Goal: Task Accomplishment & Management: Manage account settings

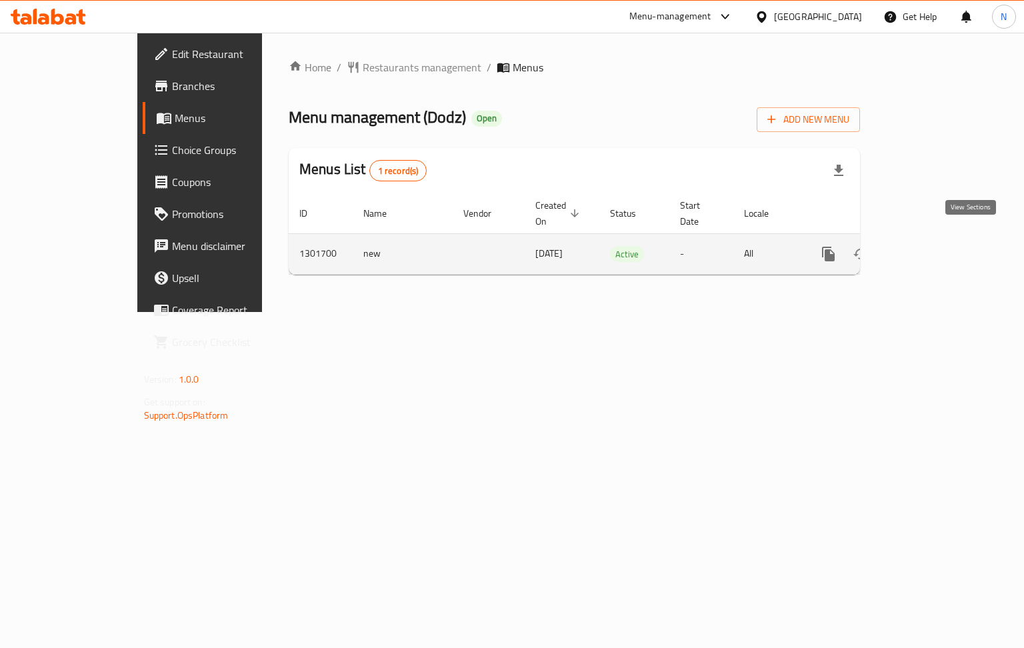
click at [931, 248] on icon "enhanced table" at bounding box center [925, 254] width 12 height 12
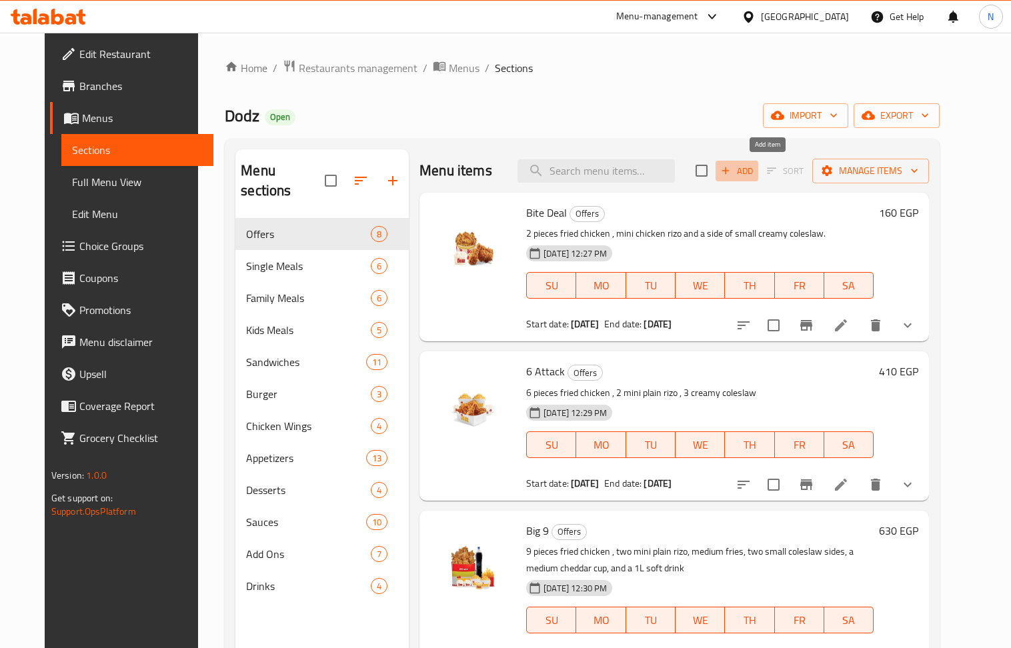
click at [755, 171] on span "Add" at bounding box center [737, 170] width 36 height 15
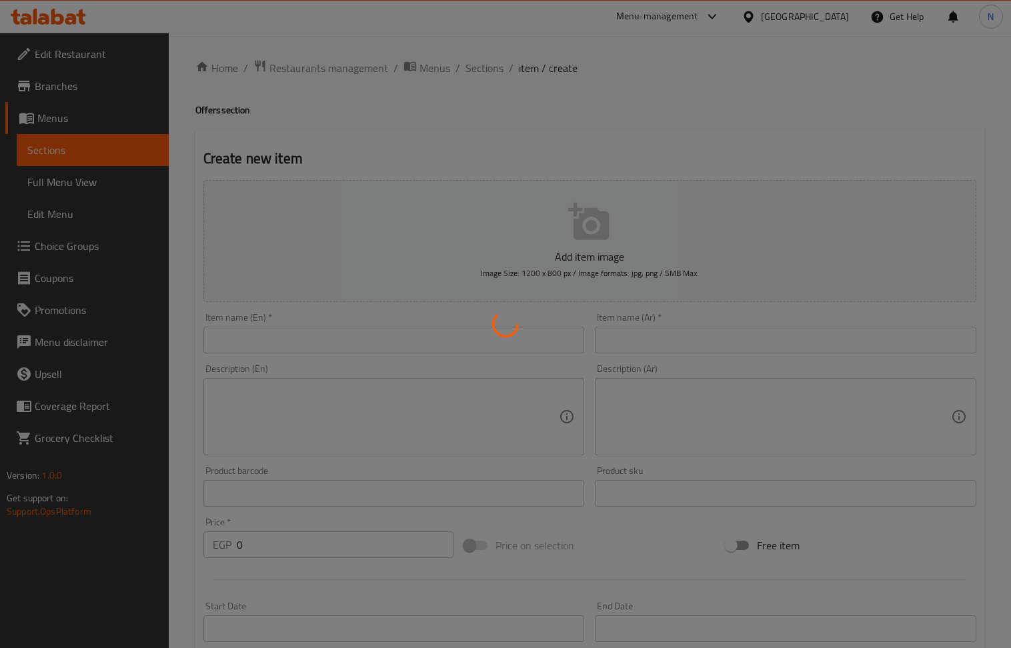
drag, startPoint x: 363, startPoint y: 406, endPoint x: 333, endPoint y: 404, distance: 29.5
click at [333, 404] on div at bounding box center [505, 324] width 1011 height 648
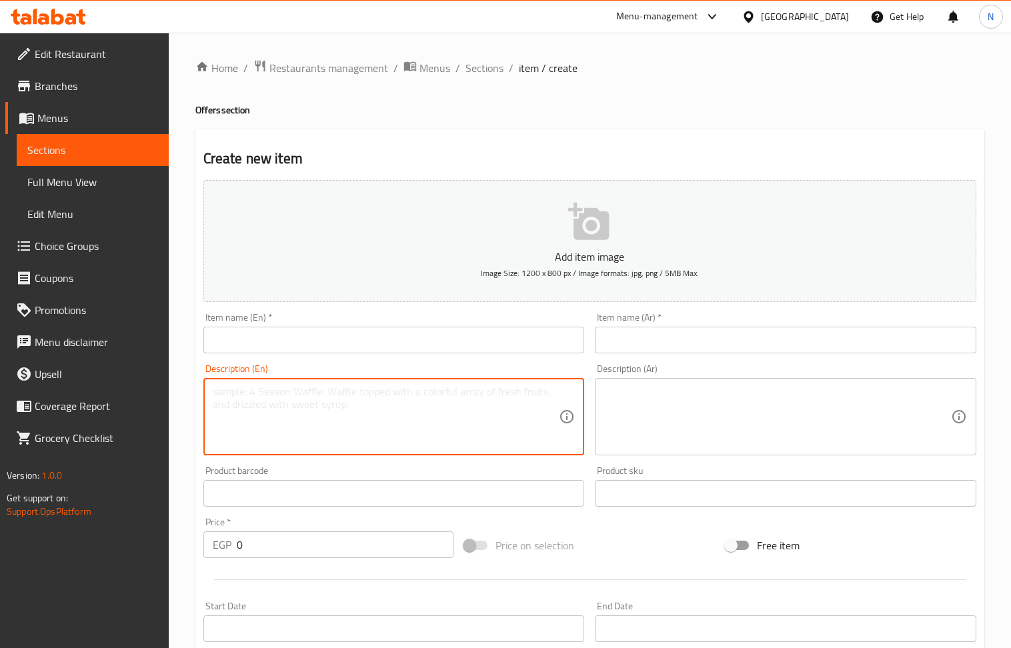
paste textarea "بيكون برجر قطعه برجر مغطي بالجبنه الأمريكي - بيف بيكون - باربيكيو - تيستي صوص -…"
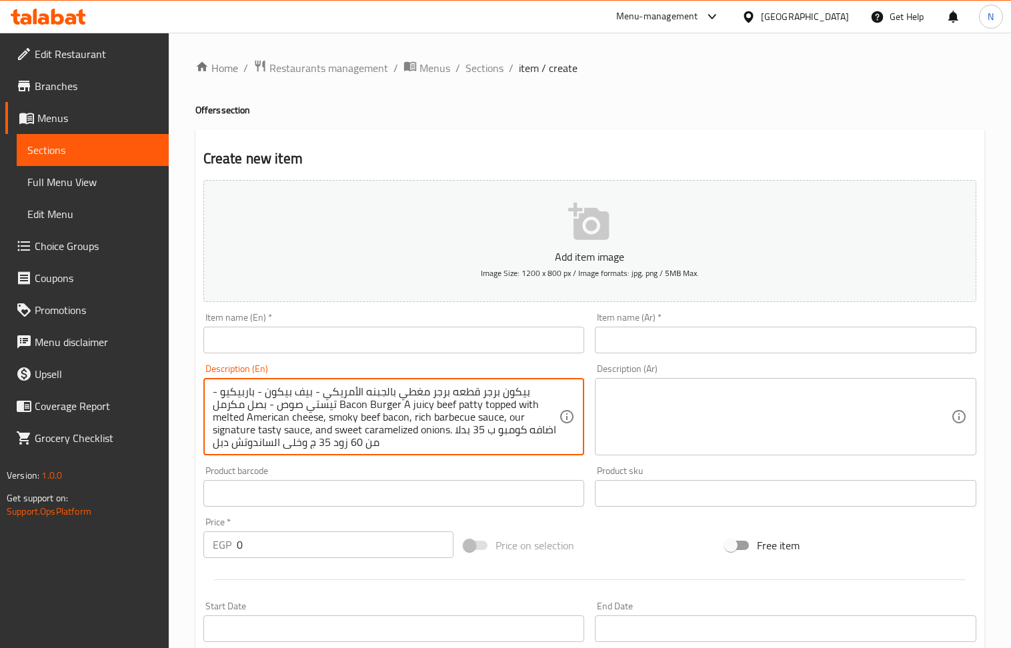
drag, startPoint x: 479, startPoint y: 393, endPoint x: 526, endPoint y: 396, distance: 46.8
click at [526, 396] on textarea "بيكون برجر قطعه برجر مغطي بالجبنه الأمريكي - بيف بيكون - باربيكيو - تيستي صوص -…" at bounding box center [386, 416] width 347 height 63
type textarea "بيكون برجر قطعه برجر مغطي بالجبنه الأمريكي - بيف بيكون - باربيكيو - تيستي صوص -…"
click at [692, 337] on input "text" at bounding box center [785, 340] width 381 height 27
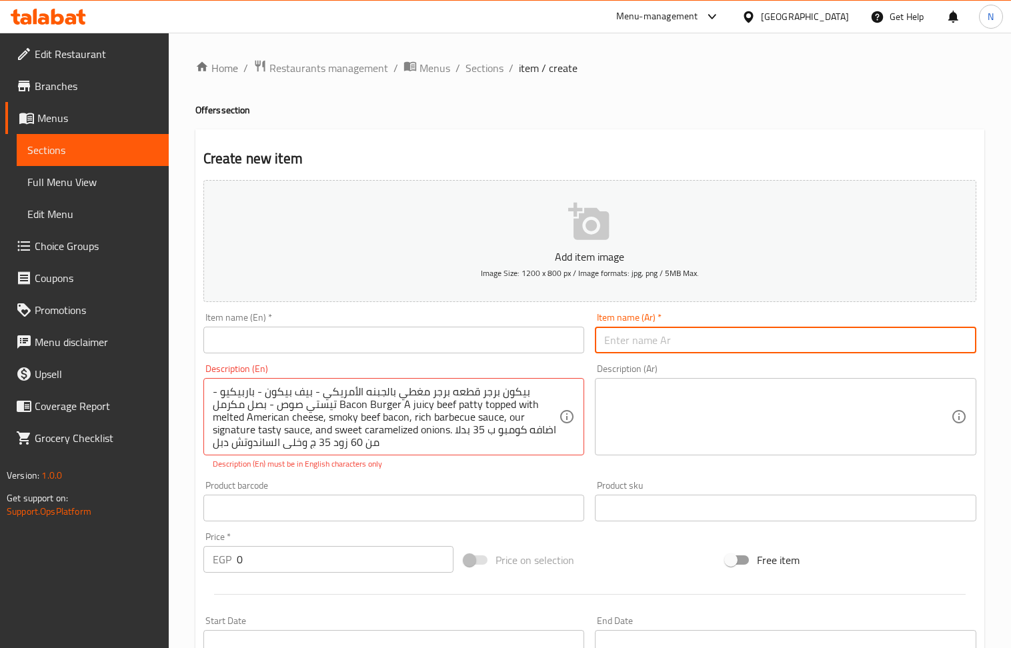
paste input "بيكون برجر"
type input "بيكون برجر"
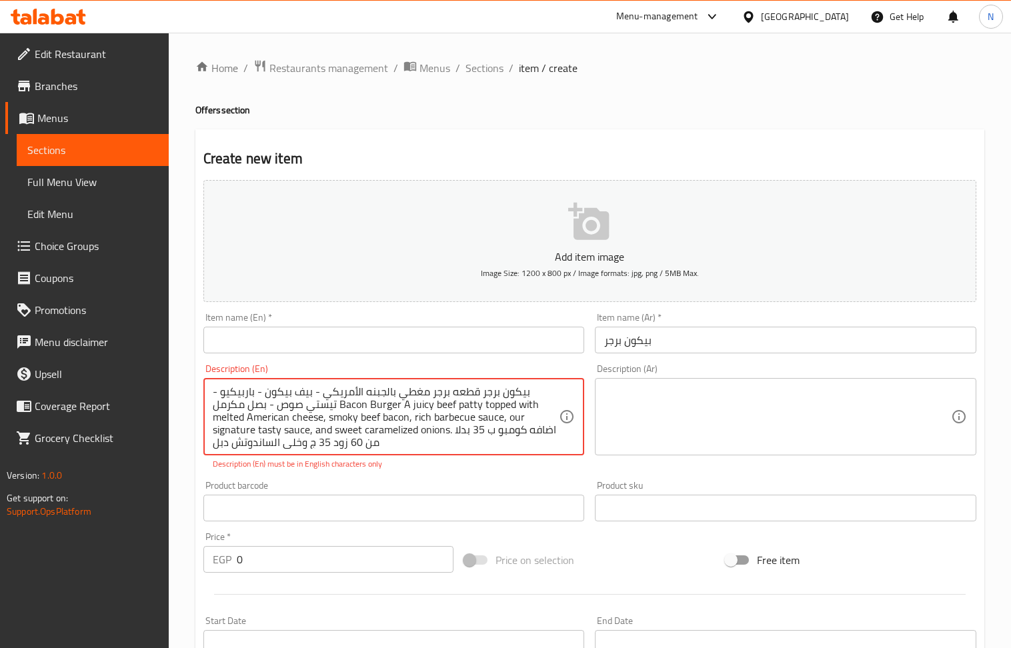
drag, startPoint x: 335, startPoint y: 407, endPoint x: 526, endPoint y: 393, distance: 191.3
type textarea "Bacon Burger A juicy beef patty topped with melted American cheese, smoky beef …"
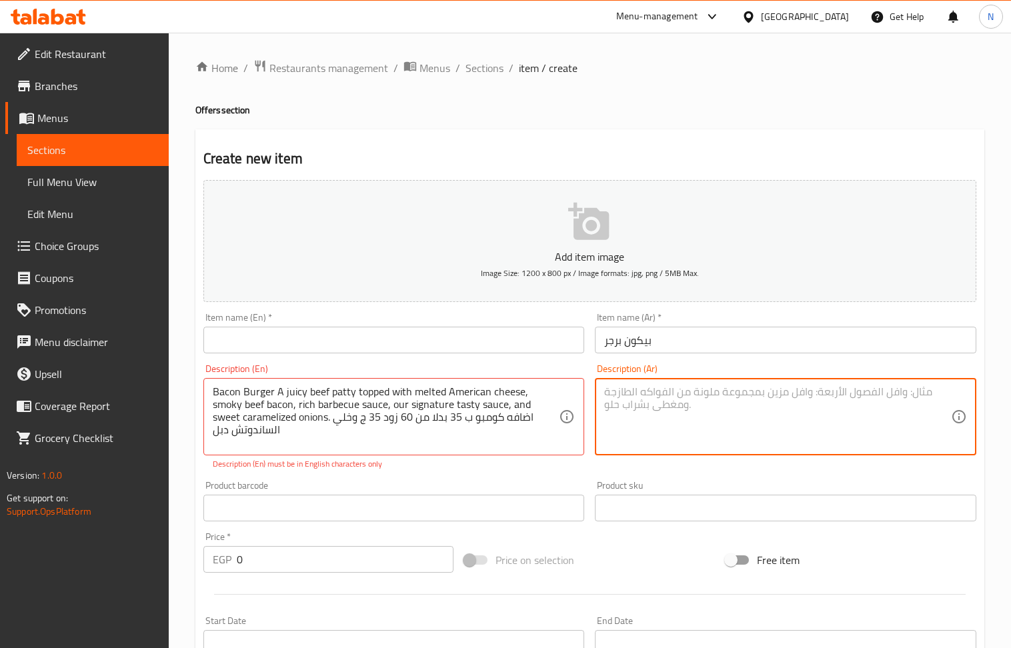
click at [752, 422] on textarea at bounding box center [777, 416] width 347 height 63
paste textarea "بيكون برجر قطعه برجر مغطي بالجبنه الأمريكي - بيف بيكون - باربيكيو - تيستي صوص -…"
type textarea "بيكون برجر قطعه برجر مغطي بالجبنه الأمريكي - بيف بيكون - باربيكيو - تيستي صوص -…"
click at [316, 562] on input "0" at bounding box center [345, 559] width 217 height 27
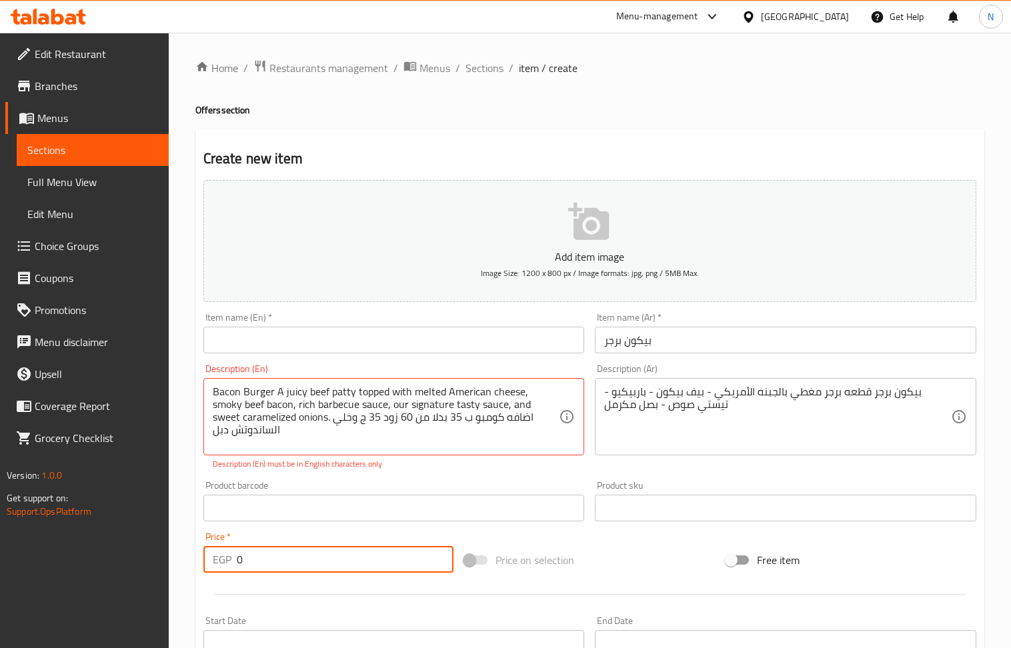
click at [316, 562] on input "0" at bounding box center [345, 559] width 217 height 27
paste input "16"
type input "160"
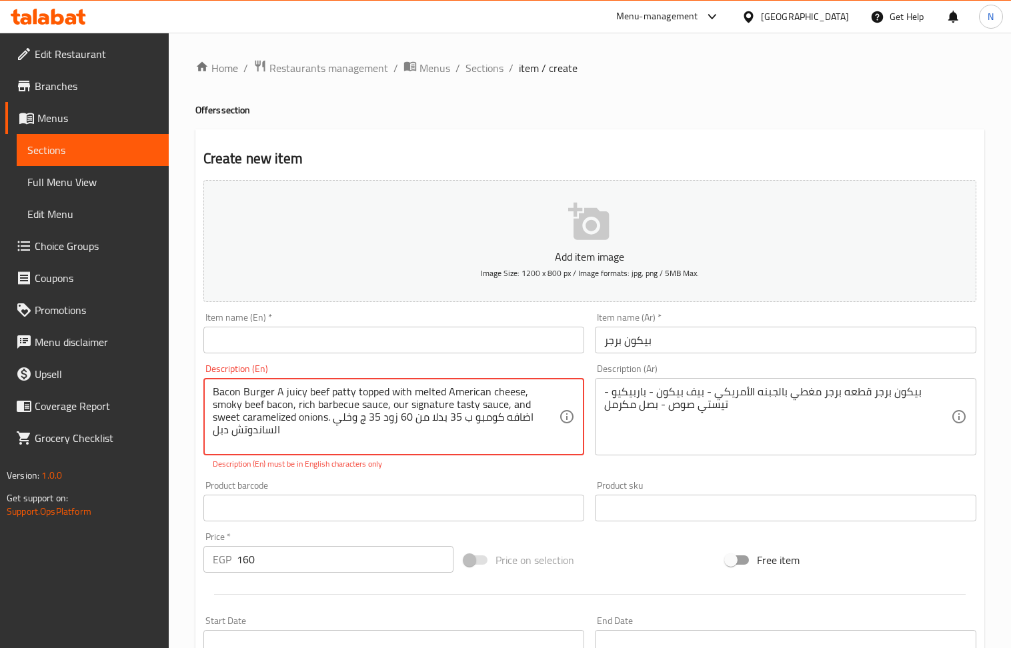
drag, startPoint x: 275, startPoint y: 394, endPoint x: 209, endPoint y: 392, distance: 65.4
click at [209, 392] on div "Bacon Burger A juicy beef patty topped with melted American cheese, smoky beef …" at bounding box center [393, 416] width 381 height 77
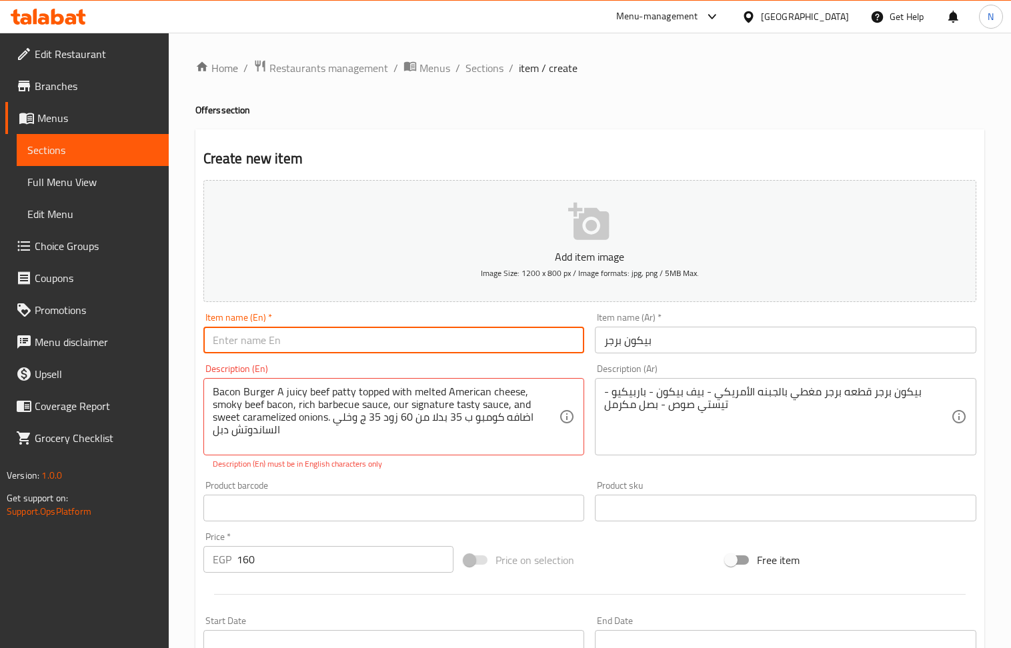
click at [297, 345] on input "text" at bounding box center [393, 340] width 381 height 27
paste input "Bacon Burger"
type input "Bacon Burger"
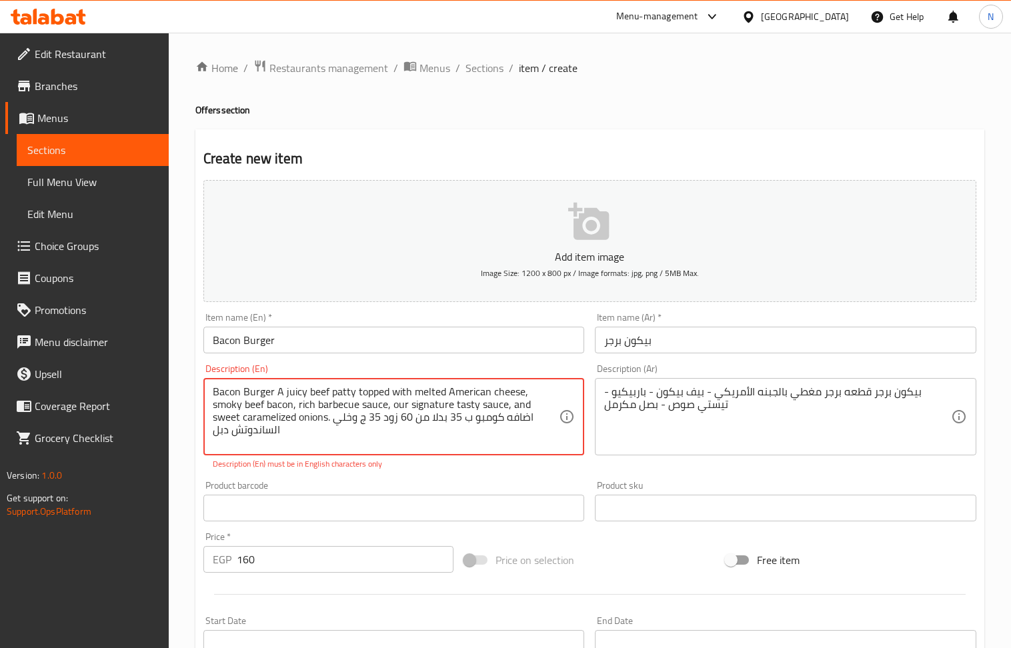
drag, startPoint x: 276, startPoint y: 395, endPoint x: 177, endPoint y: 394, distance: 98.7
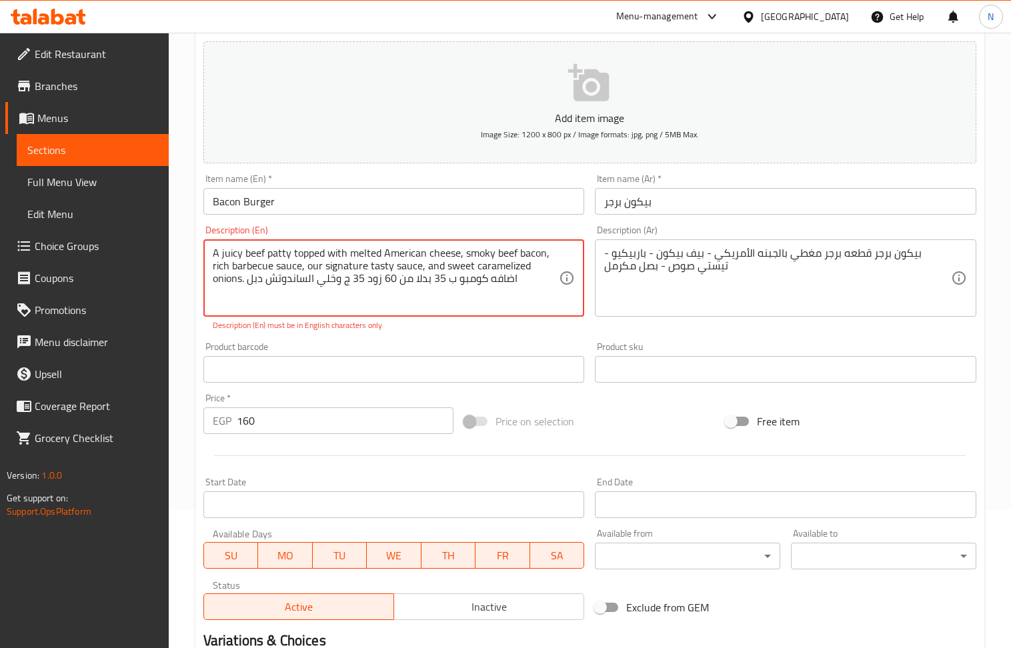
scroll to position [131, 0]
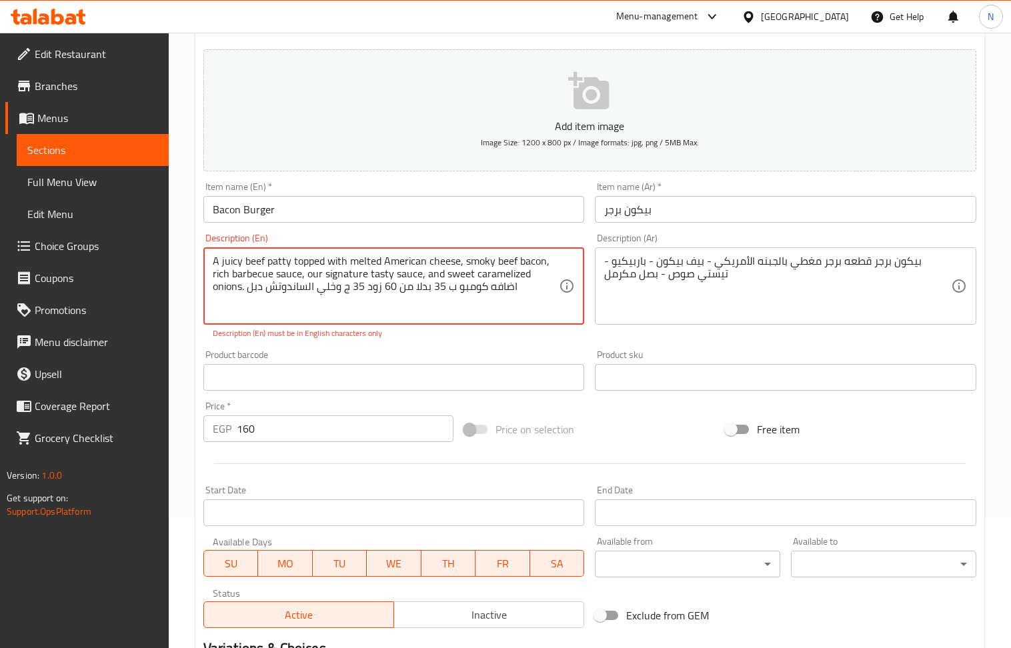
drag, startPoint x: 524, startPoint y: 286, endPoint x: 249, endPoint y: 293, distance: 274.9
click at [249, 293] on textarea "A juicy beef patty topped with melted American cheese, smoky beef bacon, rich b…" at bounding box center [386, 286] width 347 height 63
type textarea "A juicy beef patty topped with melted American cheese, smoky beef bacon, rich b…"
click at [460, 343] on div "Add item image Image Size: 1200 x 800 px / Image formats: jpg, png / 5MB Max. I…" at bounding box center [590, 339] width 784 height 590
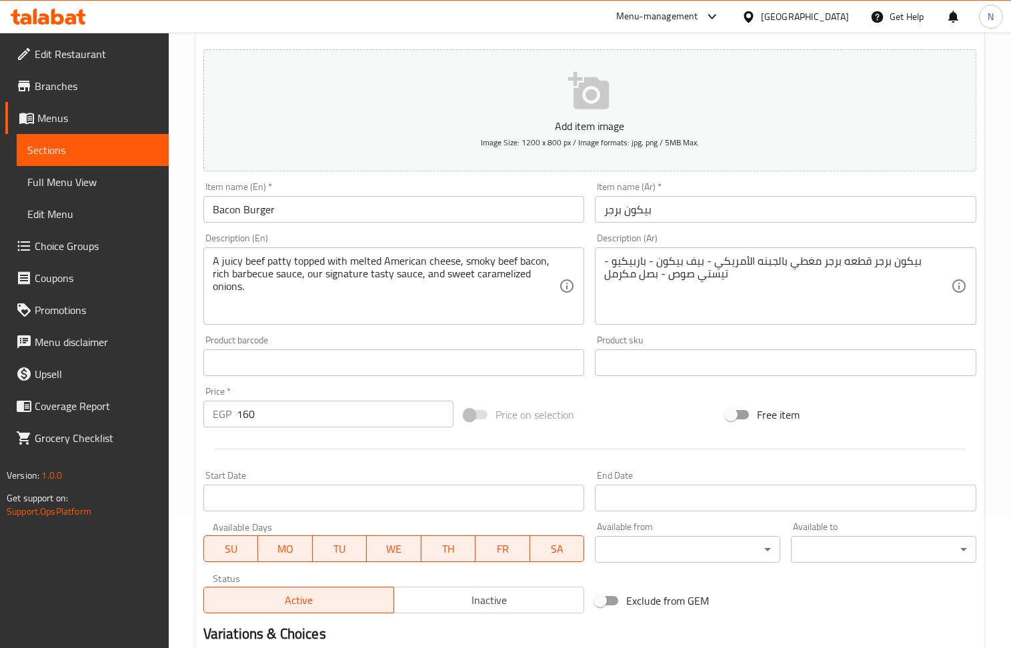
click at [460, 606] on span "Inactive" at bounding box center [489, 600] width 179 height 19
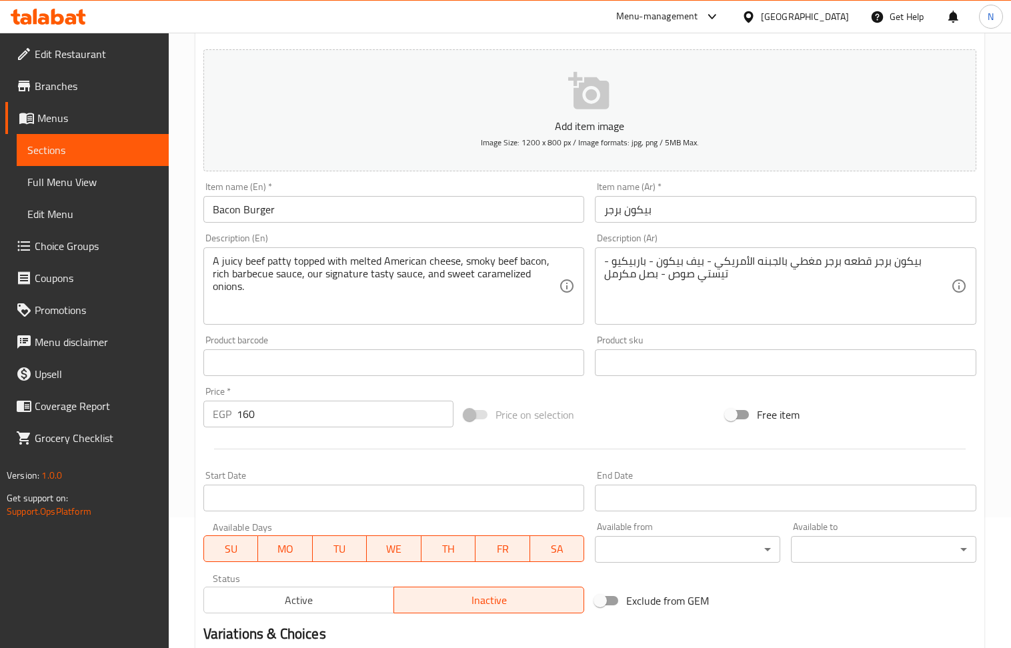
scroll to position [293, 0]
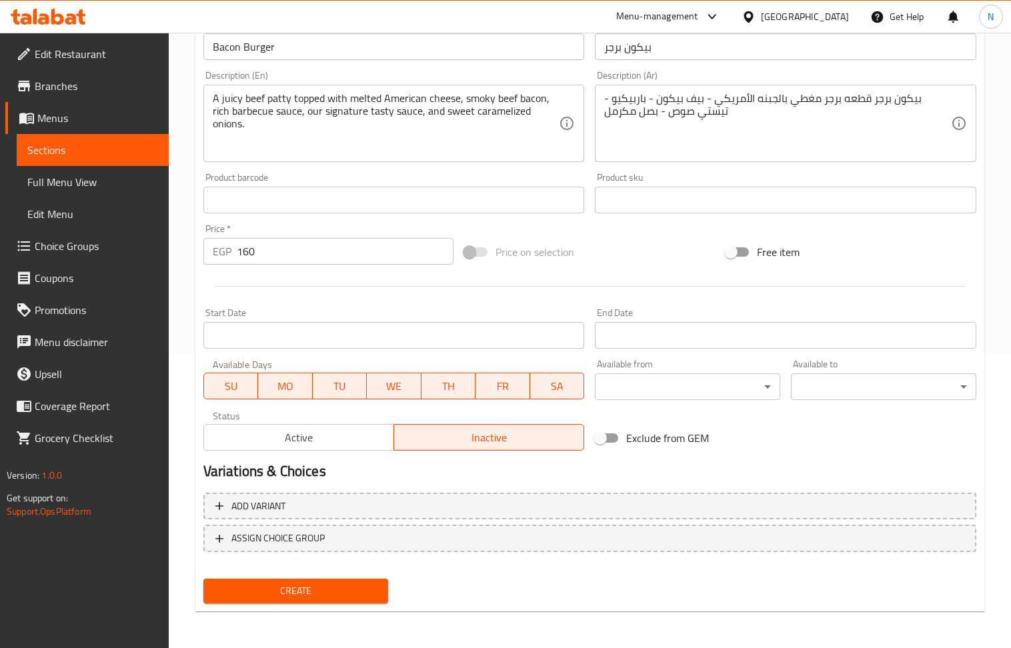
click at [332, 307] on div "Start Date Start Date" at bounding box center [394, 328] width 392 height 51
click at [344, 321] on div "Start Date Start Date" at bounding box center [393, 328] width 381 height 41
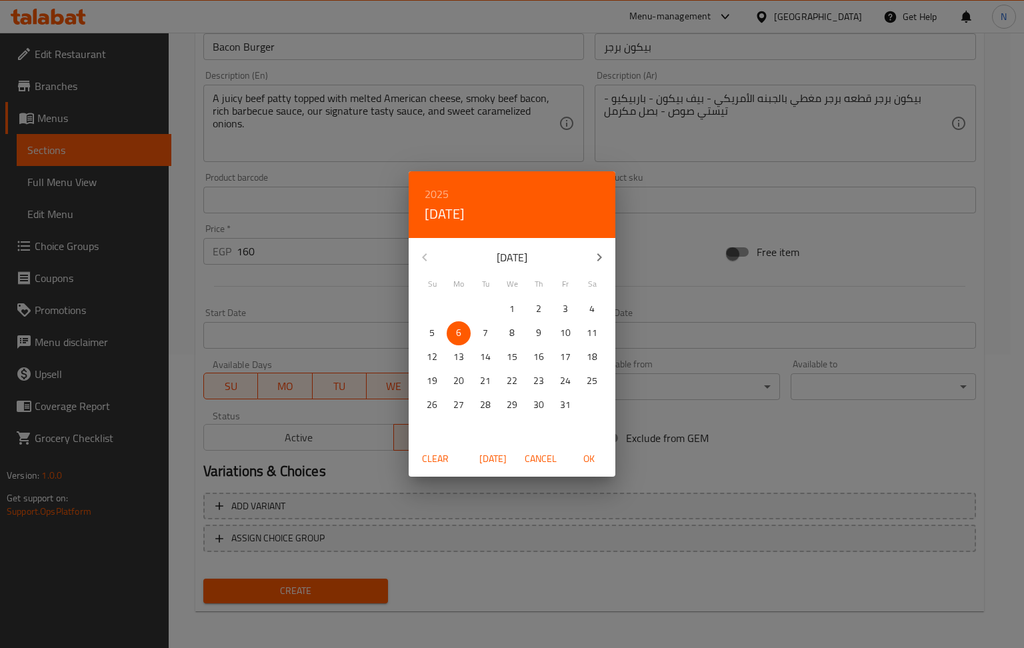
click at [361, 343] on div "2025 Mon, Oct 6 October 2025 Su Mo Tu We Th Fr Sa 28 29 30 1 2 3 4 5 6 7 8 9 10…" at bounding box center [512, 324] width 1024 height 648
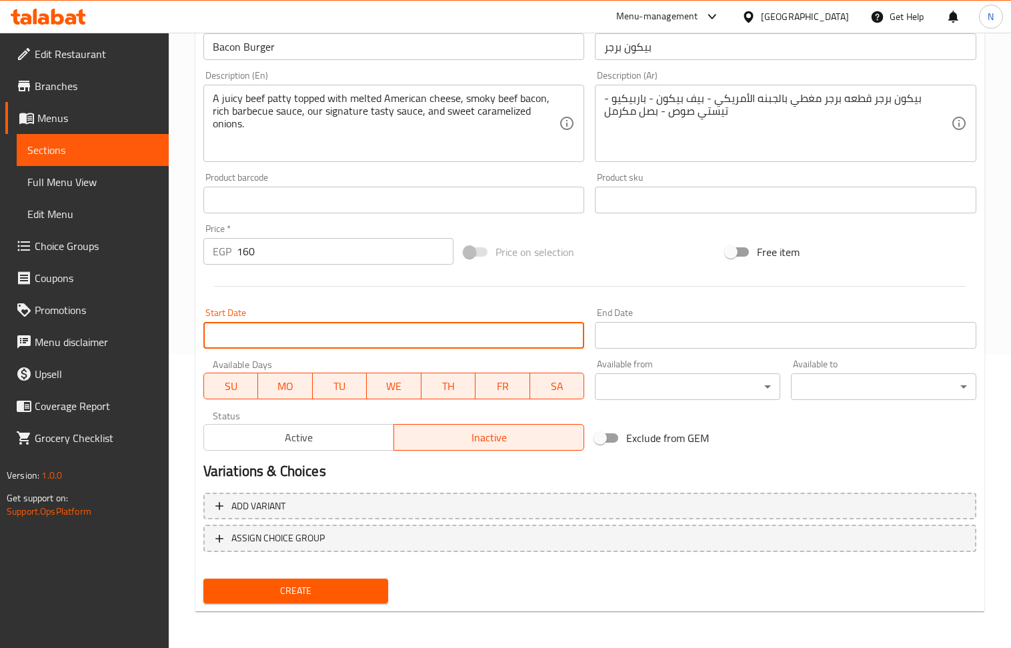
click at [369, 337] on input "Start Date" at bounding box center [393, 335] width 381 height 27
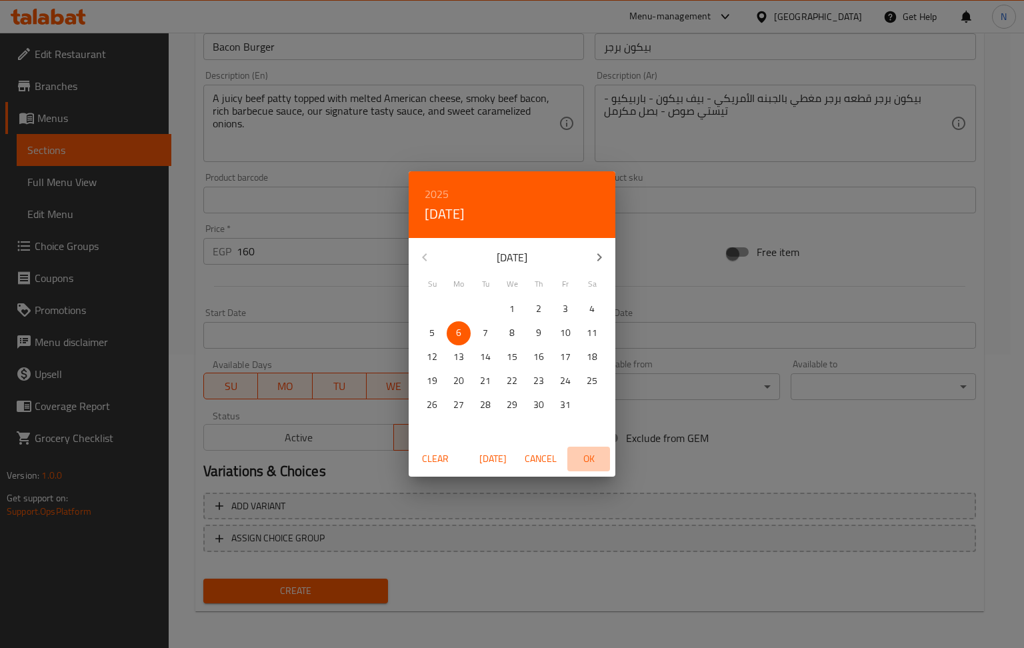
click at [584, 452] on span "OK" at bounding box center [589, 459] width 32 height 17
type input "[DATE]"
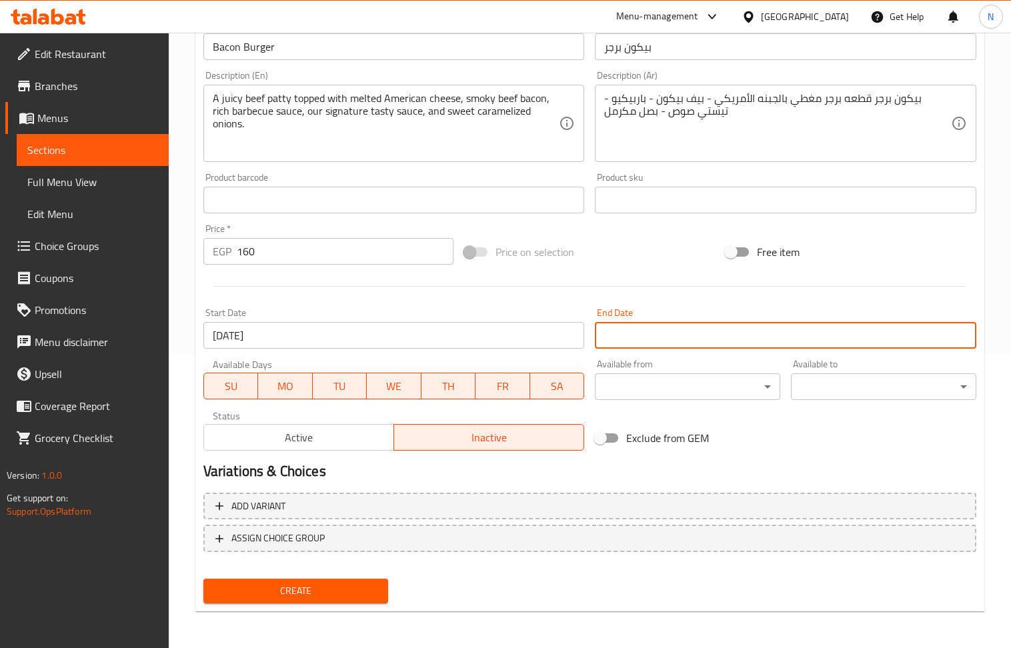
click at [710, 337] on input "Start Date" at bounding box center [785, 335] width 381 height 27
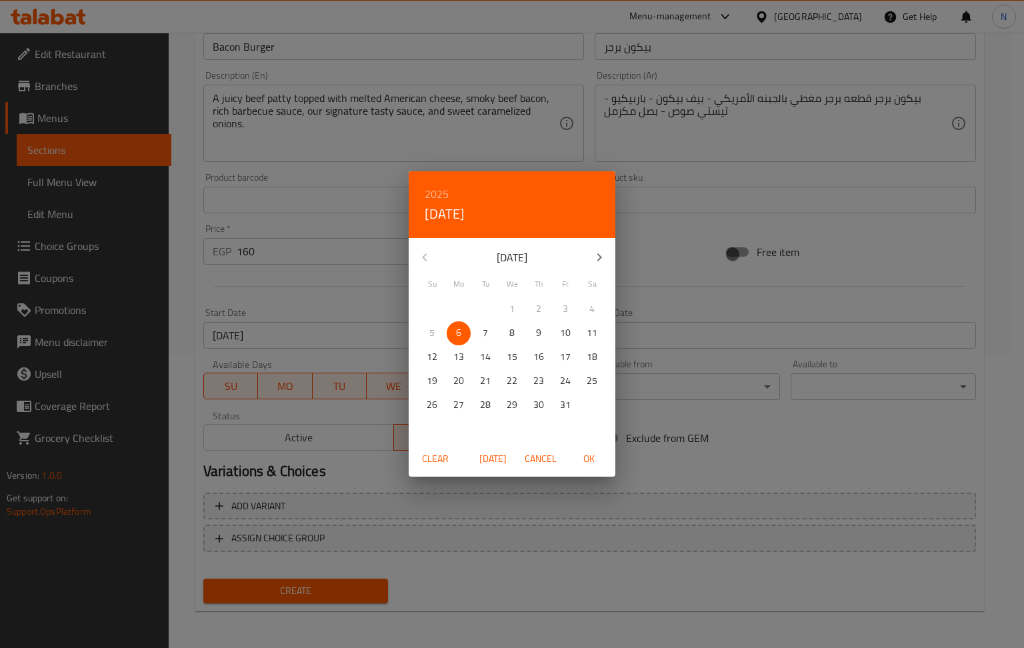
click at [592, 249] on icon "button" at bounding box center [600, 257] width 16 height 16
click at [512, 410] on p "31" at bounding box center [512, 405] width 11 height 17
click at [592, 468] on button "OK" at bounding box center [589, 459] width 43 height 25
type input "[DATE]"
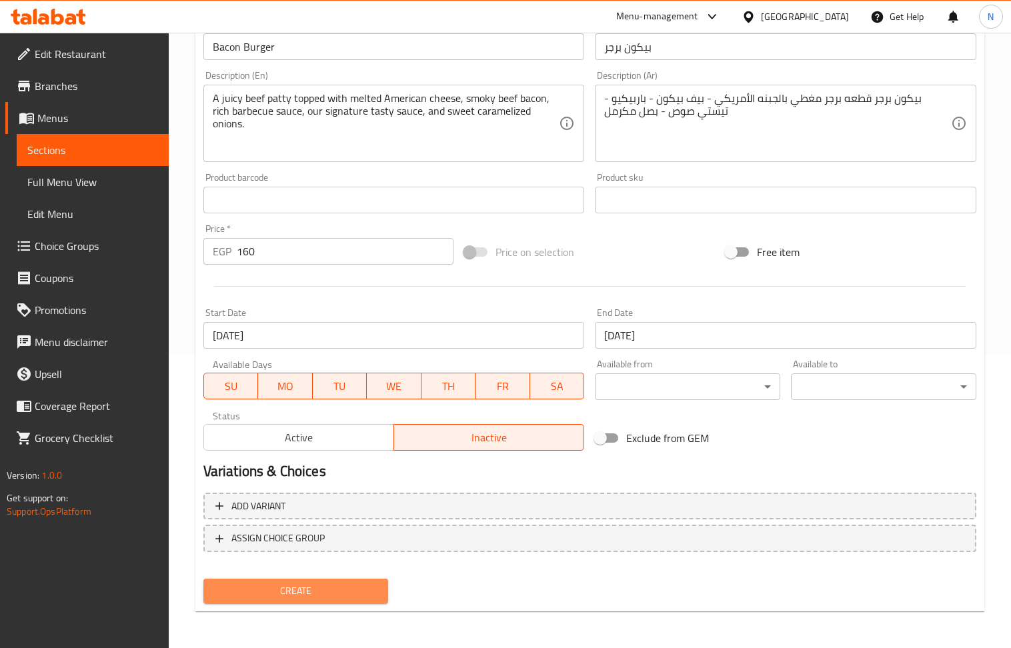
click at [318, 590] on span "Create" at bounding box center [296, 591] width 164 height 17
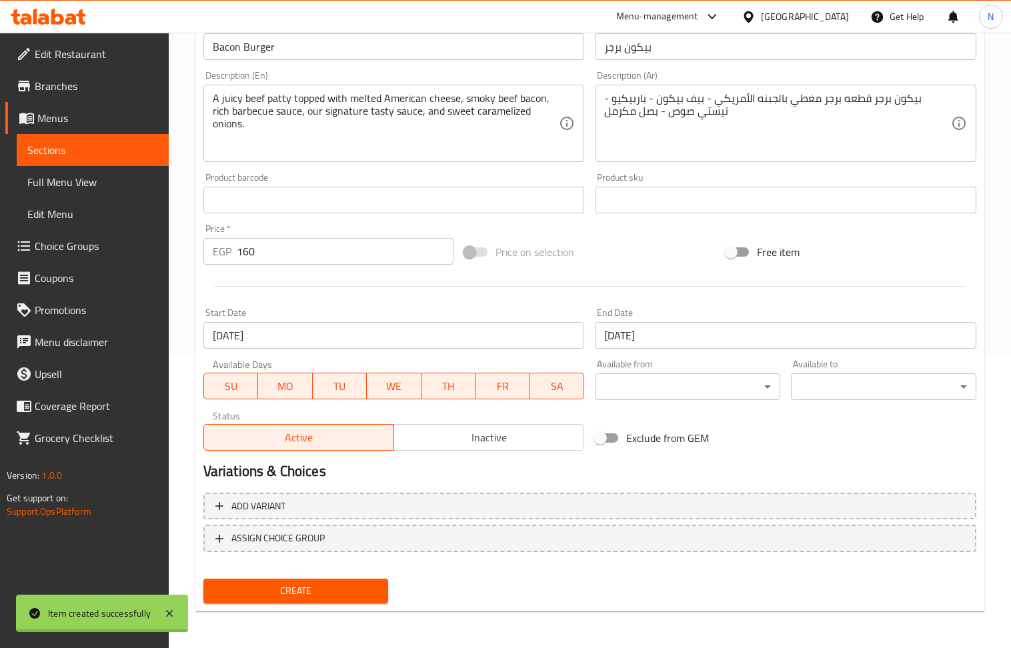
type input "0"
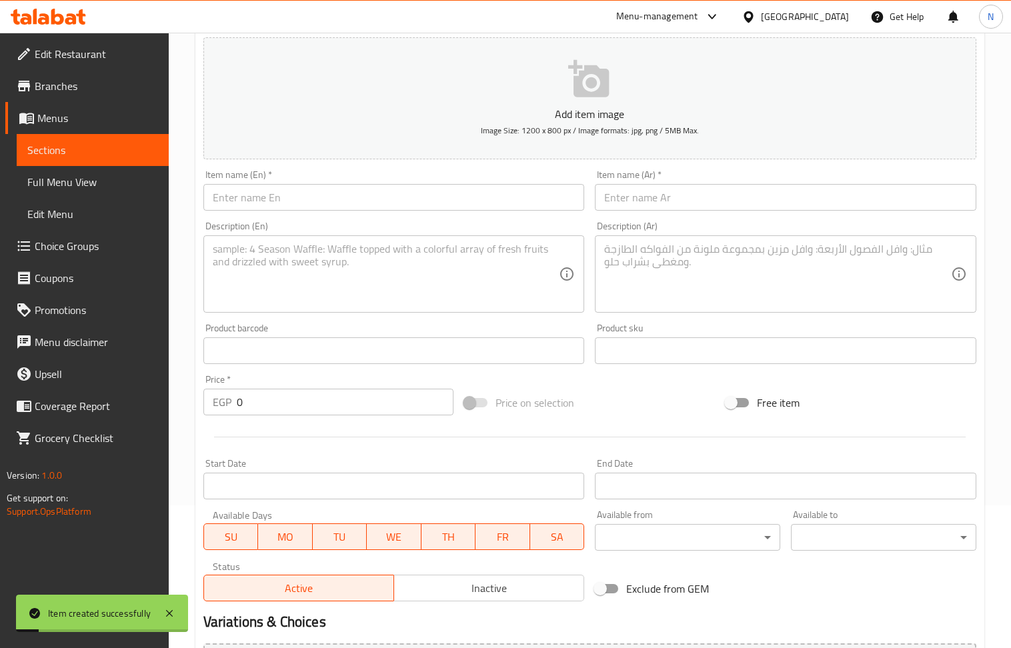
scroll to position [0, 0]
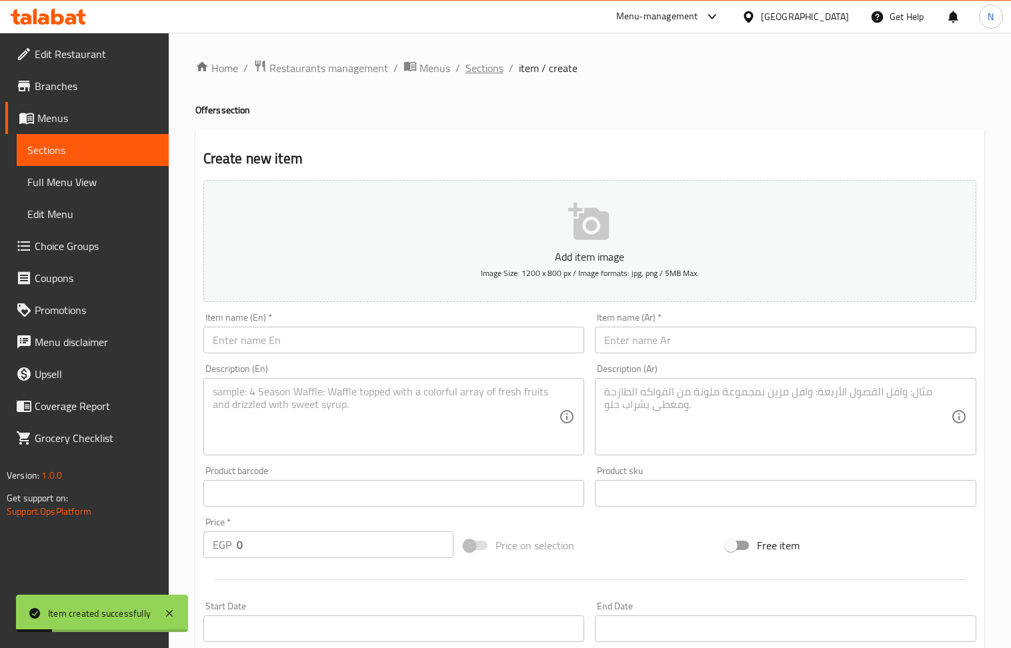
click at [478, 67] on span "Sections" at bounding box center [485, 68] width 38 height 16
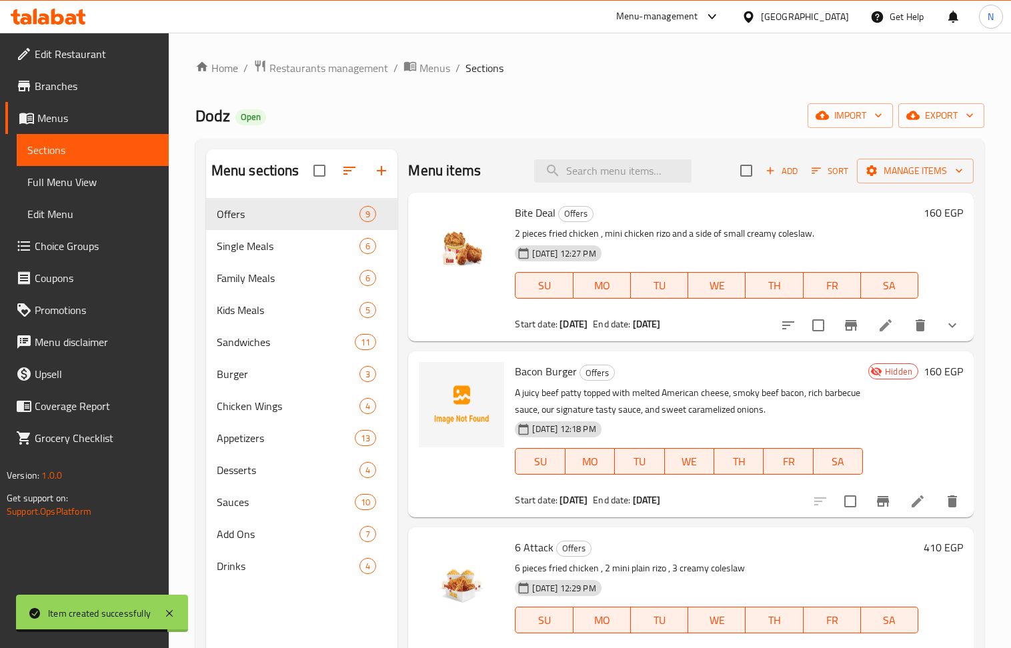
click at [776, 171] on span "Add" at bounding box center [782, 170] width 36 height 15
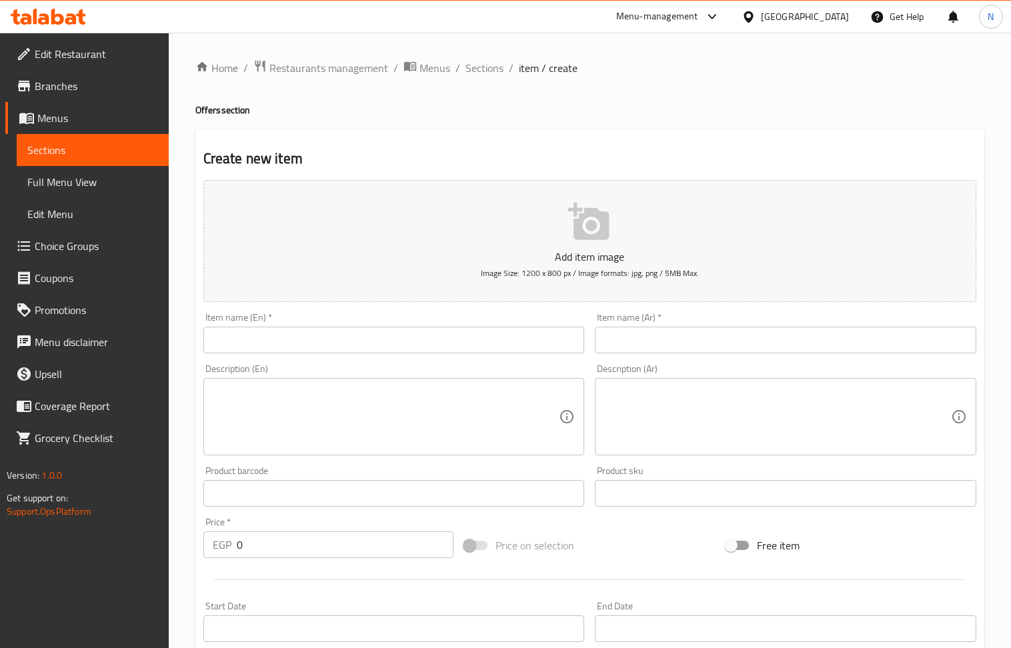
click at [365, 399] on textarea at bounding box center [386, 416] width 347 height 63
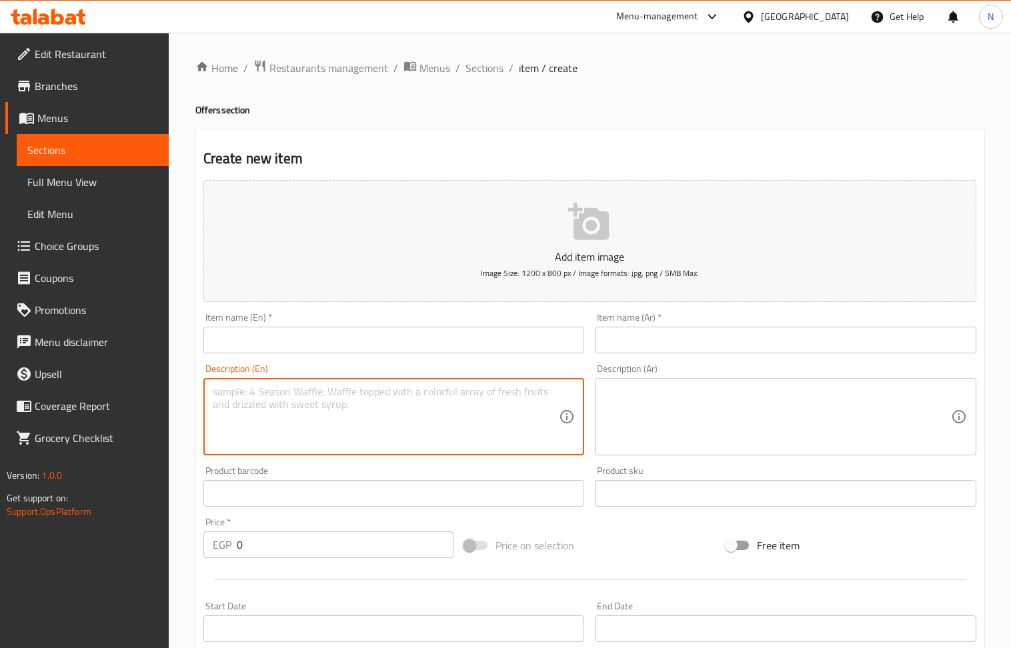
paste textarea "كلاسيك برجر قطعه برجر مغطي بالجبنه الأمريكي - صوص التيستي Classic Burger A juic…"
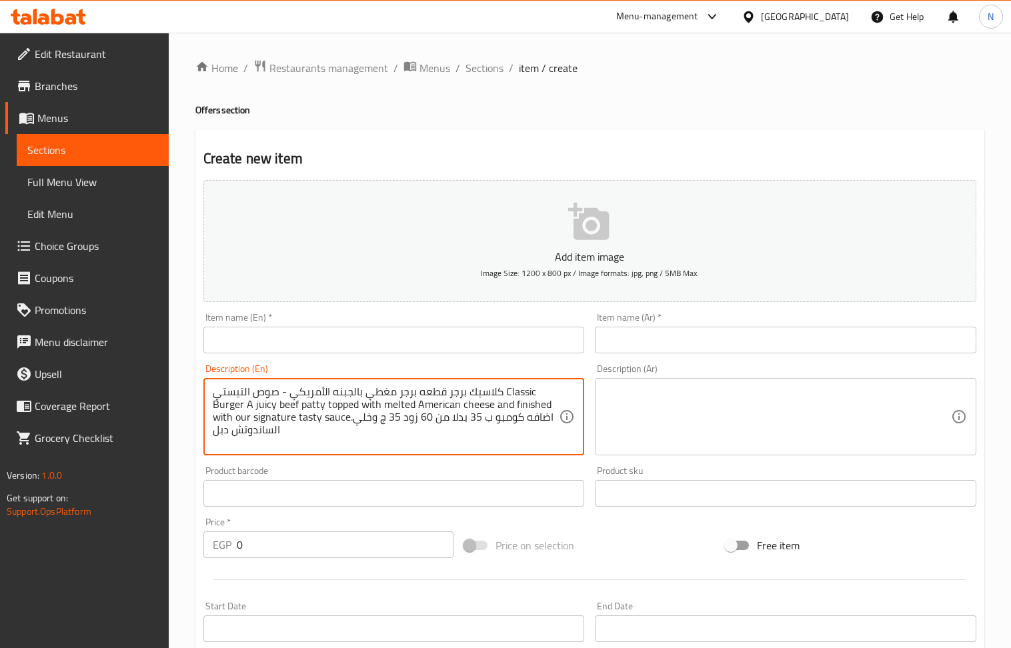
drag, startPoint x: 502, startPoint y: 392, endPoint x: 211, endPoint y: 379, distance: 291.8
click at [211, 379] on div "كلاسيك برجر قطعه برجر مغطي بالجبنه الأمريكي - صوص التيستي Classic Burger A juic…" at bounding box center [393, 416] width 381 height 77
type textarea "كلاسيك برجر قطعه برجر مغطي بالجبنه الأمريكي - صوص التيستي Classic Burger A juic…"
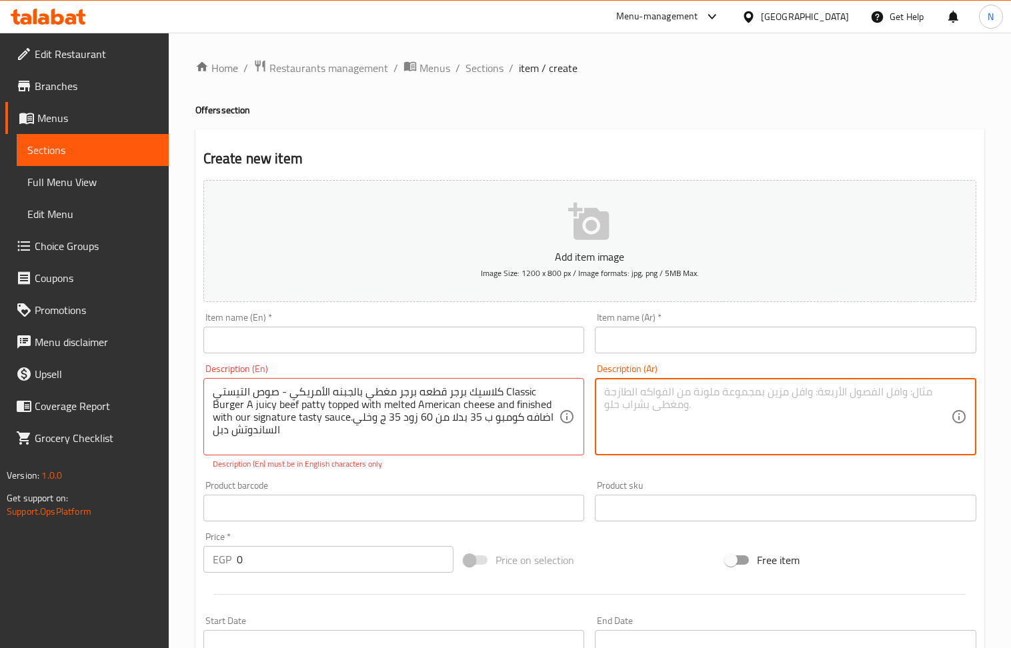
click at [708, 406] on textarea at bounding box center [777, 416] width 347 height 63
paste textarea "كلاسيك برجر قطعه برجر مغطي بالجبنه الأمريكي - صوص التيستي"
type textarea "كلاسيك برجر قطعه برجر مغطي بالجبنه الأمريكي - صوص التيستي"
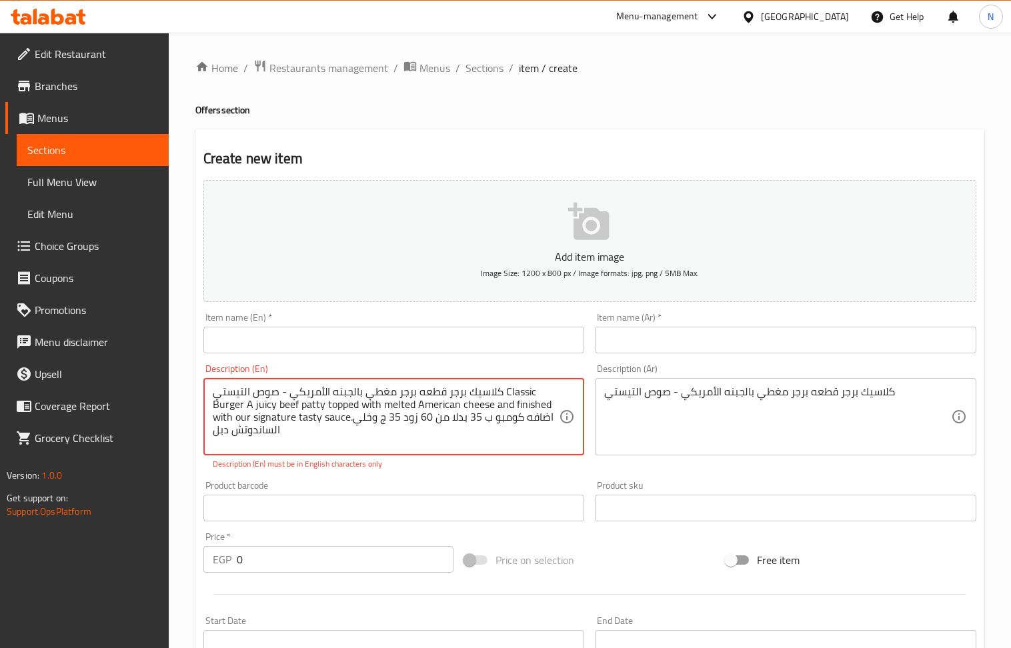
drag, startPoint x: 504, startPoint y: 389, endPoint x: 241, endPoint y: 404, distance: 263.2
type textarea "كلاسيك برجر قطعه برجر مغطي بالجبنه الأمريكي - صوص التيستي A juicy beef patty to…"
click at [351, 353] on input "text" at bounding box center [393, 340] width 381 height 27
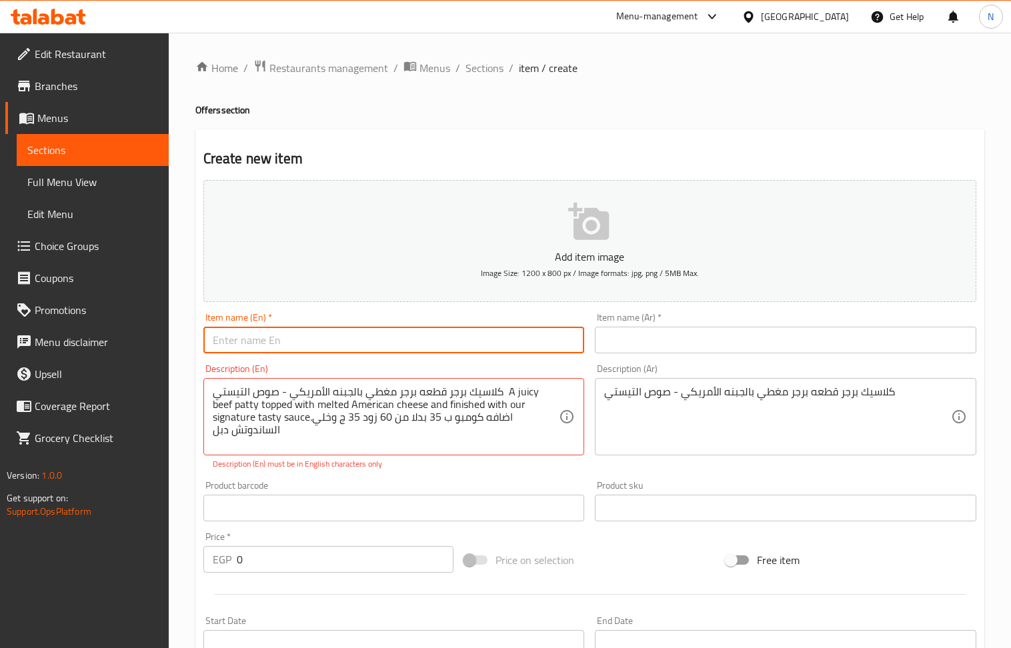
paste input "Classic Burger"
type input "Classic Burger"
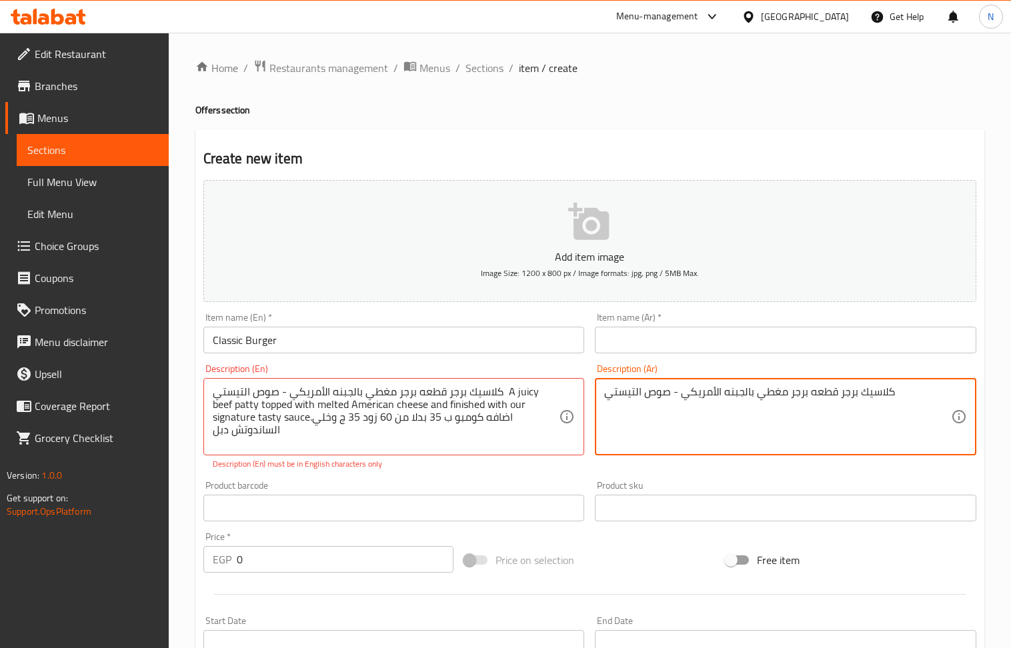
drag, startPoint x: 900, startPoint y: 394, endPoint x: 848, endPoint y: 394, distance: 52.0
click at [848, 394] on textarea "كلاسيك برجر قطعه برجر مغطي بالجبنه الأمريكي - صوص التيستي" at bounding box center [777, 416] width 347 height 63
drag, startPoint x: 836, startPoint y: 393, endPoint x: 892, endPoint y: 399, distance: 56.3
click at [892, 399] on textarea "كلاسيك برجر قطعه برجر مغطي بالجبنه الأمريكي - صوص التيستي" at bounding box center [777, 416] width 347 height 63
type textarea "قطعه برجر مغطي بالجبنه الأمريكي - صوص التيستي"
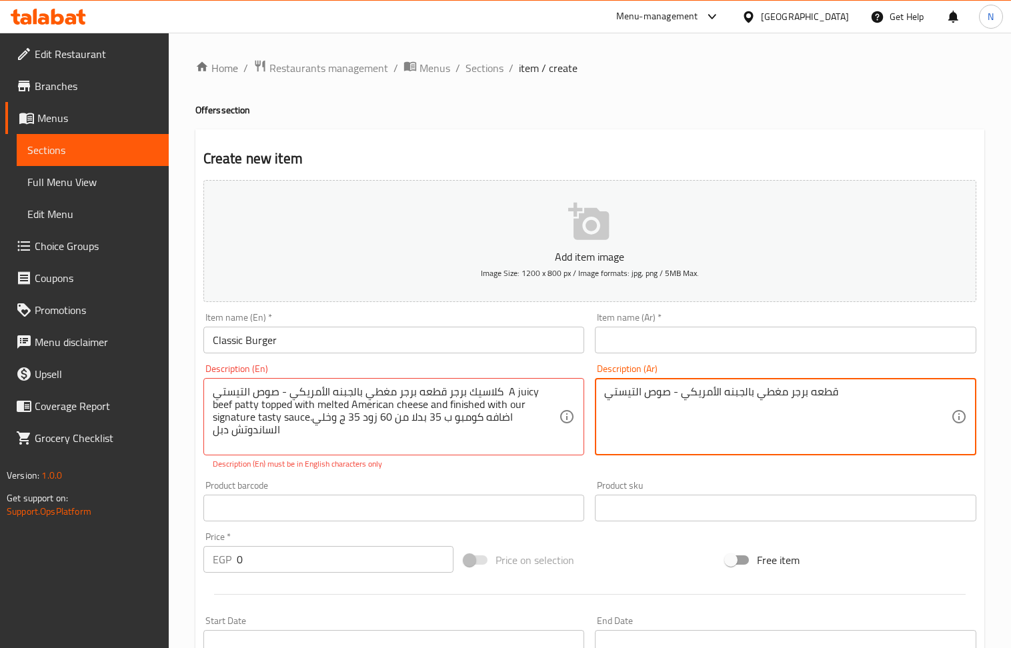
click at [730, 344] on input "text" at bounding box center [785, 340] width 381 height 27
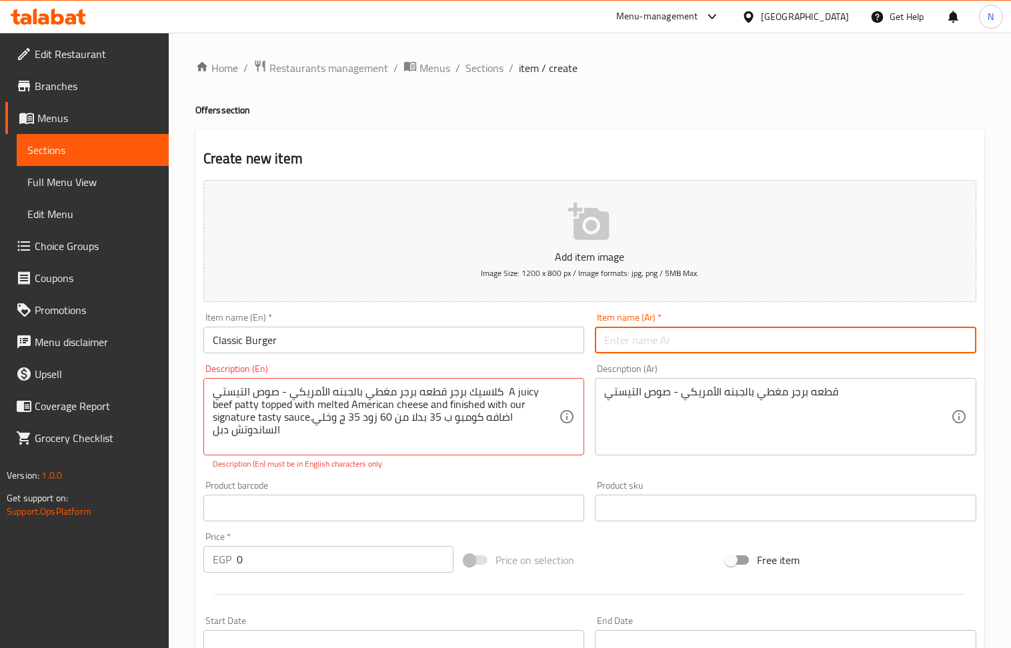
paste input "كلاسيك برجر"
type input "كلاسيك برجر"
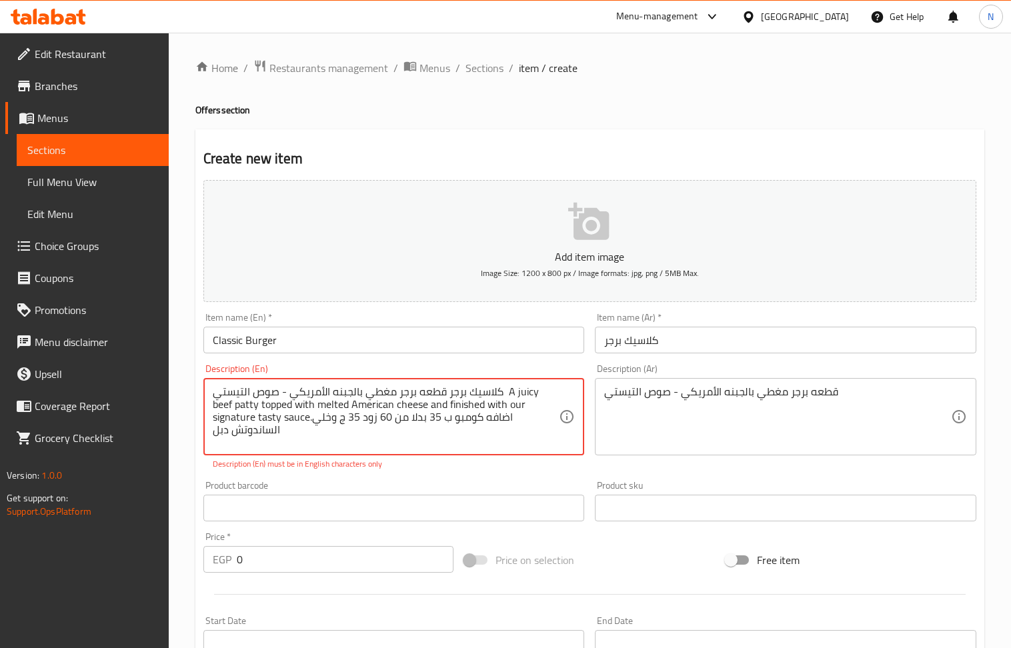
drag, startPoint x: 502, startPoint y: 393, endPoint x: 155, endPoint y: 387, distance: 346.9
drag, startPoint x: 329, startPoint y: 411, endPoint x: 337, endPoint y: 433, distance: 23.4
click at [337, 433] on textarea "A juicy beef patty topped with melted American cheese and finished with our sig…" at bounding box center [386, 416] width 347 height 63
drag, startPoint x: 452, startPoint y: 406, endPoint x: 329, endPoint y: 407, distance: 122.1
click at [329, 407] on textarea "A juicy beef patty topped with melted American cheese and finished with our sig…" at bounding box center [386, 416] width 347 height 63
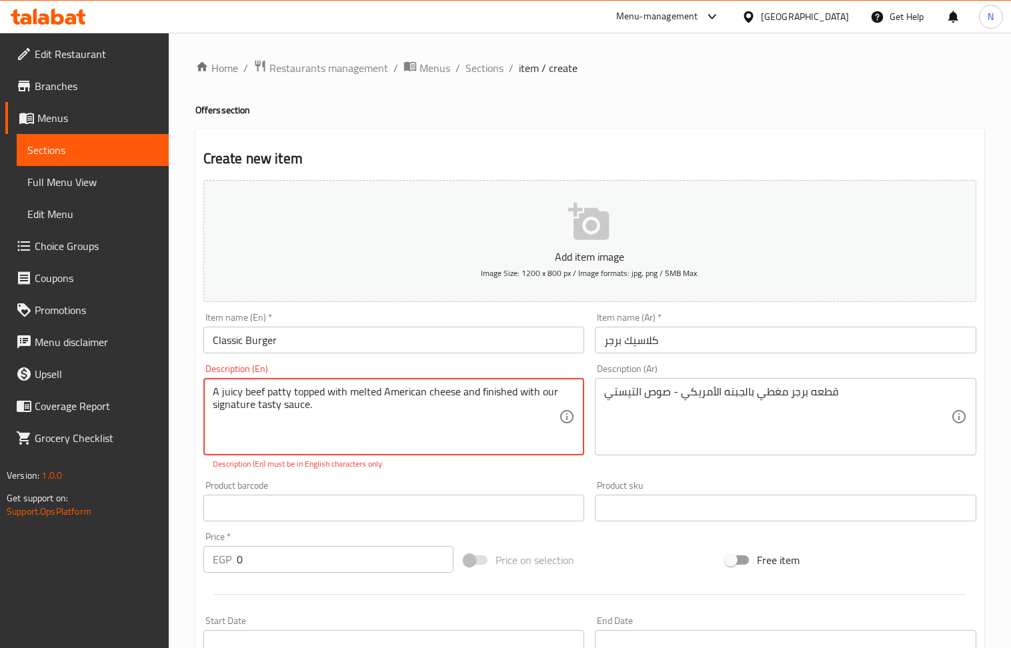
type textarea "A juicy beef patty topped with melted American cheese and finished with our sig…"
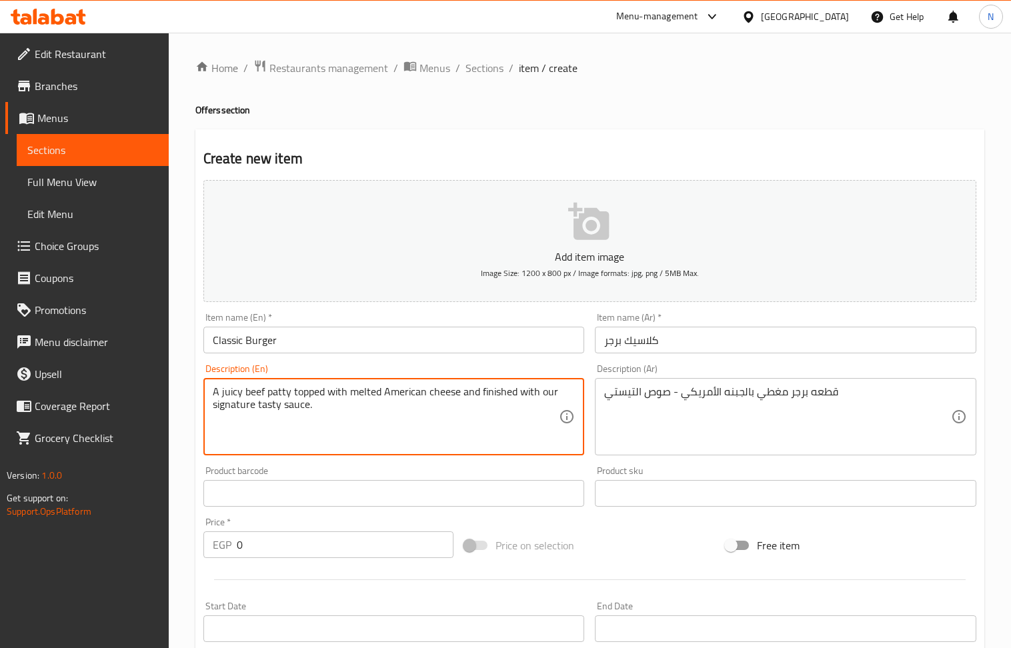
click at [409, 396] on textarea "A juicy beef patty topped with melted American cheese and finished with our sig…" at bounding box center [386, 416] width 347 height 63
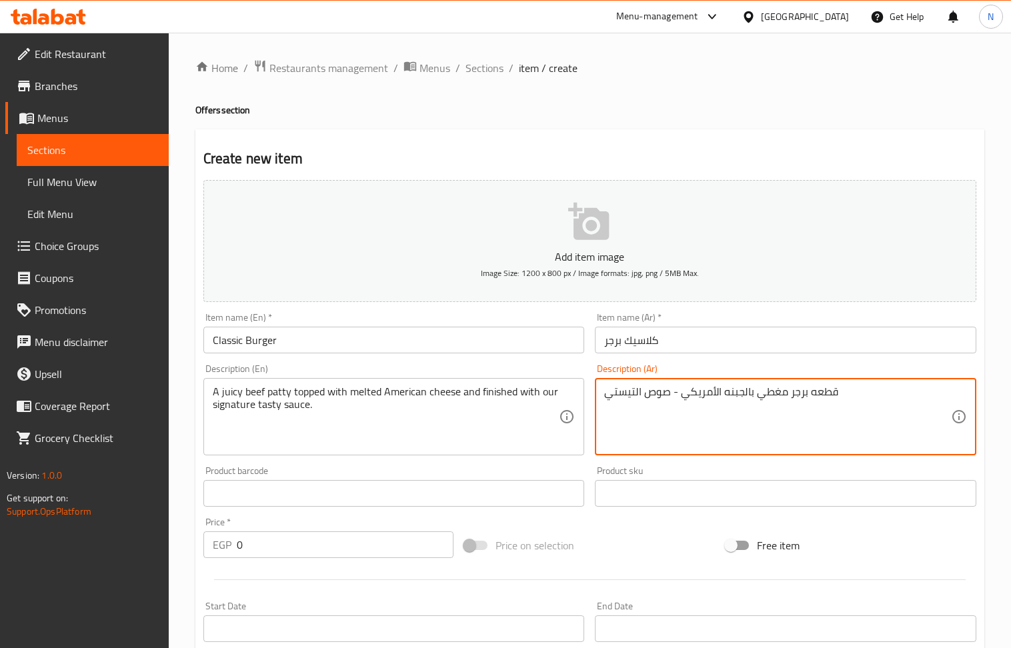
click at [639, 406] on textarea "قطعه برجر مغطي بالجبنه الأمريكي - صوص التيستي" at bounding box center [777, 416] width 347 height 63
paste textarea "طيرة لحم بقري شهية مغطاة بالجبن الأمريكي المذاب ومزينة بصلصتنا اللذيذة المميزة."
click at [624, 392] on textarea "فطيرة لحم بقري شهية مغطاة بالجبن الأمريكي المذاب ومزينة بصلصتنا اللذيذة المميزة." at bounding box center [777, 416] width 347 height 63
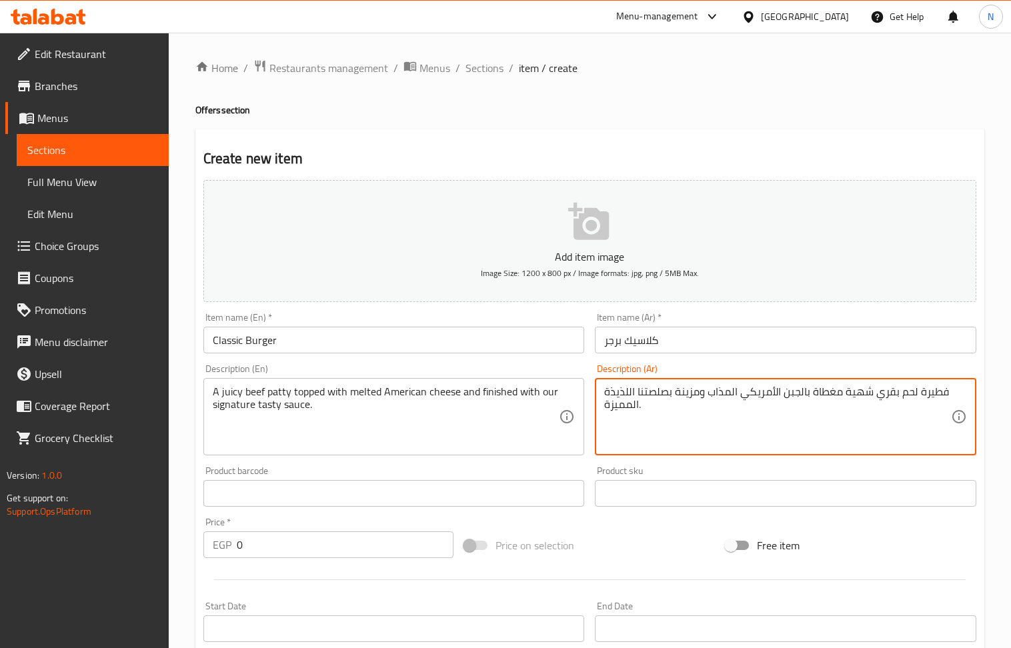
drag, startPoint x: 673, startPoint y: 398, endPoint x: 601, endPoint y: 398, distance: 72.0
click at [601, 398] on div "فطيرة لحم بقري شهية مغطاة بالجبن الأمريكي المذاب ومزينة بصلصتنا اللذيذة المميزة…" at bounding box center [785, 416] width 381 height 77
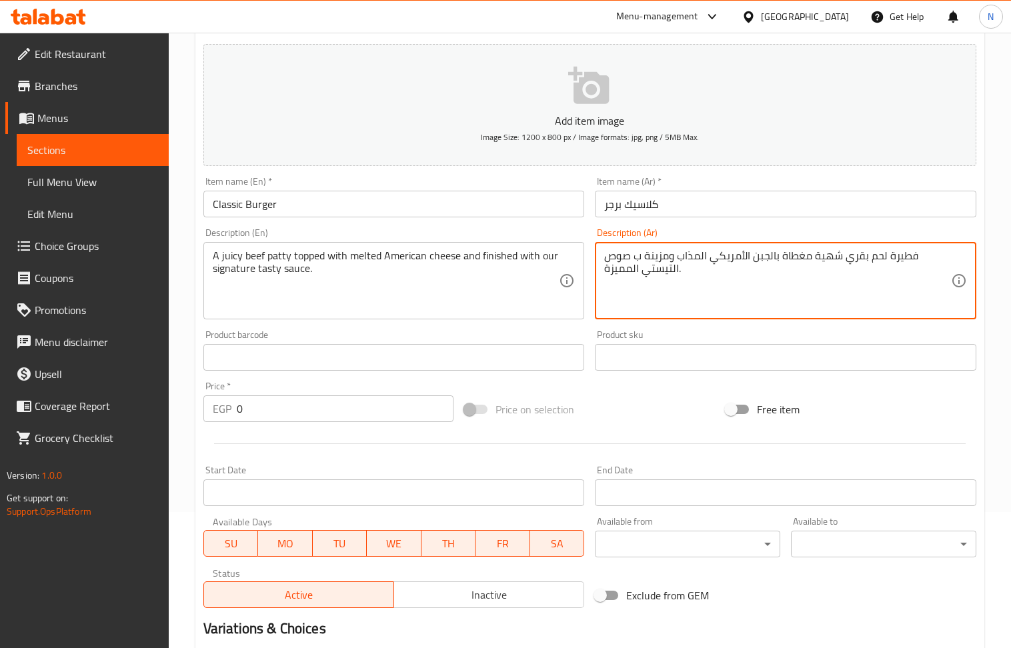
scroll to position [177, 0]
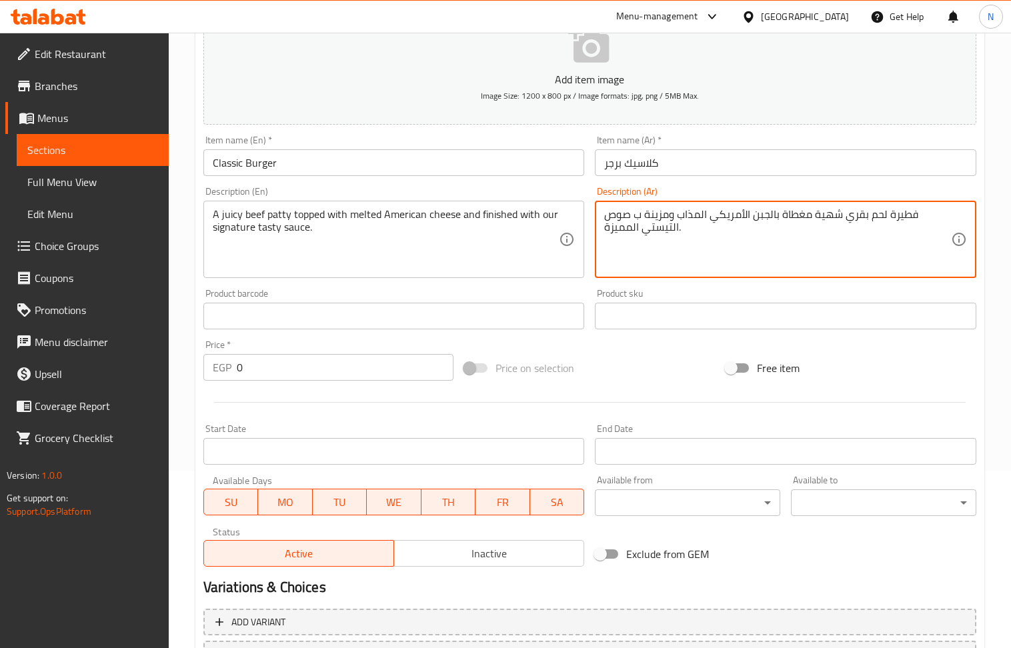
type textarea "فطيرة لحم بقري شهية مغطاة بالجبن الأمريكي المذاب ومزينة ب صوص التيستي المميزة."
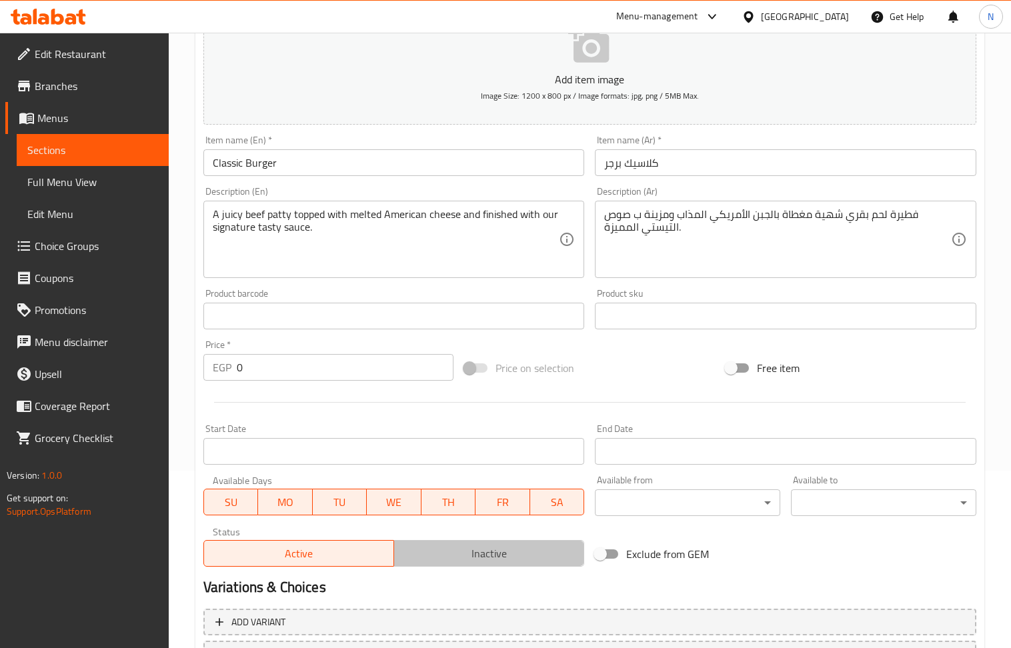
drag, startPoint x: 464, startPoint y: 544, endPoint x: 41, endPoint y: 16, distance: 676.6
click at [463, 544] on span "Inactive" at bounding box center [489, 553] width 179 height 19
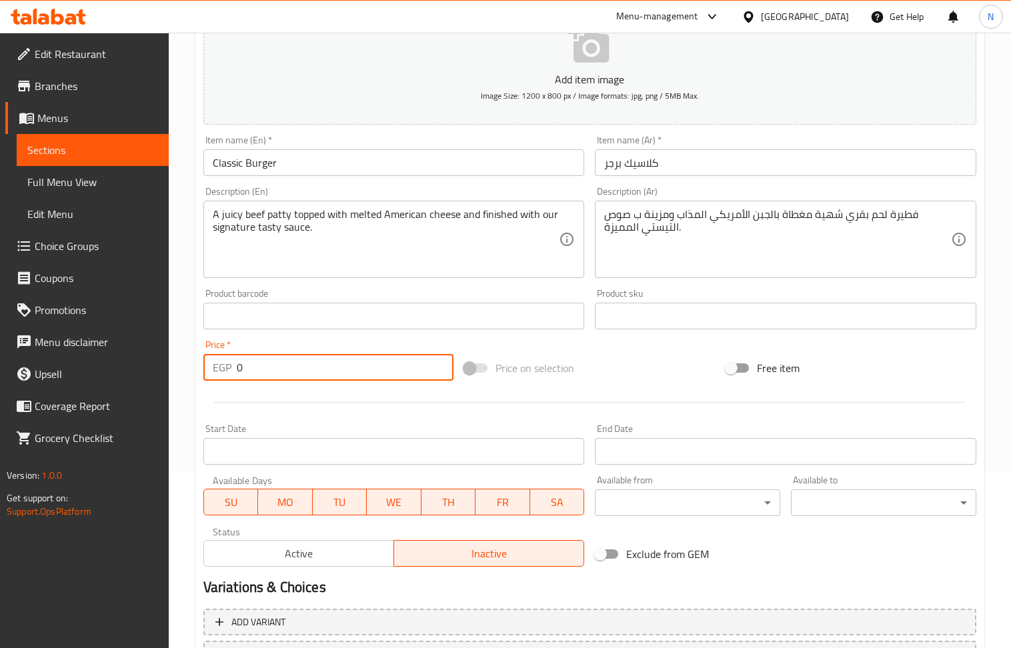
click at [297, 367] on input "0" at bounding box center [345, 367] width 217 height 27
paste input "135"
type input "135"
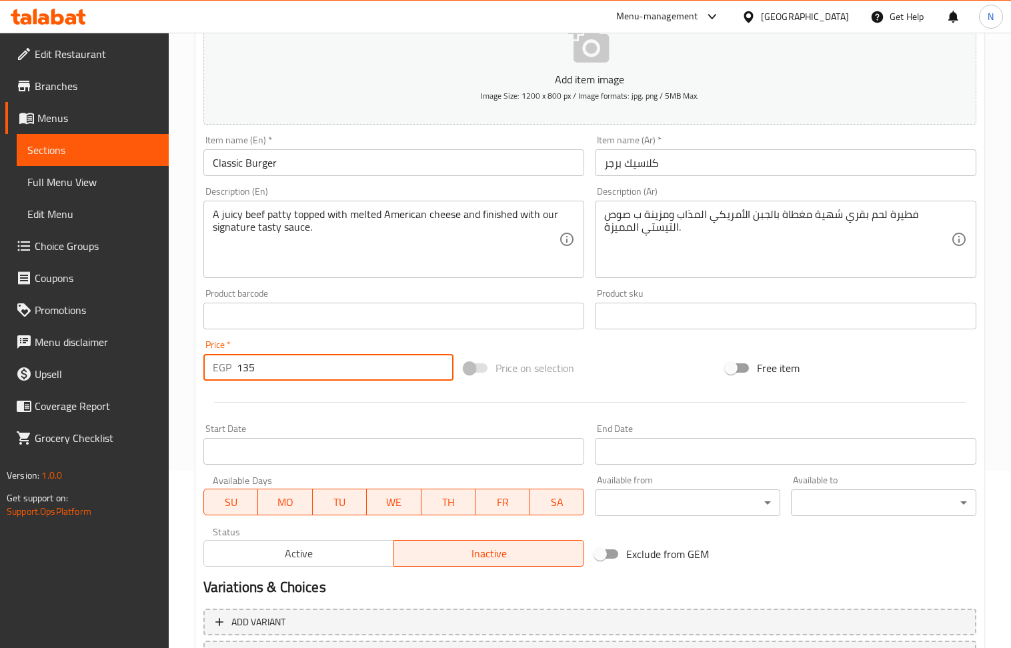
click at [341, 442] on input "Start Date" at bounding box center [393, 451] width 381 height 27
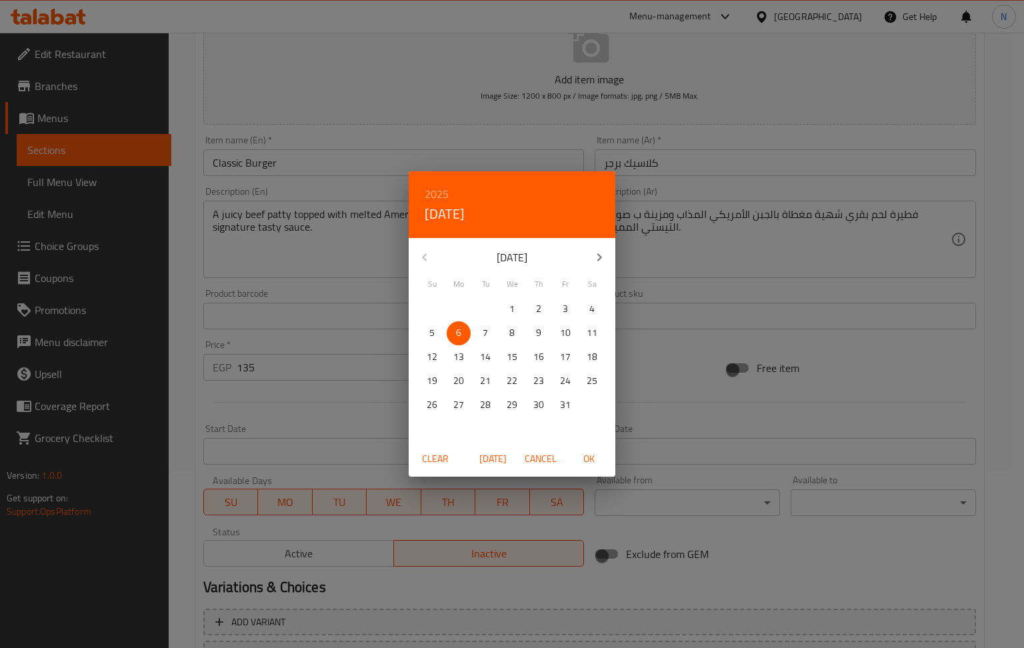
click at [591, 460] on span "OK" at bounding box center [589, 459] width 32 height 17
type input "[DATE]"
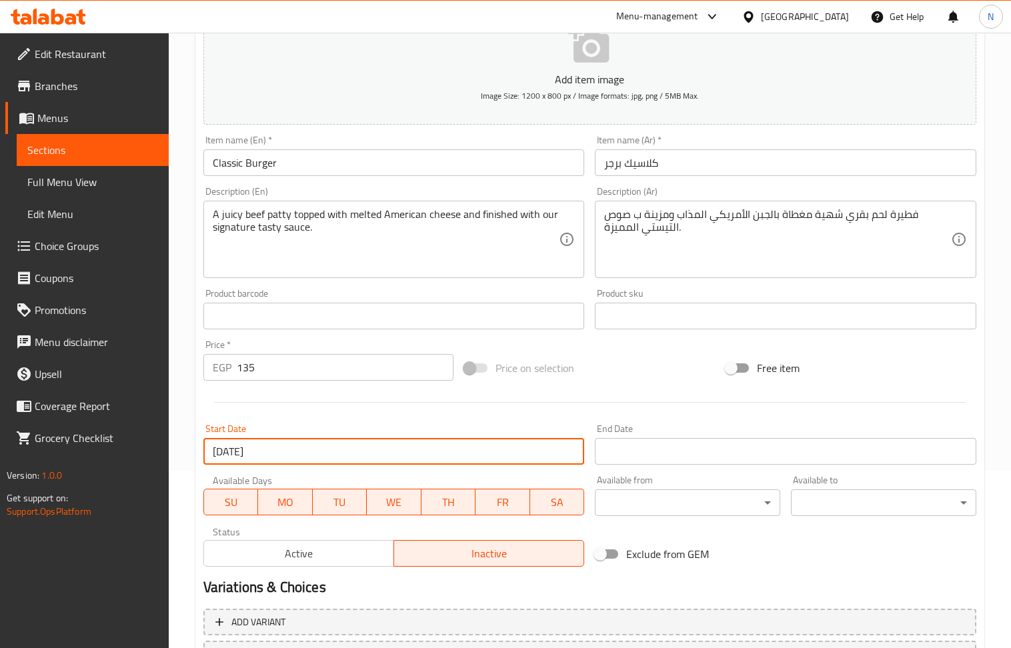
click at [678, 447] on input "Start Date" at bounding box center [785, 451] width 381 height 27
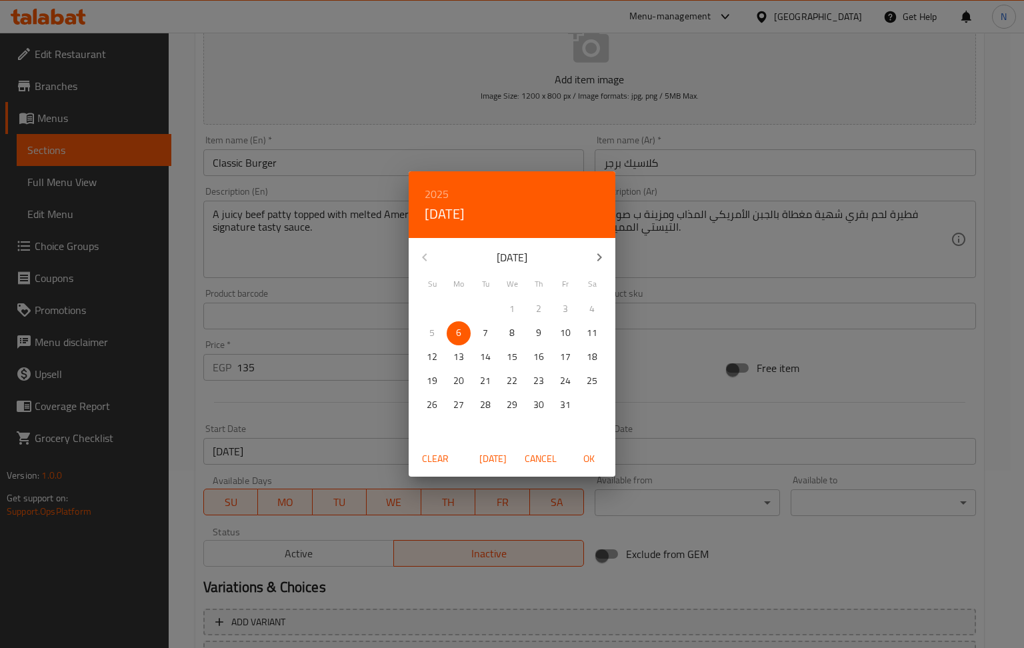
click at [598, 256] on icon "button" at bounding box center [600, 257] width 16 height 16
click at [510, 404] on p "31" at bounding box center [512, 405] width 11 height 17
click at [594, 455] on span "OK" at bounding box center [589, 459] width 32 height 17
type input "[DATE]"
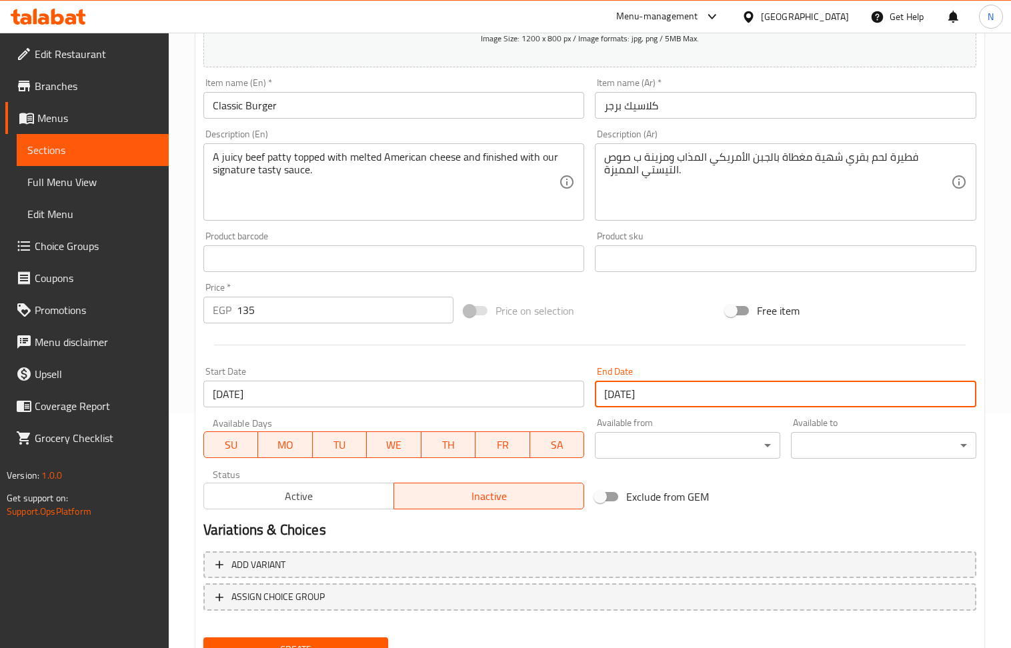
scroll to position [293, 0]
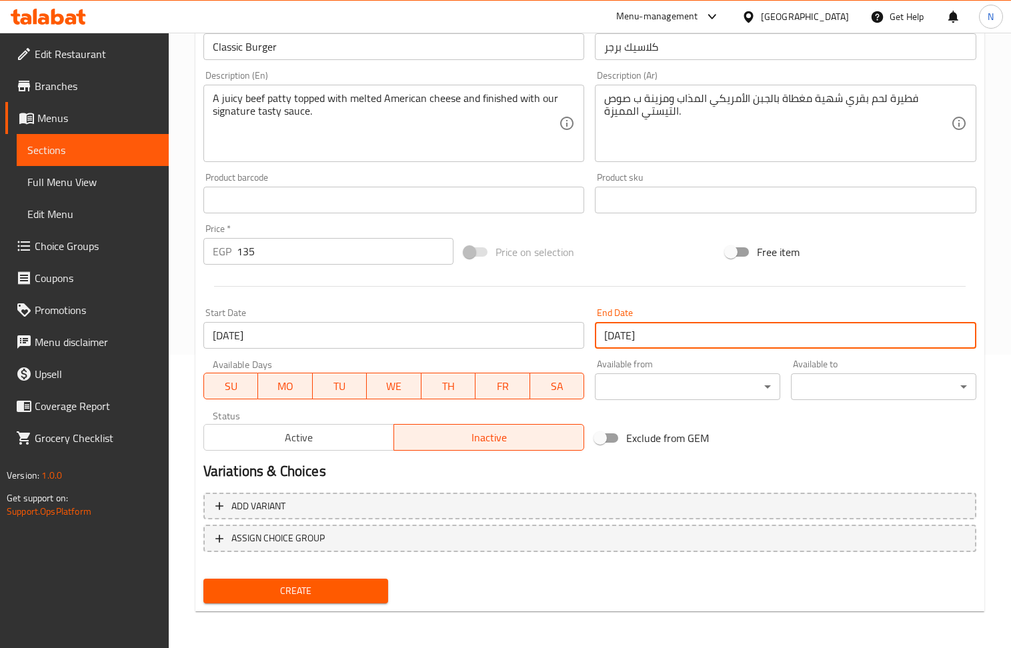
click at [313, 602] on button "Create" at bounding box center [295, 591] width 185 height 25
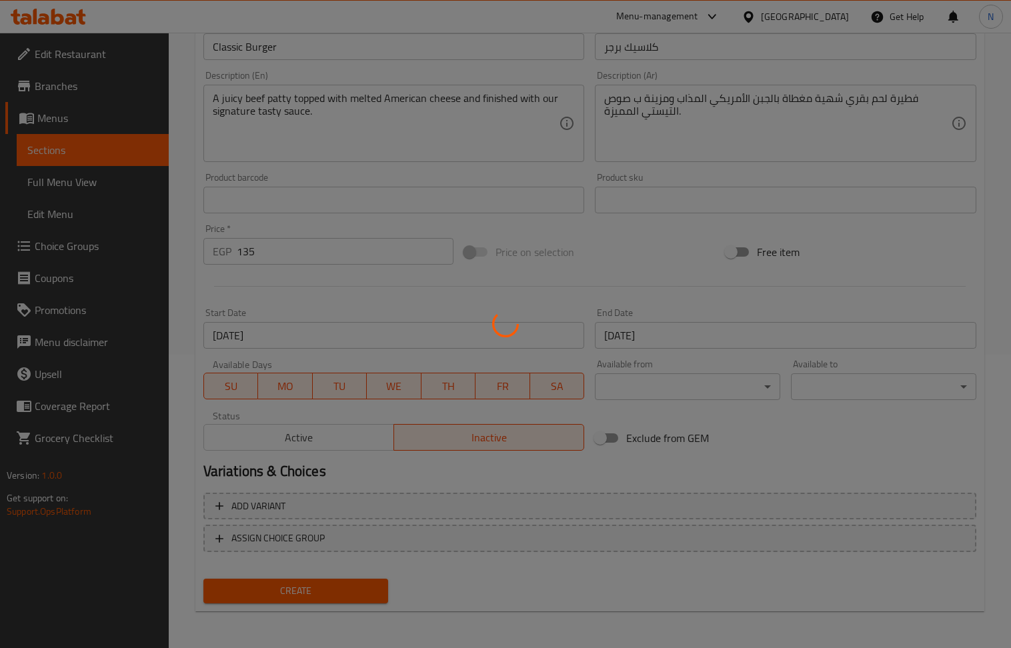
type input "0"
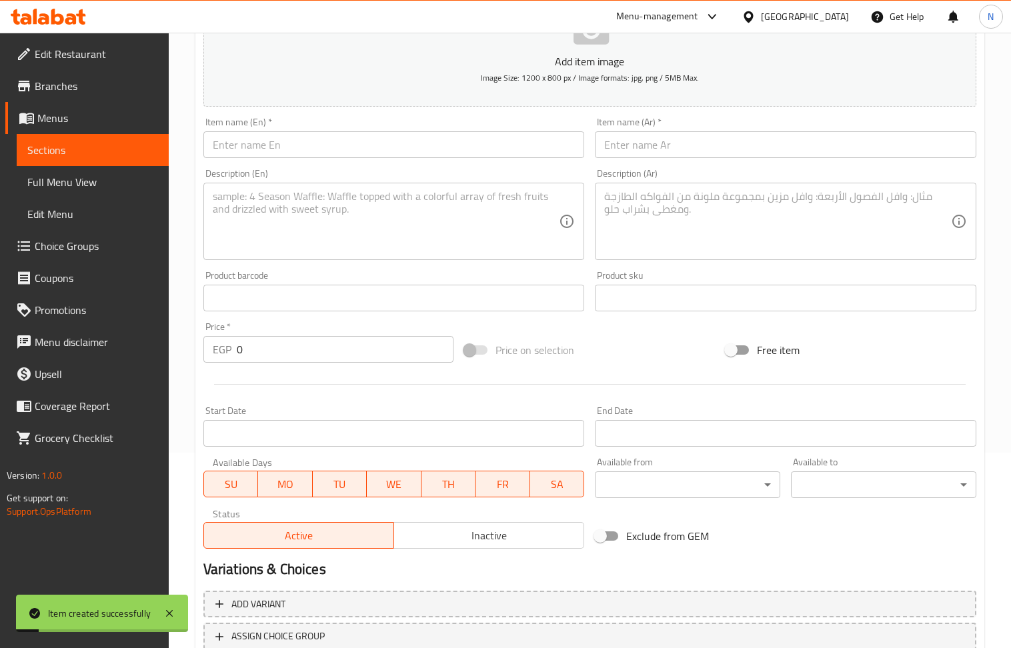
scroll to position [115, 0]
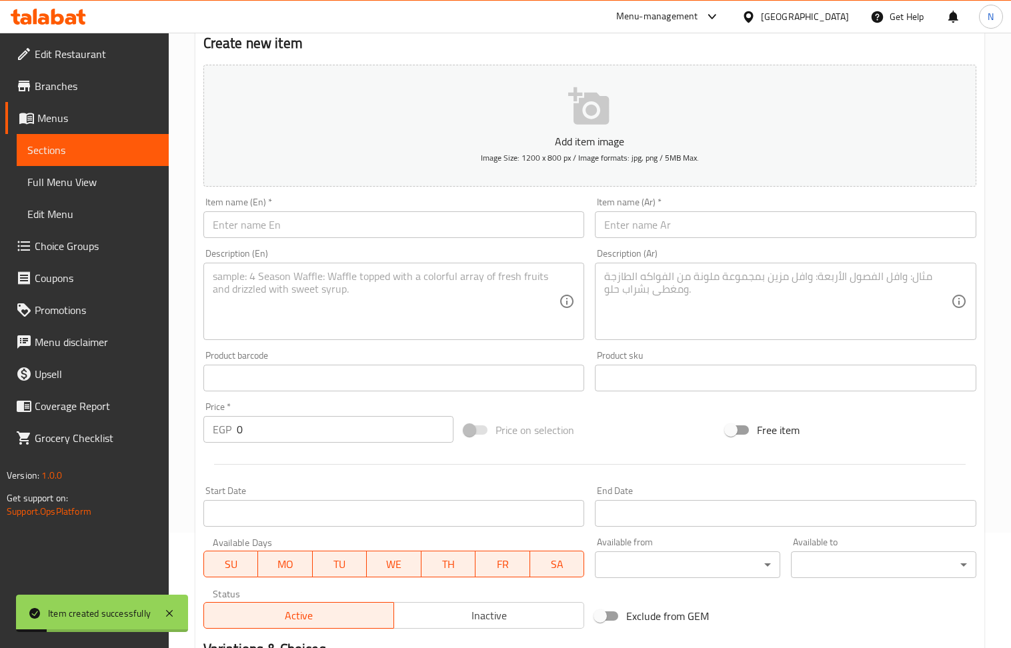
click at [321, 300] on textarea at bounding box center [386, 301] width 347 height 63
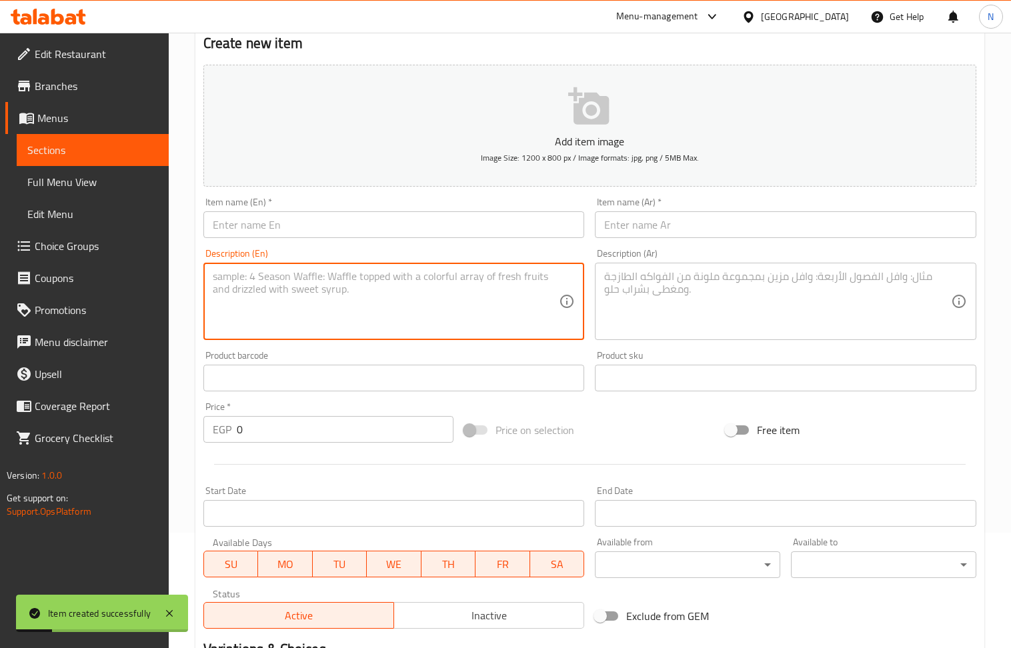
paste textarea "فاير برجر قطعه برجر مغطي بالجبنه الأمريكي - صوص الشيدر الحار - فاير استيك - فلف…"
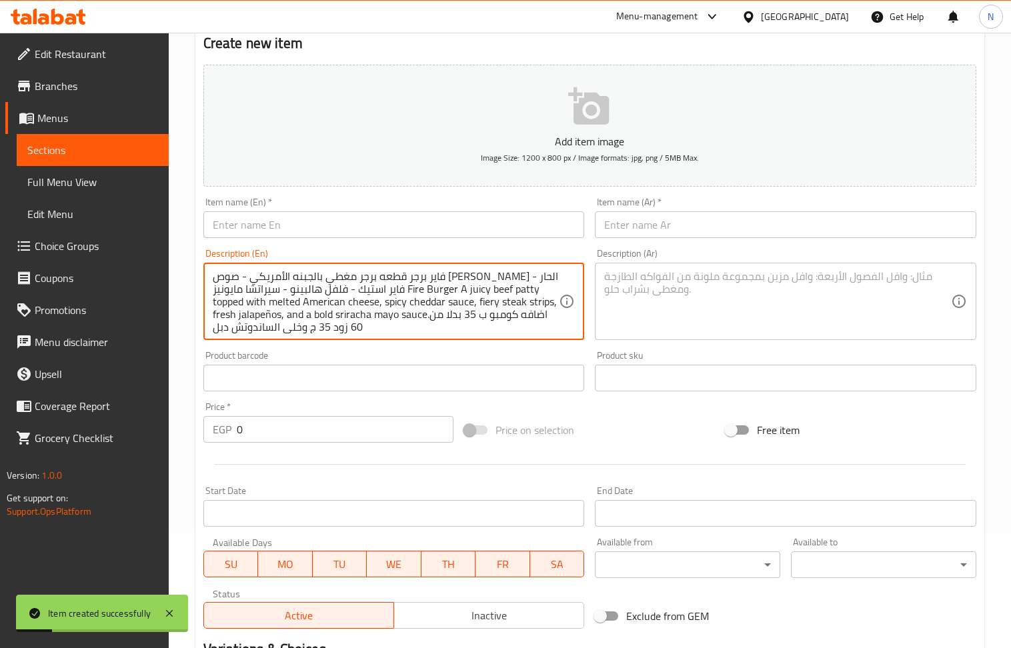
scroll to position [13, 0]
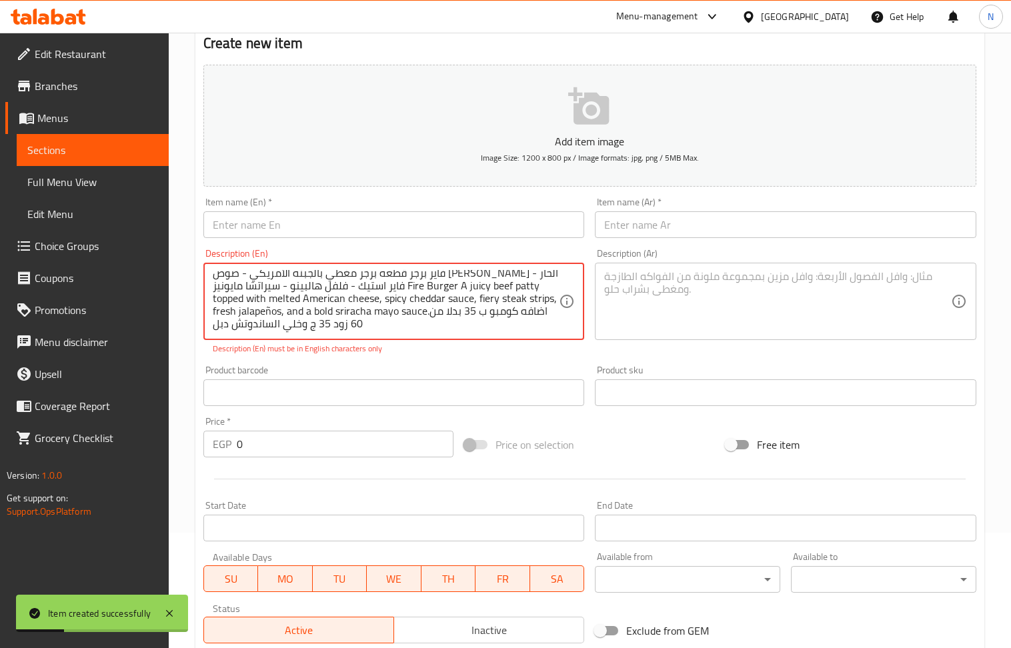
type textarea "فاير برجر قطعه برجر مغطي بالجبنه الأمريكي - صوص الشيدر الحار - فاير استيك - فلف…"
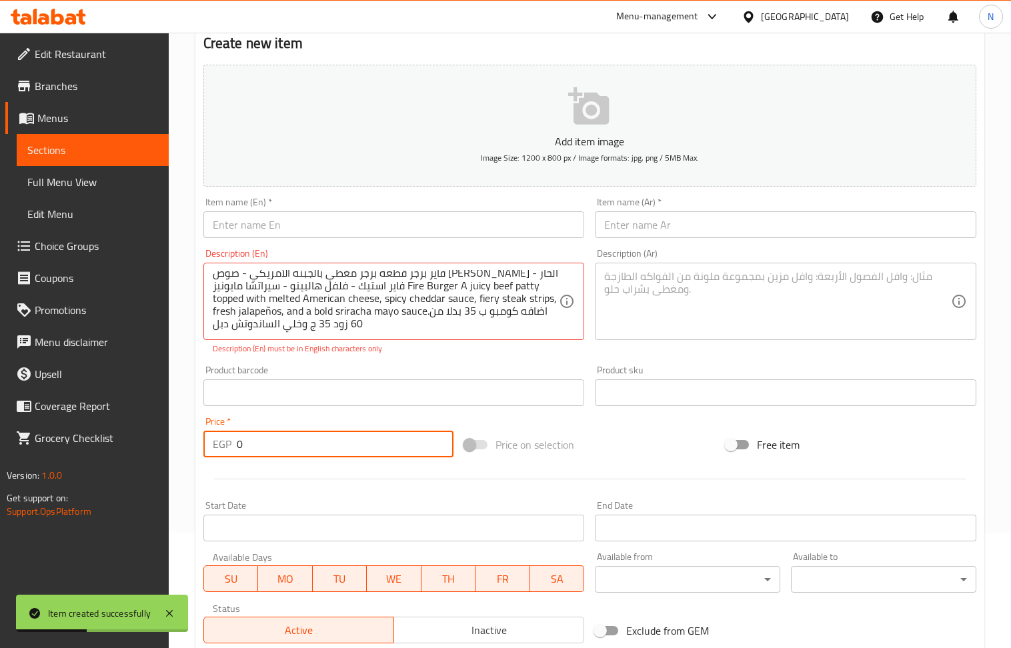
click at [355, 449] on input "0" at bounding box center [345, 444] width 217 height 27
paste input "15"
type input "150"
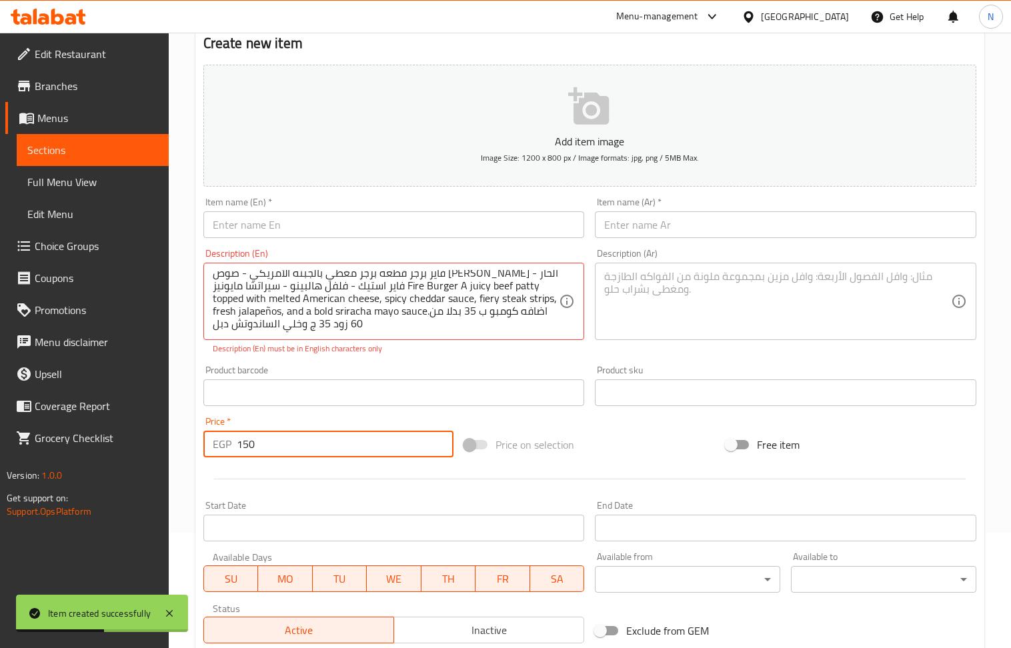
click at [425, 524] on input "Start Date" at bounding box center [393, 528] width 381 height 27
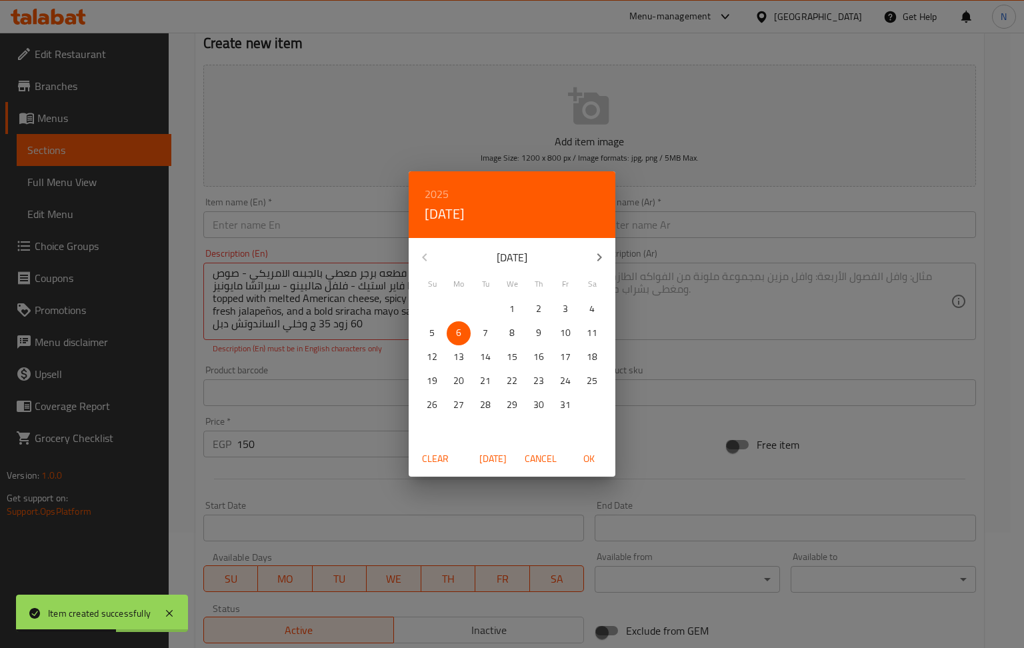
click at [596, 452] on span "OK" at bounding box center [589, 459] width 32 height 17
type input "[DATE]"
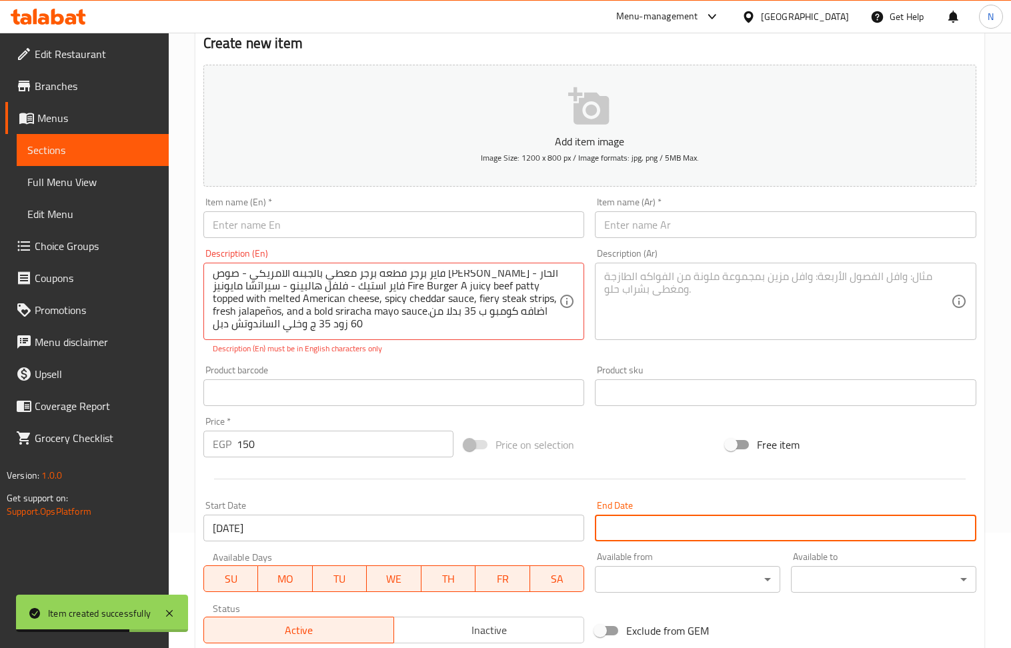
click at [654, 526] on input "Start Date" at bounding box center [785, 528] width 381 height 27
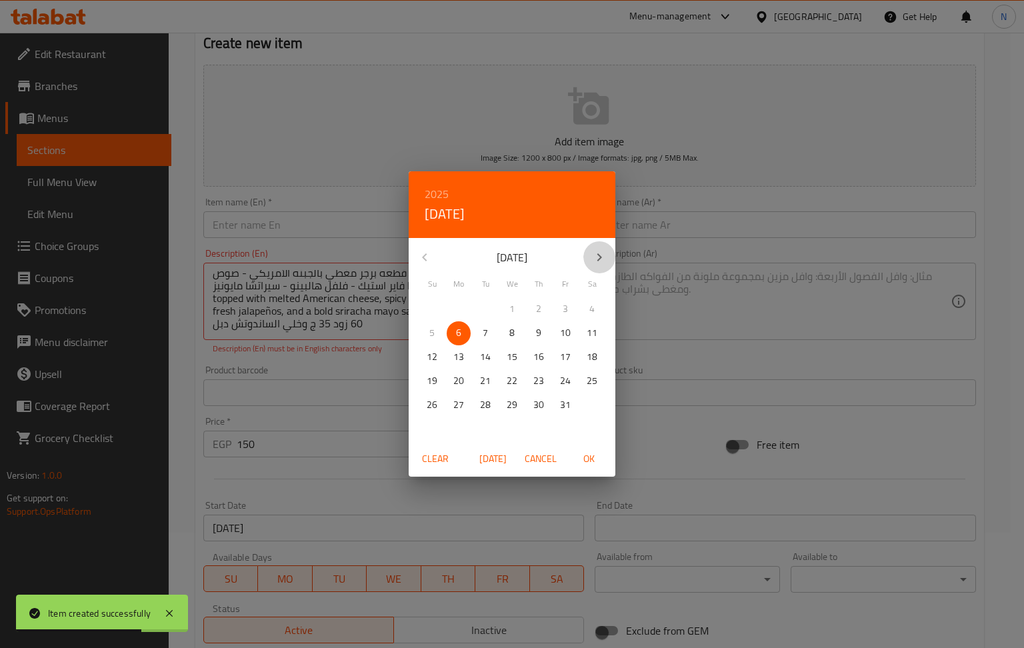
click at [600, 251] on icon "button" at bounding box center [600, 257] width 16 height 16
click at [518, 400] on span "31" at bounding box center [512, 405] width 24 height 17
click at [591, 460] on span "OK" at bounding box center [589, 459] width 32 height 17
type input "[DATE]"
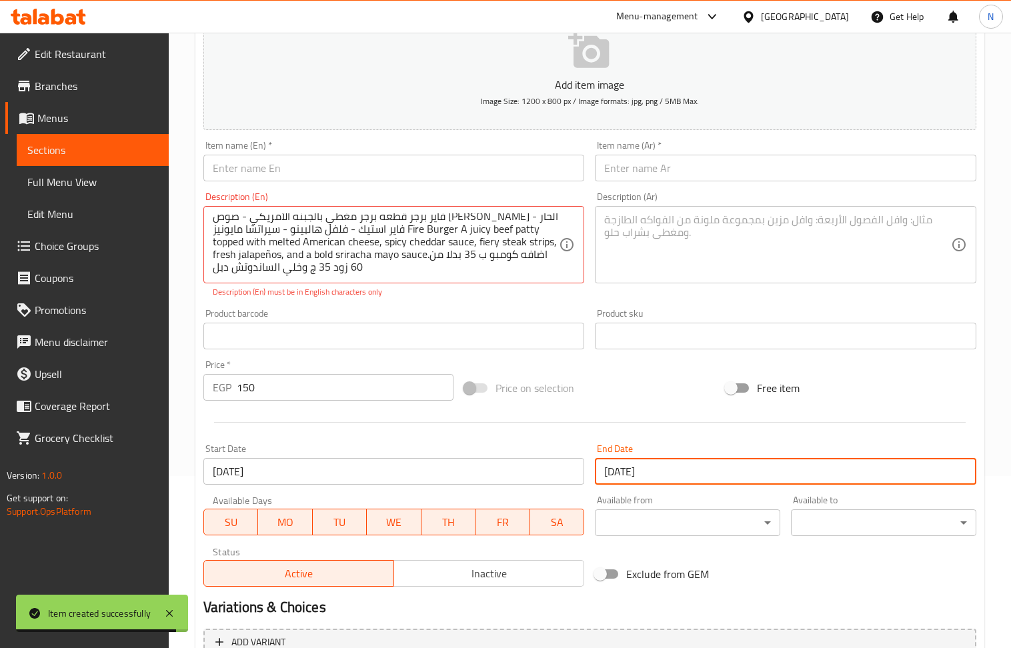
scroll to position [204, 0]
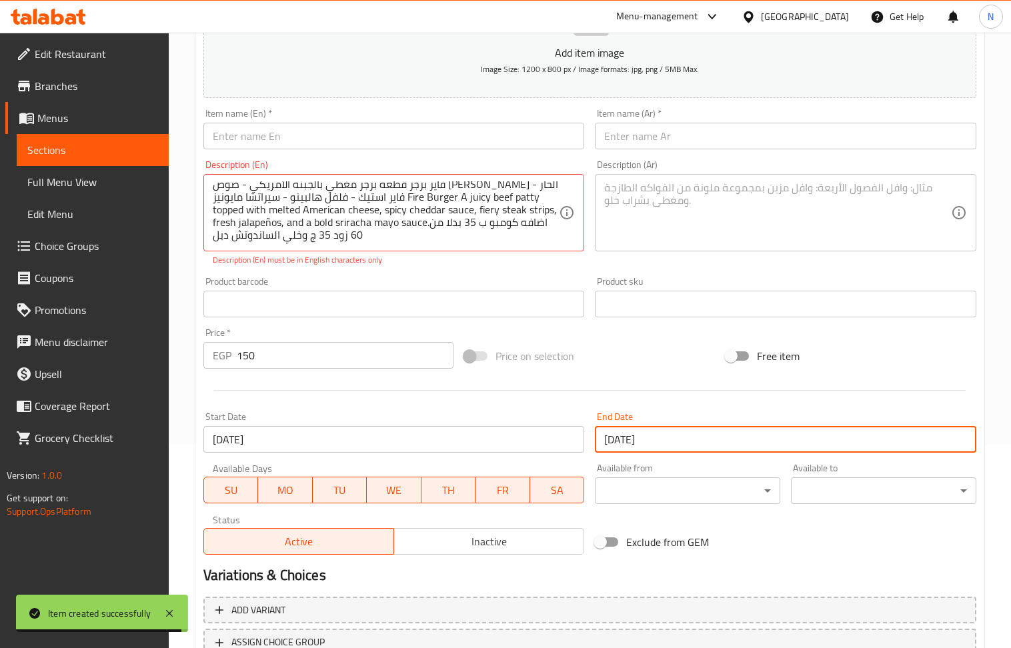
click at [487, 553] on button "Inactive" at bounding box center [489, 541] width 191 height 27
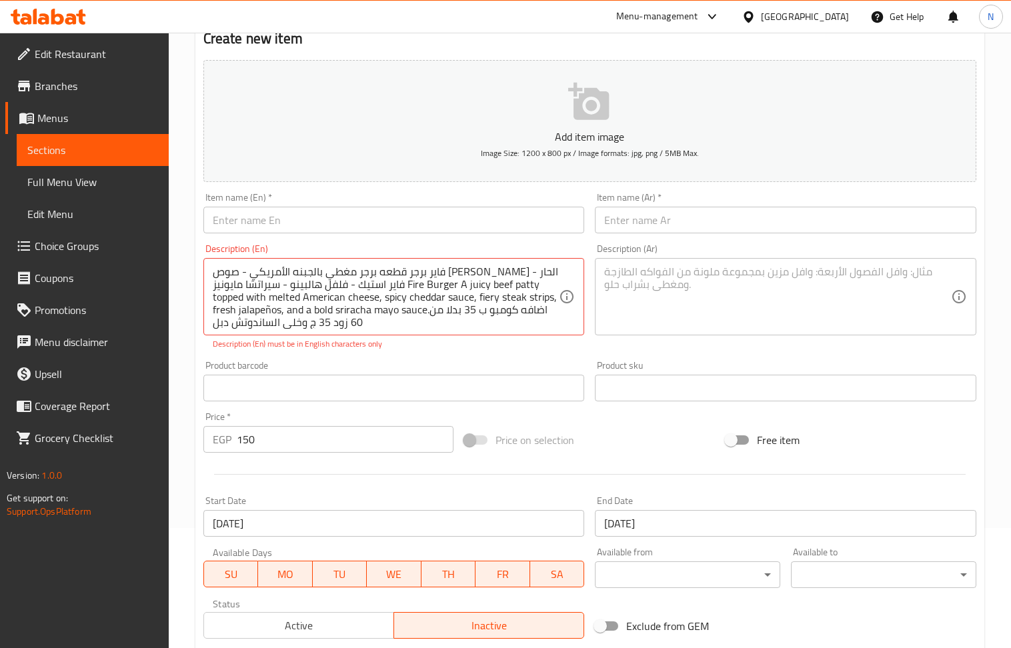
scroll to position [115, 0]
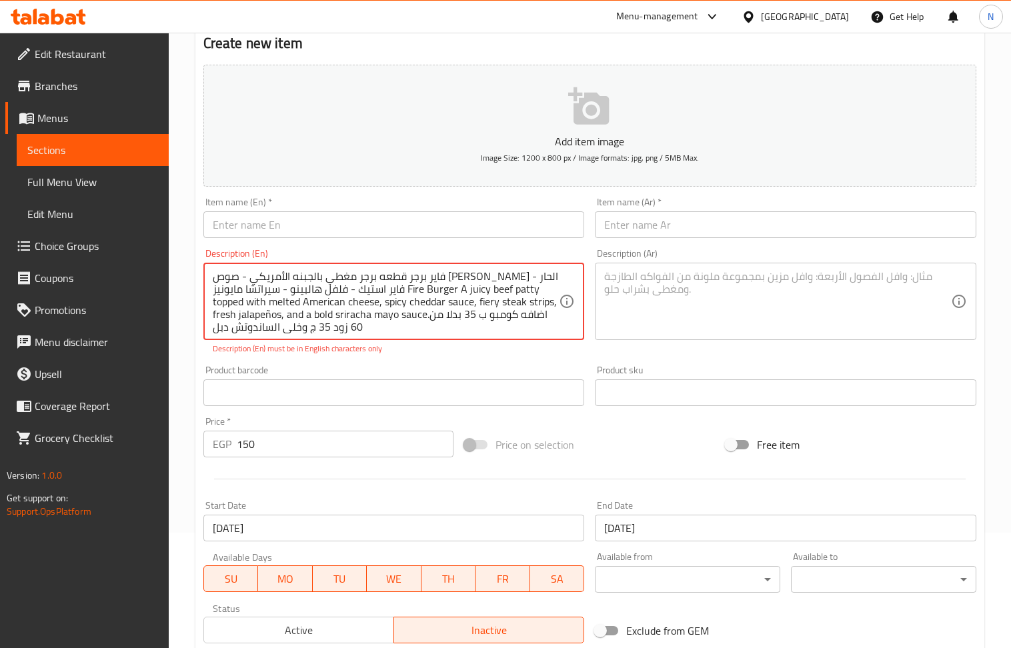
drag, startPoint x: 484, startPoint y: 277, endPoint x: 521, endPoint y: 275, distance: 36.7
click at [626, 225] on input "text" at bounding box center [785, 224] width 381 height 27
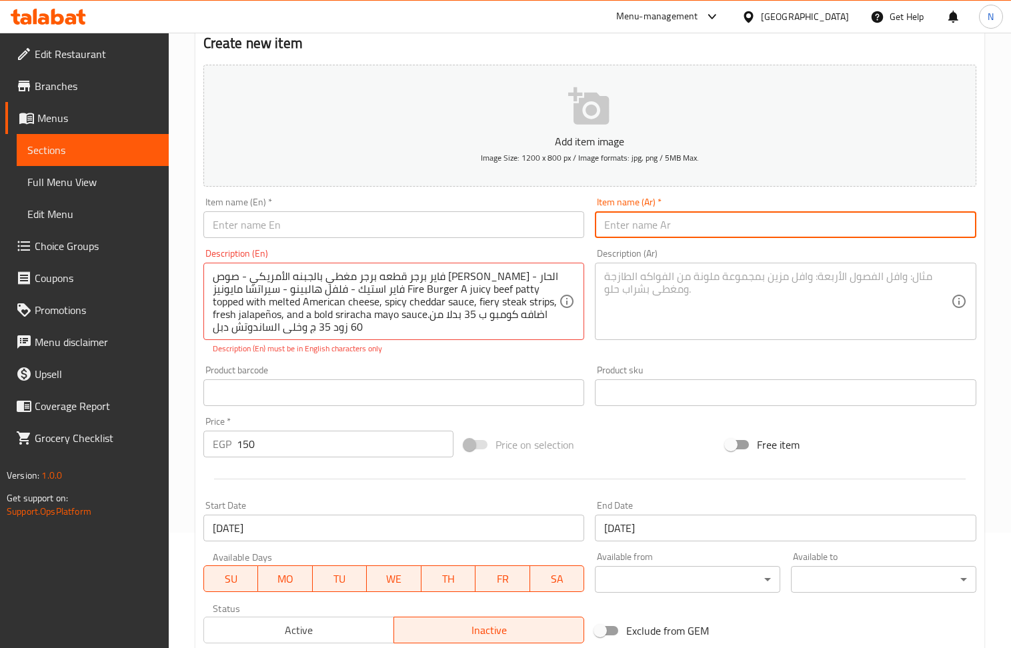
paste input "فاير برجر"
type input "فاير برجر"
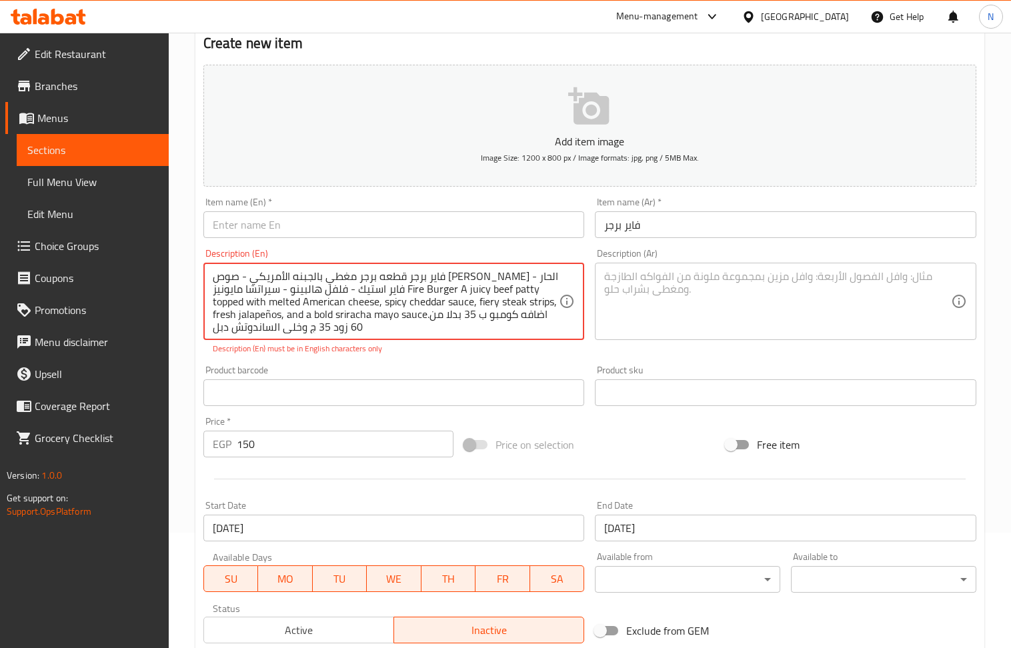
drag, startPoint x: 436, startPoint y: 287, endPoint x: 388, endPoint y: 289, distance: 47.4
click at [381, 236] on input "text" at bounding box center [393, 224] width 381 height 27
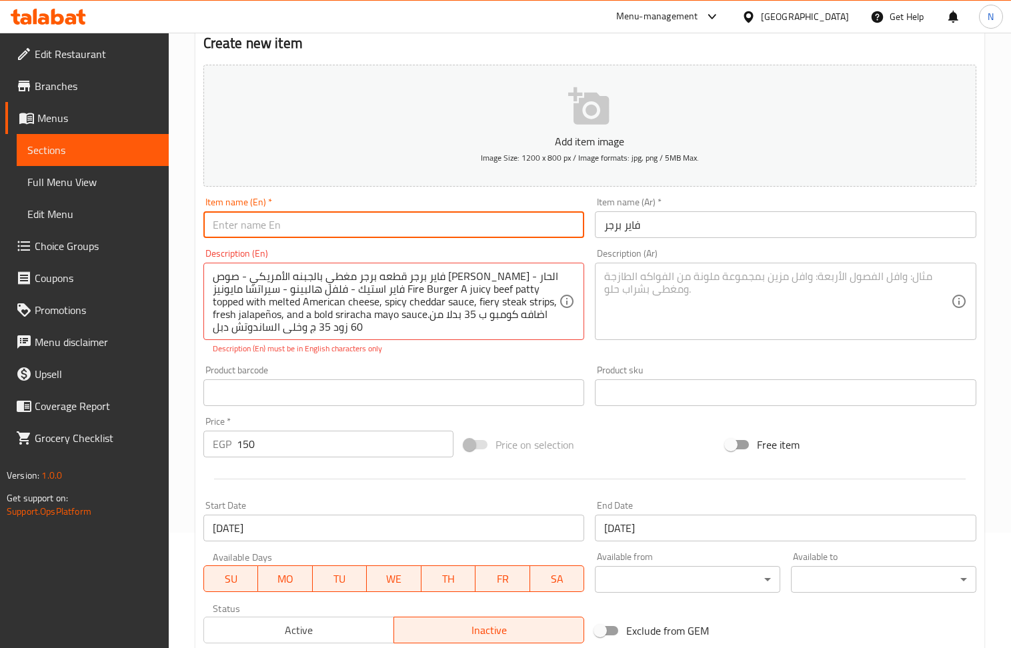
paste input "Fire Burger"
type input "Fire Burger"
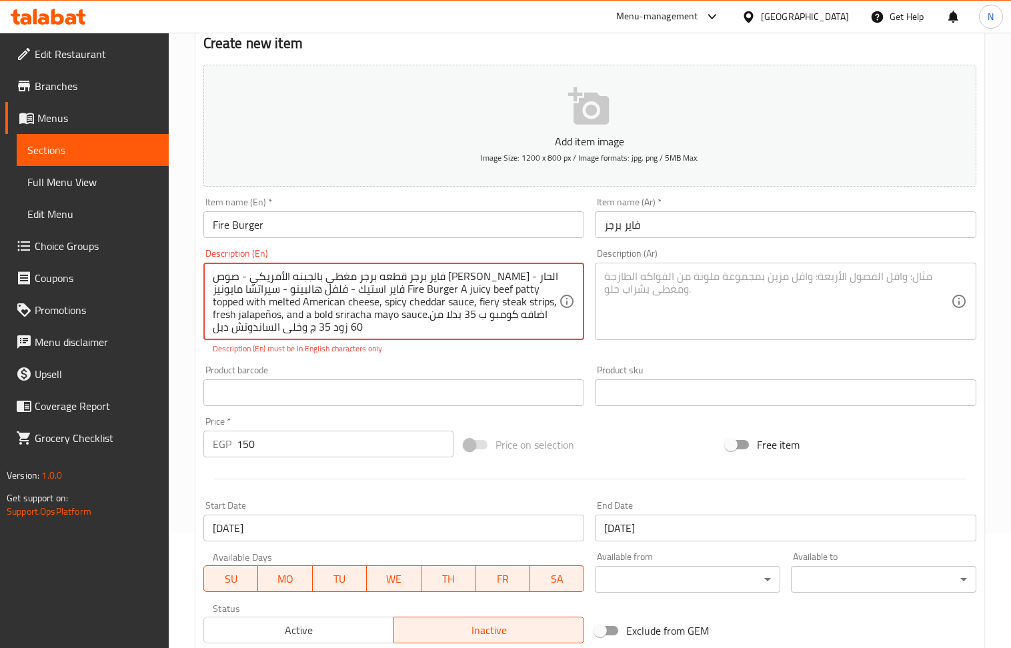
drag, startPoint x: 482, startPoint y: 278, endPoint x: 385, endPoint y: 287, distance: 97.1
type textarea "فاير برجر Fire Burger A juicy beef patty topped with melted American cheese, sp…"
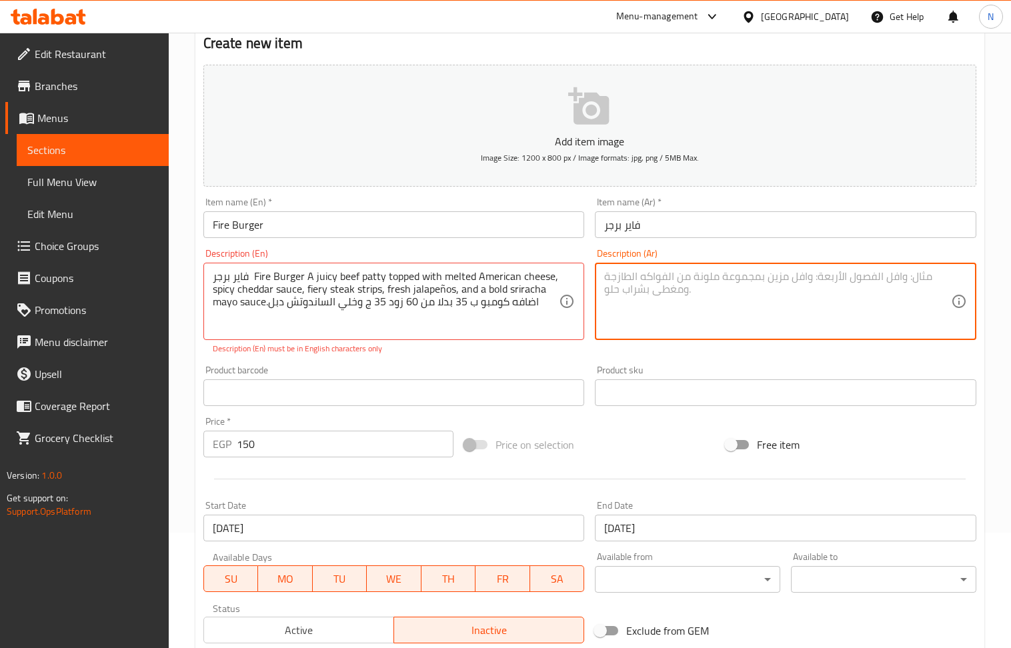
drag, startPoint x: 696, startPoint y: 317, endPoint x: 689, endPoint y: 313, distance: 8.7
click at [695, 317] on textarea at bounding box center [777, 301] width 347 height 63
paste textarea "قطعه برجر مغطي بالجبنه الأمريكي - صوص الشيدر الحار - فاير استيك - فلفل هالبينو …"
type textarea "قطعه برجر مغطي بالجبنه الأمريكي - صوص الشيدر الحار - فاير استيك - فلفل هالبينو …"
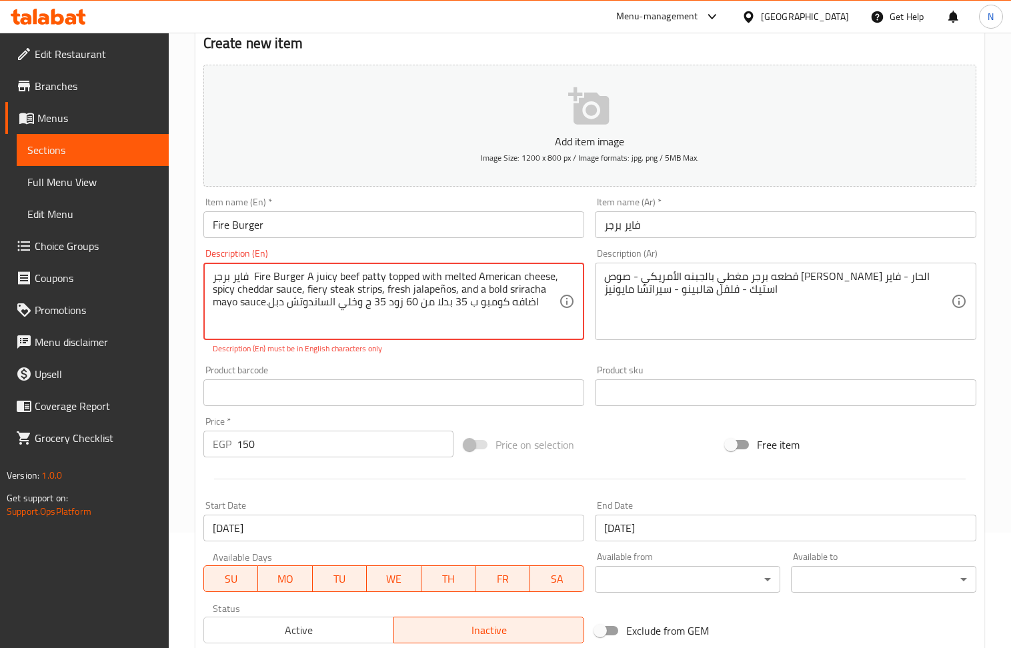
drag, startPoint x: 252, startPoint y: 277, endPoint x: 198, endPoint y: 278, distance: 54.0
drag, startPoint x: 265, startPoint y: 279, endPoint x: 195, endPoint y: 275, distance: 70.8
click at [195, 275] on div "Create new item Add item image Image Size: 1200 x 800 px / Image formats: jpg, …" at bounding box center [589, 409] width 789 height 791
drag, startPoint x: 507, startPoint y: 291, endPoint x: 483, endPoint y: 303, distance: 26.8
click at [483, 303] on textarea "A juicy beef patty topped with melted American cheese, spicy cheddar sauce, fie…" at bounding box center [386, 301] width 347 height 63
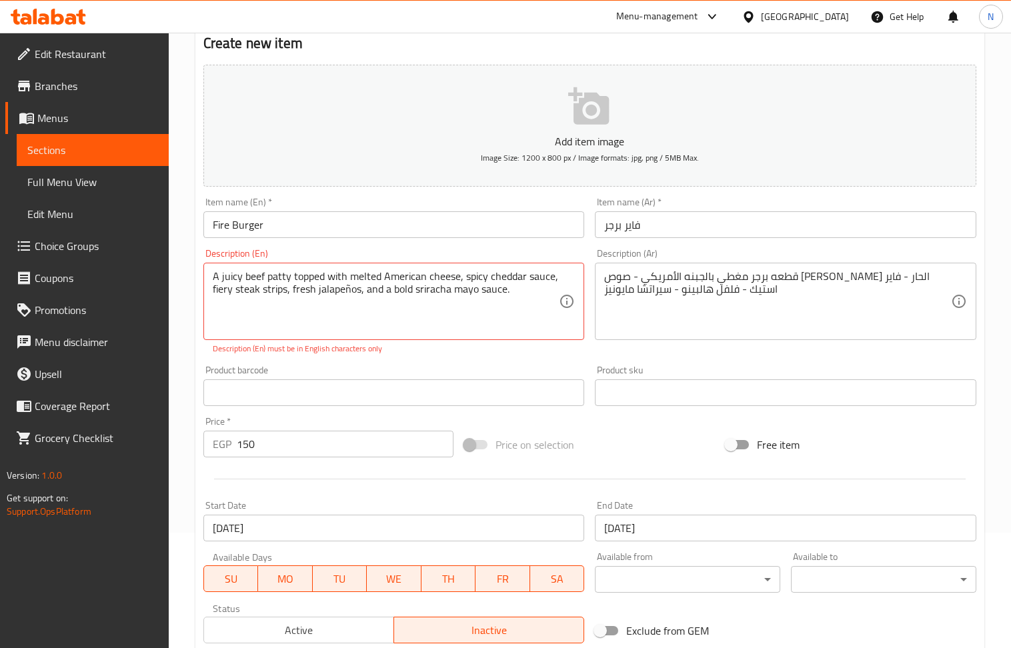
click at [468, 366] on div "Product barcode Product barcode" at bounding box center [393, 385] width 381 height 41
click at [464, 356] on div "Description (En) A juicy beef patty topped with melted American cheese, spicy c…" at bounding box center [394, 301] width 392 height 117
click at [345, 291] on textarea "A juicy beef patty topped with melted American cheese, spicy cheddar sauce, fie…" at bounding box center [386, 301] width 347 height 63
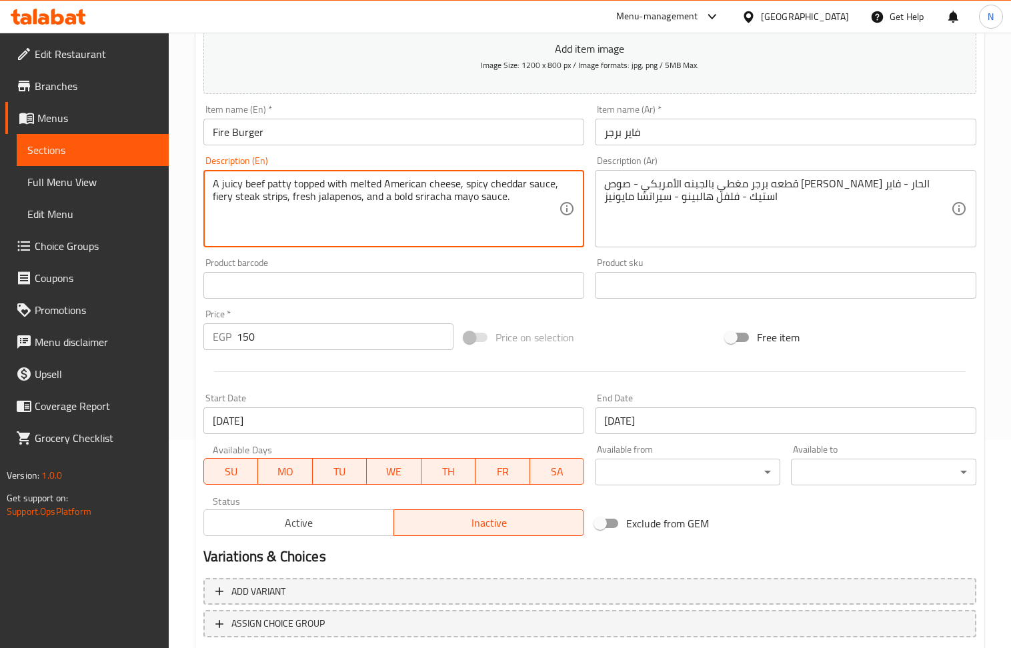
scroll to position [293, 0]
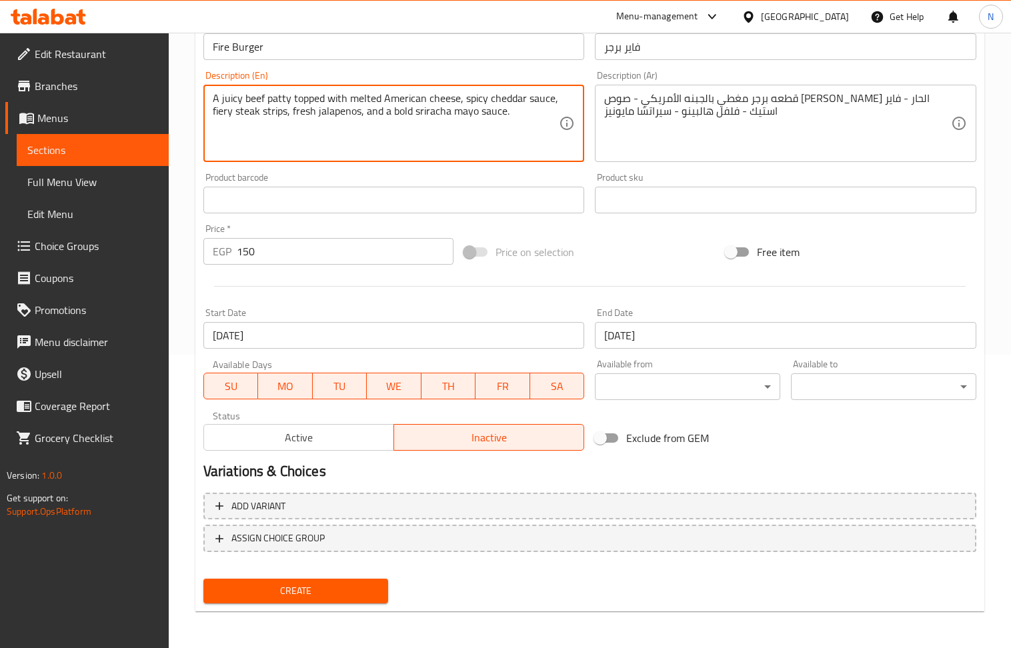
type textarea "A juicy beef patty topped with melted American cheese, spicy cheddar sauce, fie…"
click at [333, 595] on span "Create" at bounding box center [296, 591] width 164 height 17
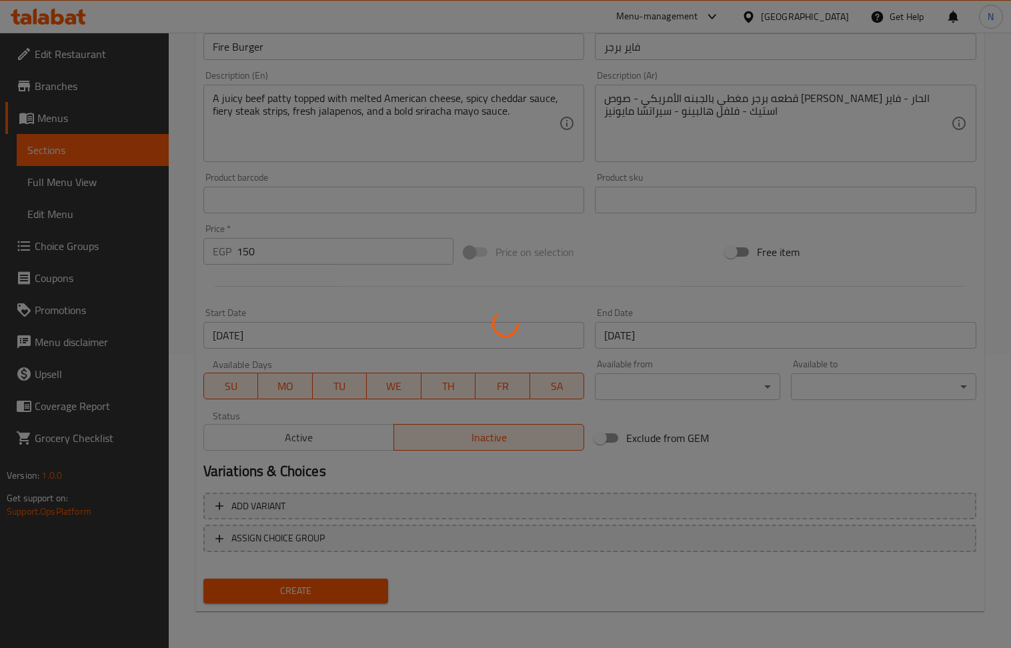
type input "0"
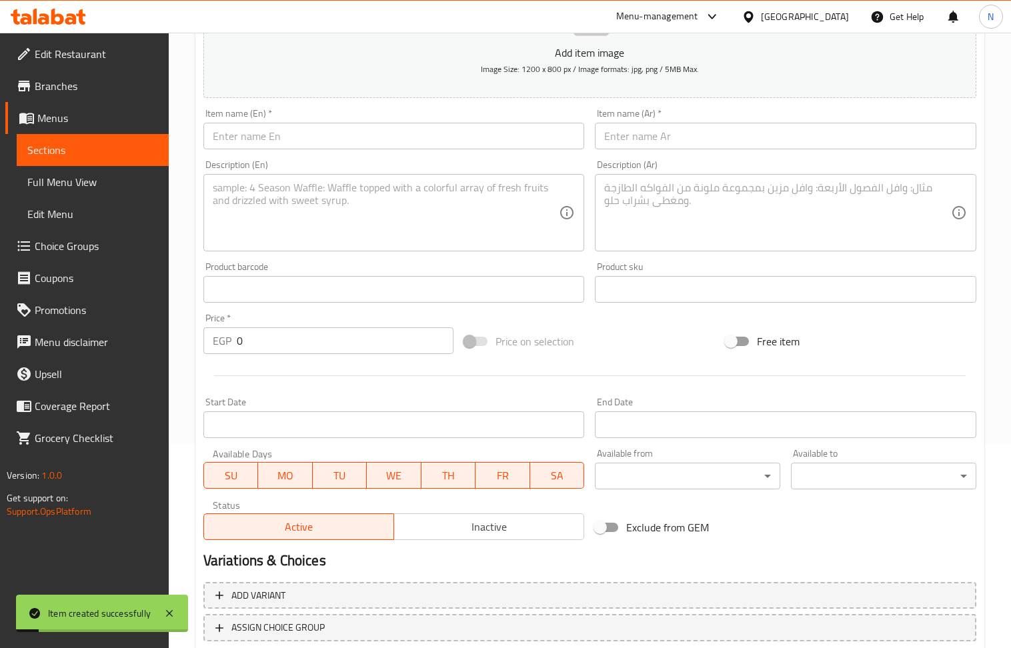
scroll to position [115, 0]
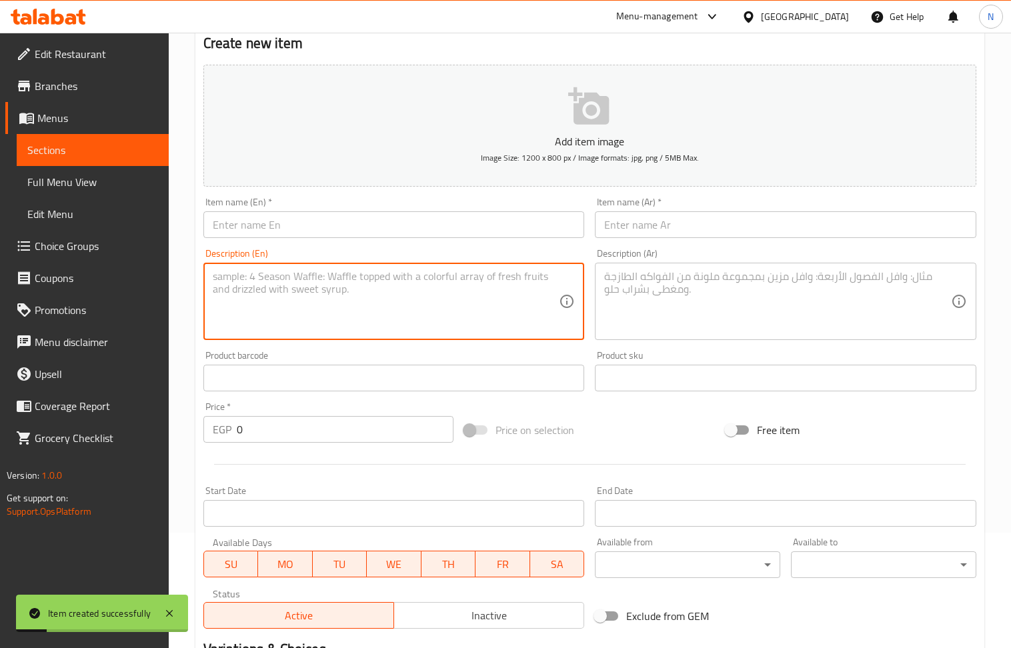
click at [376, 287] on textarea at bounding box center [386, 301] width 347 height 63
paste textarea "رولر تندر مقرمشه مع صوص التويستر والخس في خبز التورتيلا Roller Crispy chicken t…"
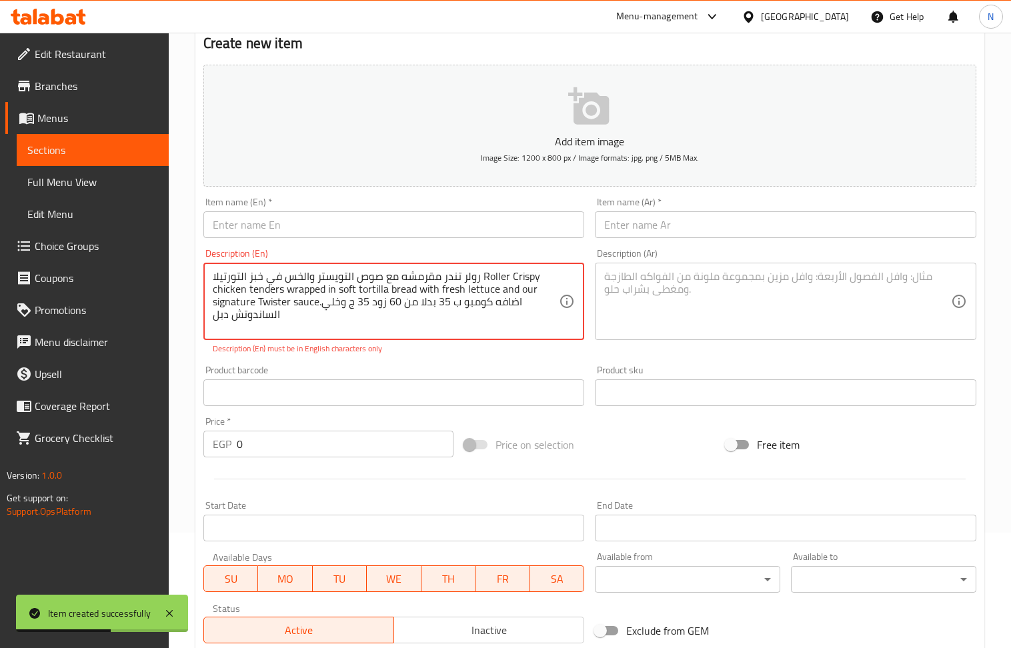
drag, startPoint x: 481, startPoint y: 279, endPoint x: 244, endPoint y: 289, distance: 237.0
click at [244, 289] on textarea "رولر تندر مقرمشه مع صوص التويستر والخس في خبز التورتيلا Roller Crispy chicken t…" at bounding box center [386, 301] width 347 height 63
type textarea "رولر تندر مقرمشه مع صوص التويستر والخس في خبز التورتيلا Roller Crispy chicken t…"
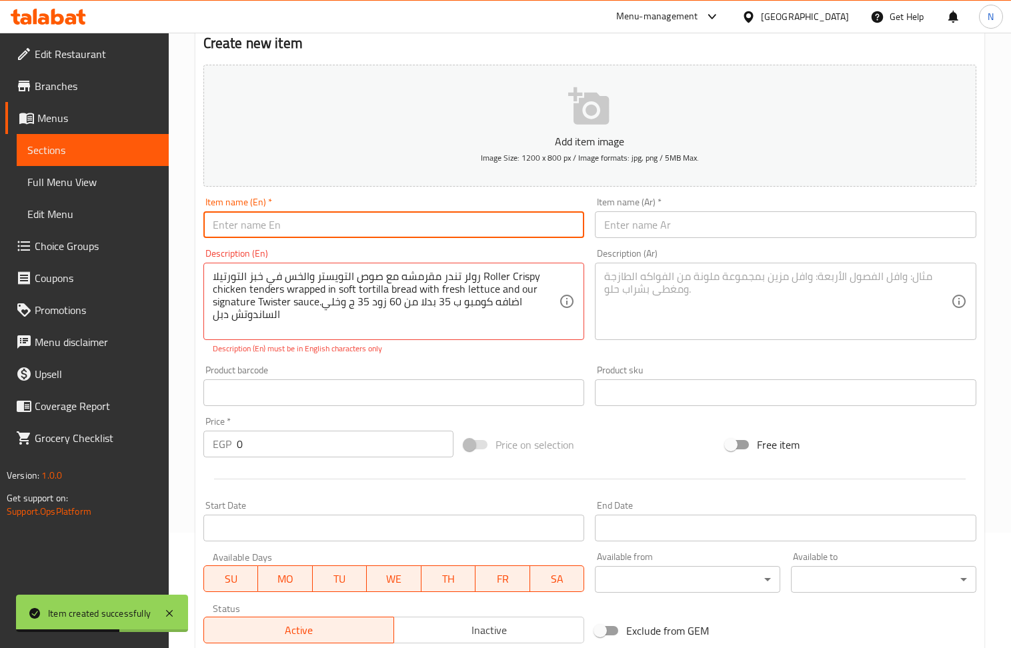
click at [320, 224] on input "text" at bounding box center [393, 224] width 381 height 27
paste input "Roller Crispy chicken"
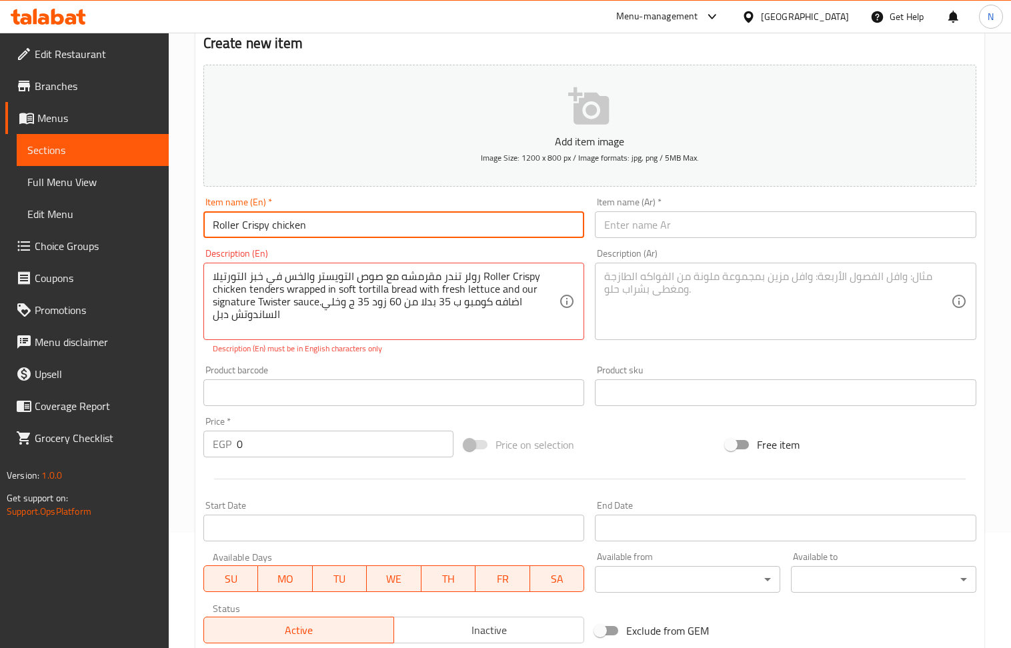
type input "Roller Crispy chicken"
click at [351, 227] on input "Roller Crispy chicken" at bounding box center [393, 224] width 381 height 27
click at [638, 228] on input "text" at bounding box center [785, 224] width 381 height 27
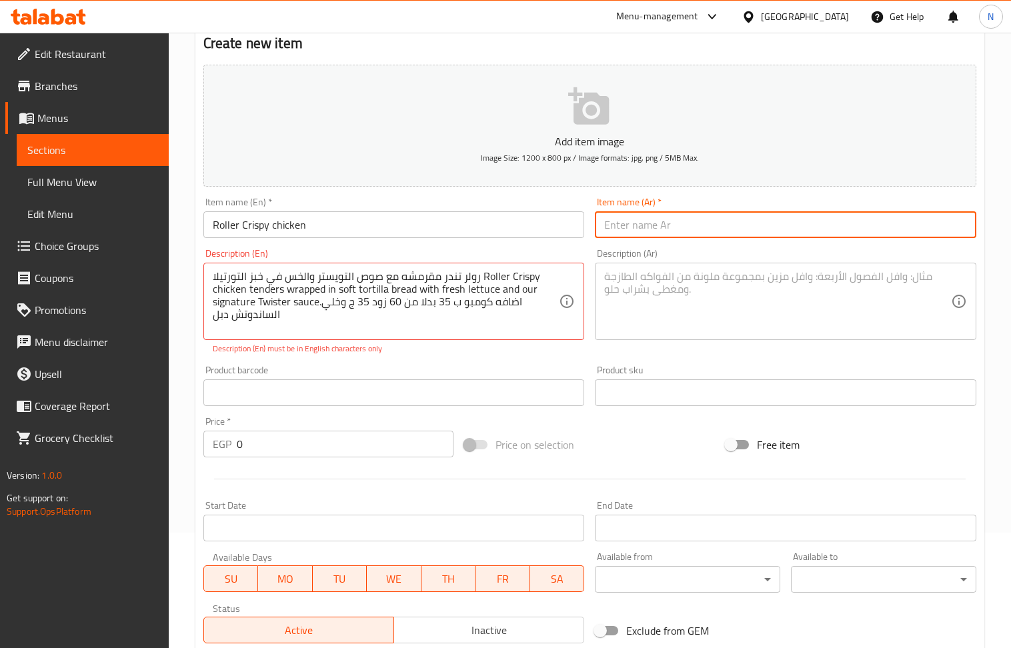
paste input "دجاج مقرمش رولر"
type input "دجاج مقرمش رولر"
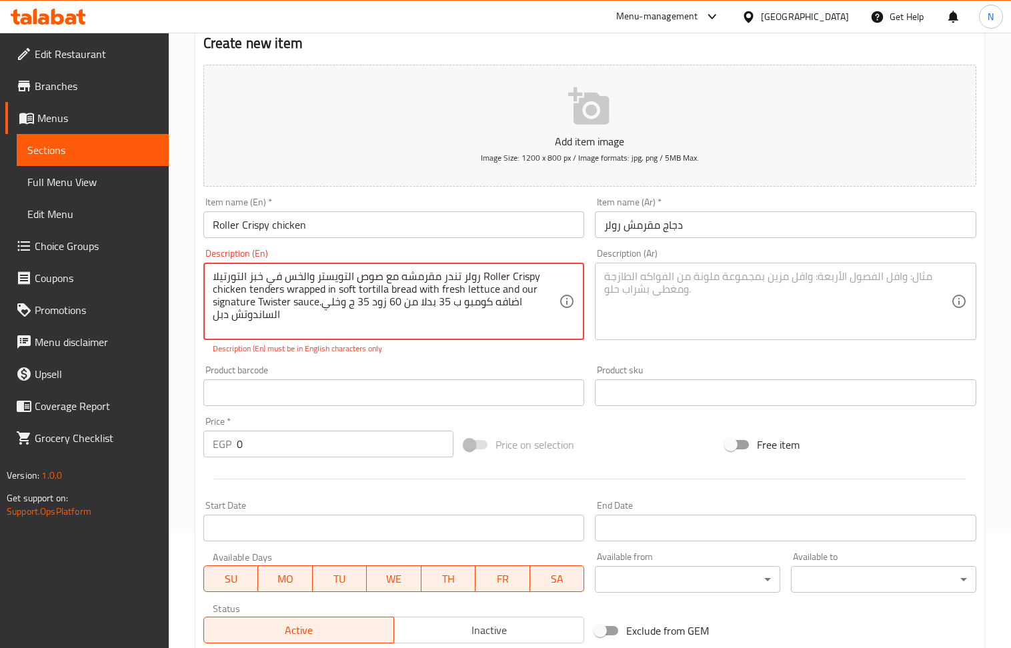
drag, startPoint x: 475, startPoint y: 278, endPoint x: 211, endPoint y: 273, distance: 263.5
click at [768, 311] on textarea at bounding box center [777, 301] width 347 height 63
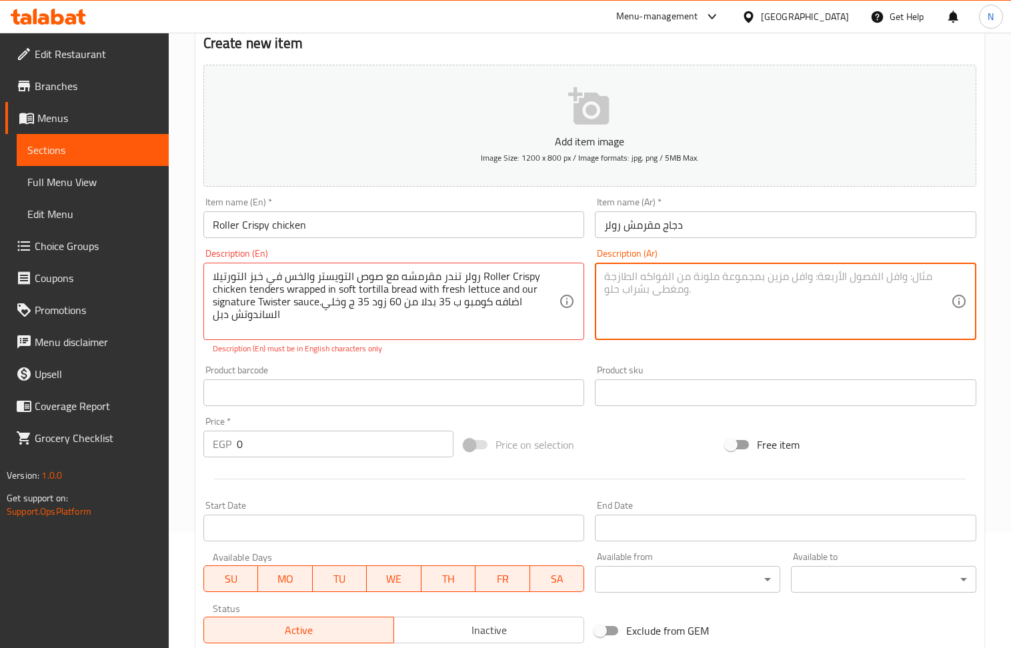
paste textarea "رولر تندر مقرمشه مع صوص التويستر والخس في خبز التورتيلا"
type textarea "رولر تندر مقرمشه مع صوص التويستر والخس في خبز التورتيلا"
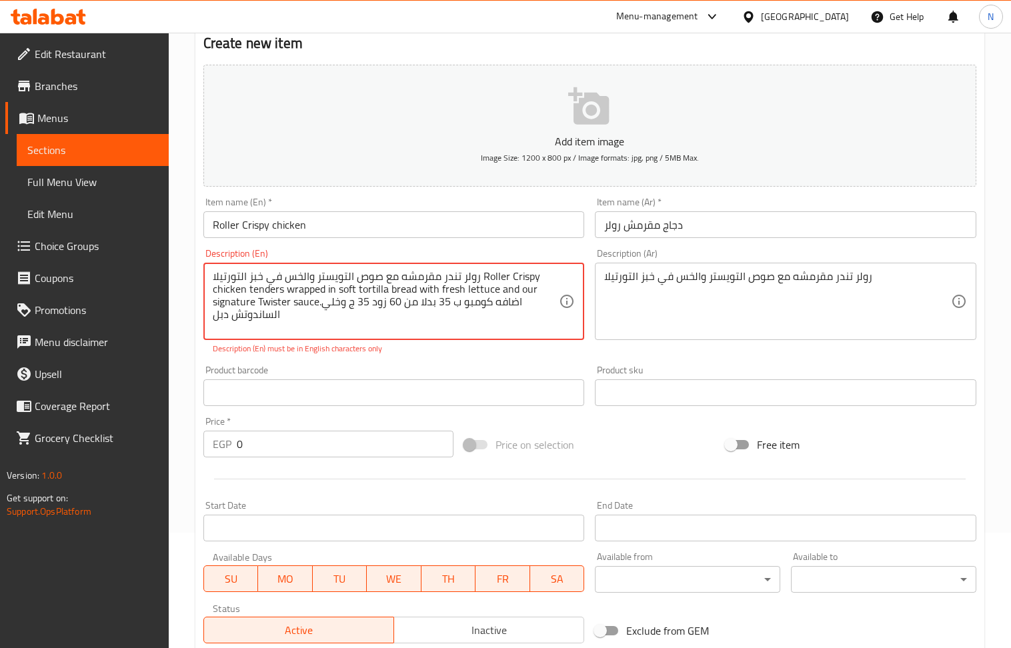
drag, startPoint x: 478, startPoint y: 279, endPoint x: 204, endPoint y: 279, distance: 273.4
drag, startPoint x: 352, startPoint y: 291, endPoint x: 207, endPoint y: 273, distance: 146.5
click at [207, 273] on div "Roller Crispy chicken tenders wrapped in soft tortilla bread with fresh lettuce…" at bounding box center [393, 301] width 381 height 77
type textarea "Roller Crispy chicken tenders wrapped in soft tortilla bread with fresh lettuce…"
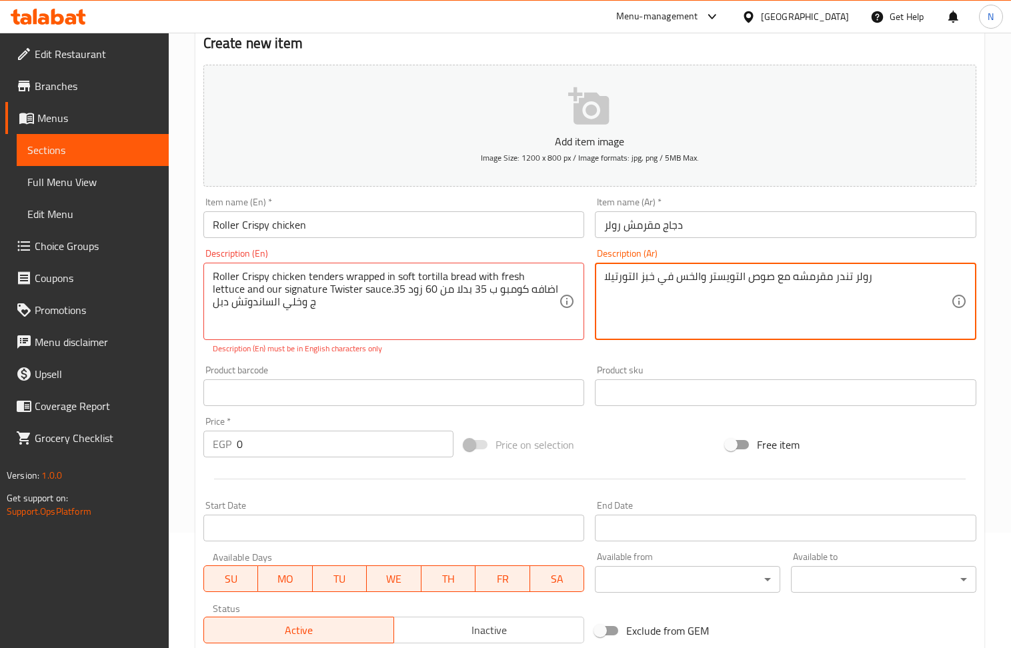
click at [716, 283] on textarea "رولر تندر مقرمشه مع صوص التويستر والخس في خبز التورتيلا" at bounding box center [777, 301] width 347 height 63
paste textarea "قطع دجاج مقرمشة ملفوفة في خبز التورتيلا الناعم مع الخس الطازج وصلصة تويستر المم…"
type textarea "قطع دجاج مقرمشة ملفوفة في خبز التورتيلا الناعم مع الخس الطازج وصلصة تويستر المم…"
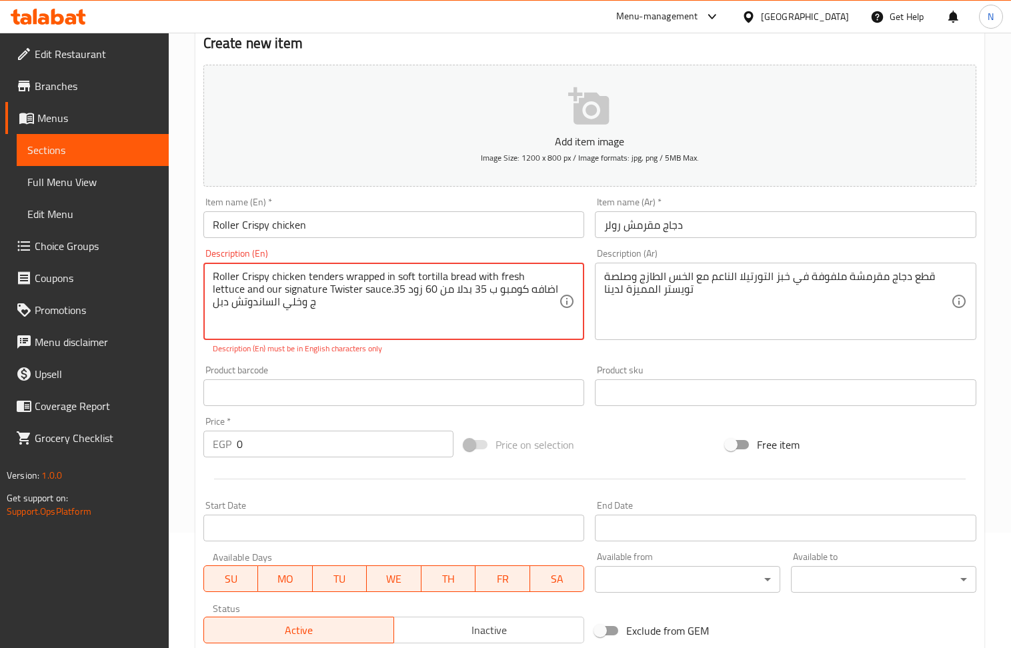
drag, startPoint x: 359, startPoint y: 294, endPoint x: 361, endPoint y: 303, distance: 9.1
drag, startPoint x: 360, startPoint y: 294, endPoint x: 556, endPoint y: 294, distance: 195.4
click at [556, 294] on textarea "Roller Crispy chicken tenders wrapped in soft tortilla bread with fresh lettuce…" at bounding box center [386, 301] width 347 height 63
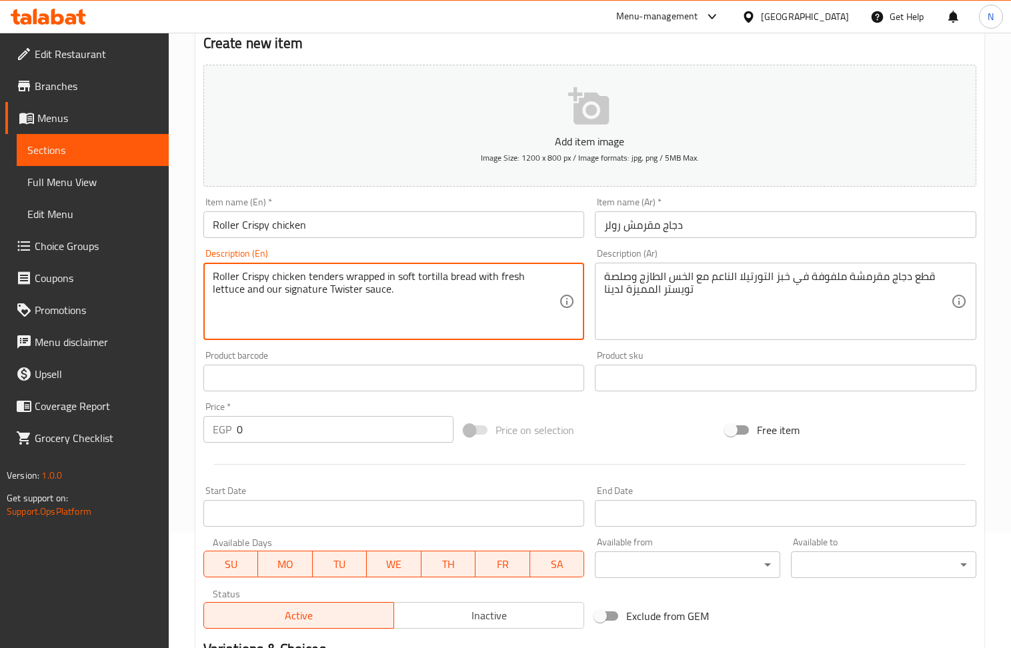
type textarea "Roller Crispy chicken tenders wrapped in soft tortilla bread with fresh lettuce…"
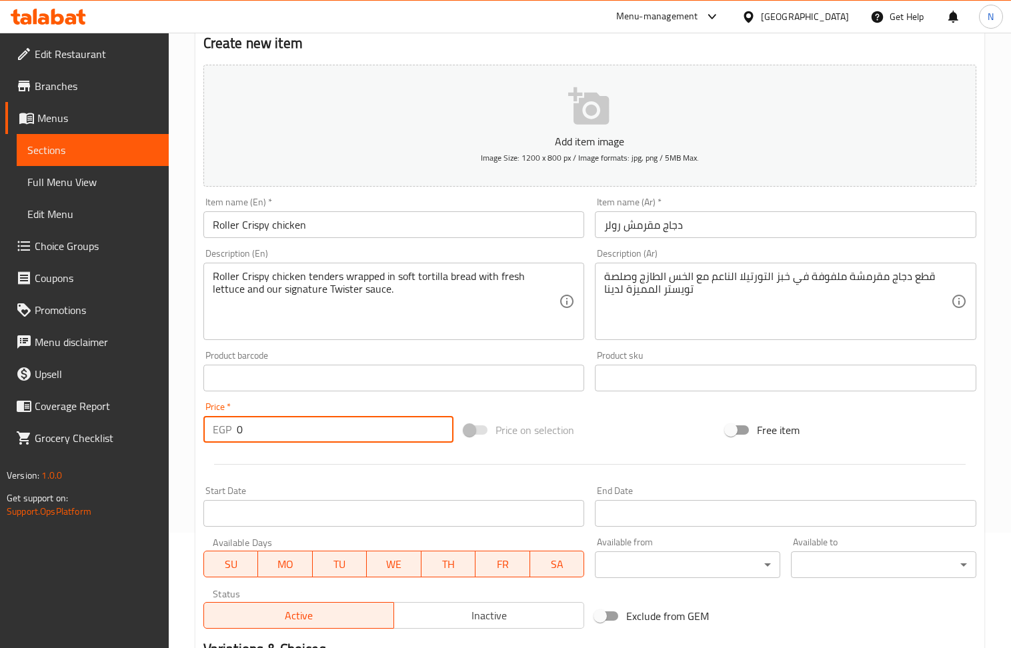
click at [315, 434] on input "0" at bounding box center [345, 429] width 217 height 27
paste input "85"
type input "85"
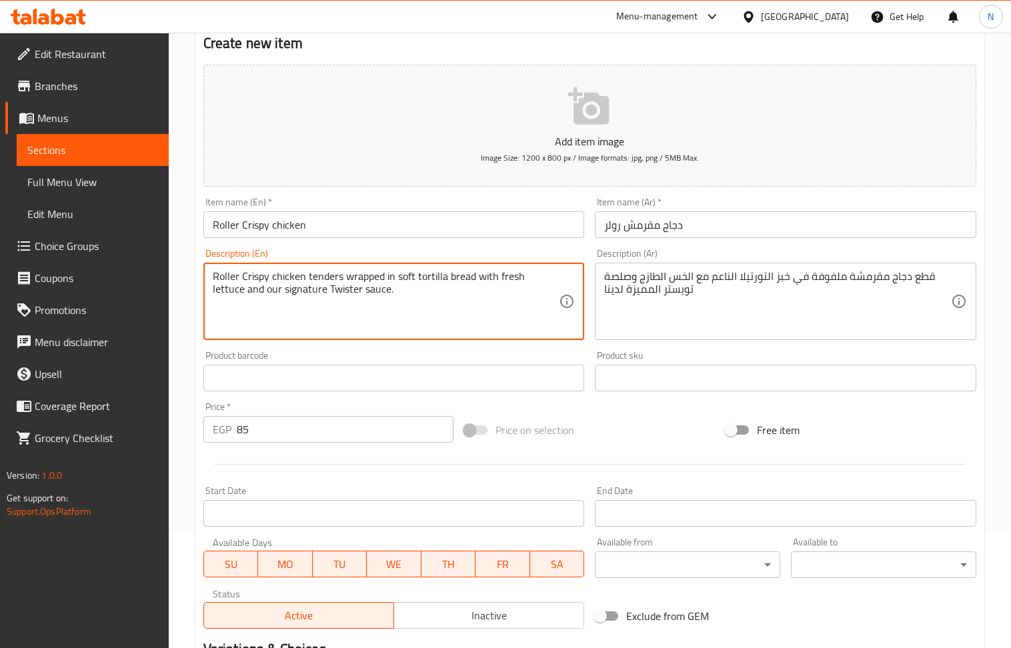
scroll to position [293, 0]
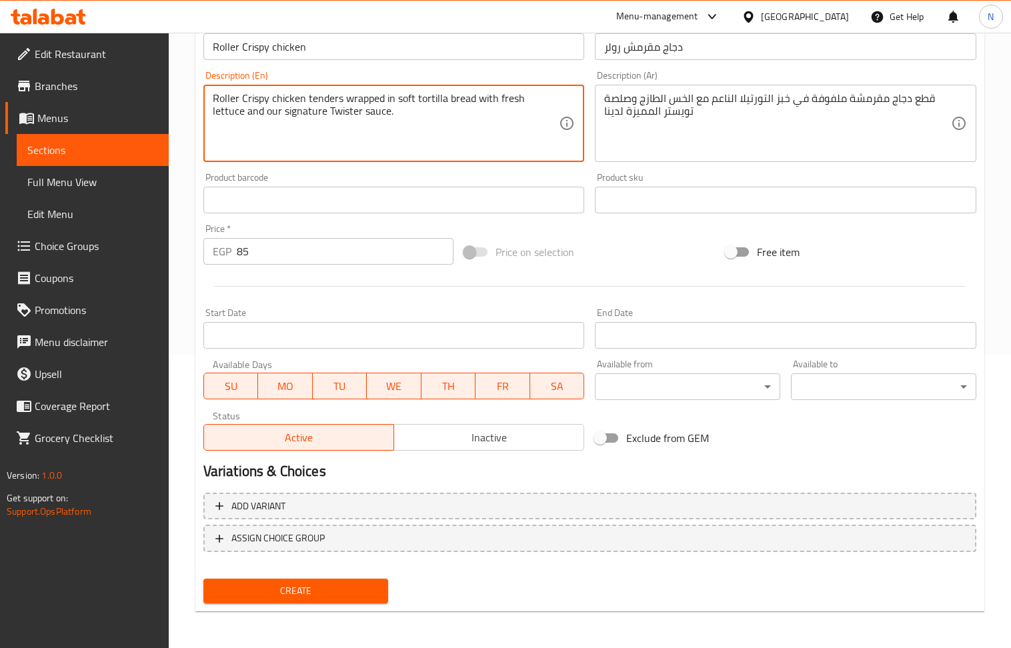
click at [458, 447] on span "Inactive" at bounding box center [489, 437] width 179 height 19
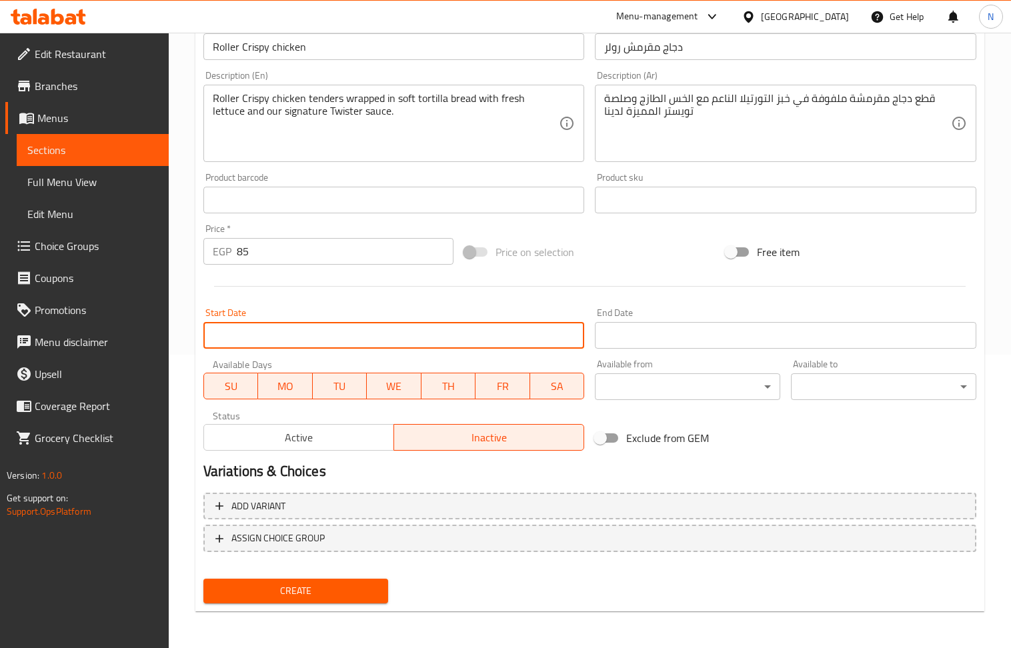
click at [414, 331] on input "Start Date" at bounding box center [393, 335] width 381 height 27
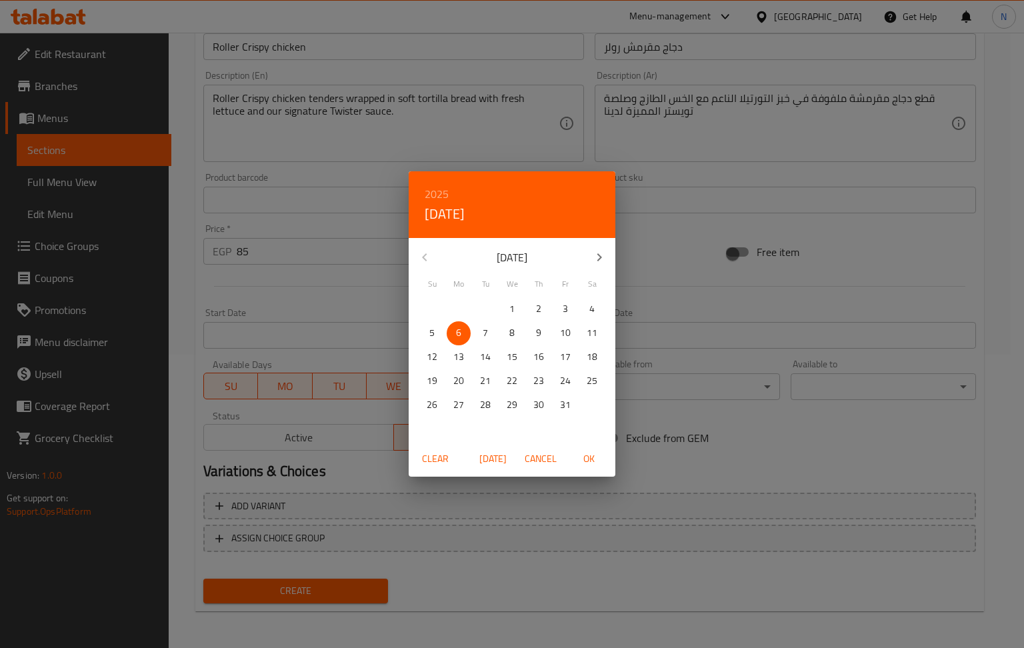
drag, startPoint x: 591, startPoint y: 455, endPoint x: 652, endPoint y: 369, distance: 105.3
click at [591, 456] on span "OK" at bounding box center [589, 459] width 32 height 17
type input "[DATE]"
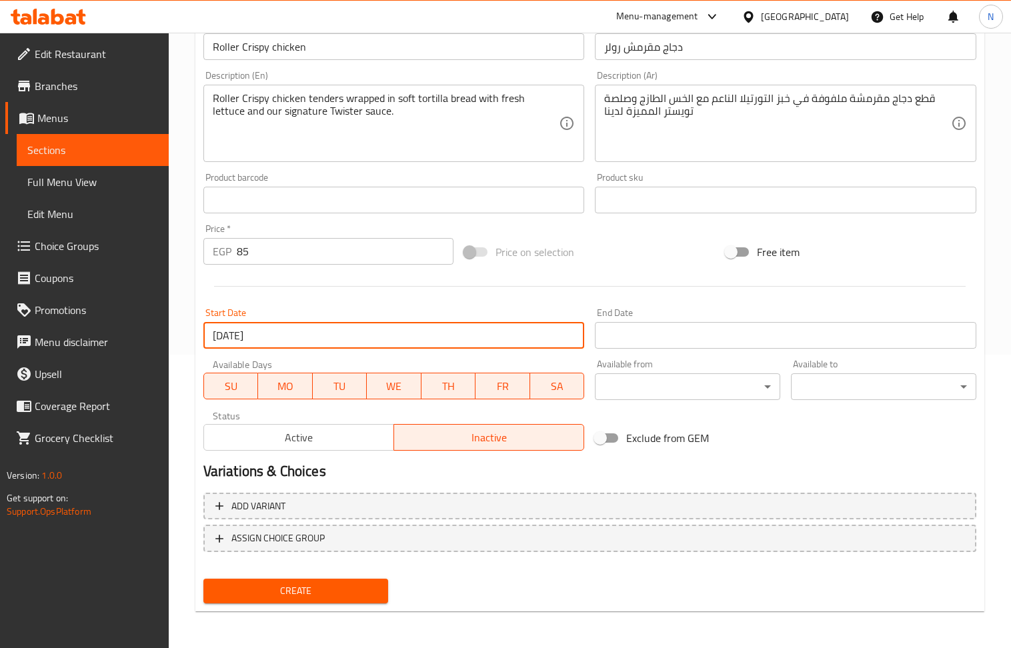
click at [648, 337] on input "Start Date" at bounding box center [785, 335] width 381 height 27
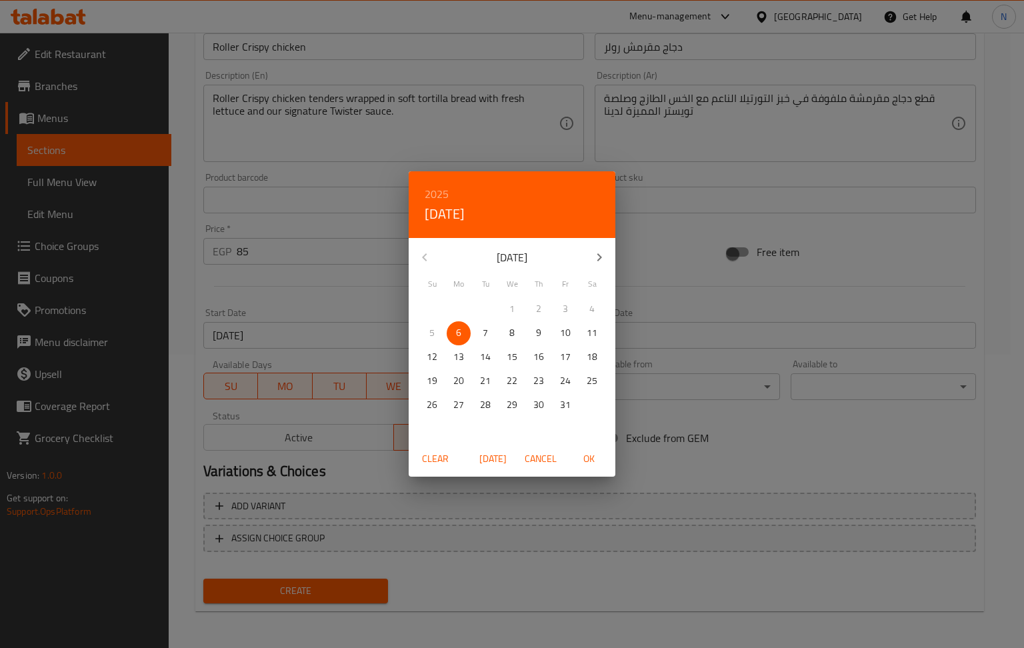
click at [606, 249] on icon "button" at bounding box center [600, 257] width 16 height 16
click at [508, 404] on p "31" at bounding box center [512, 405] width 11 height 17
click at [594, 458] on span "OK" at bounding box center [589, 459] width 32 height 17
type input "[DATE]"
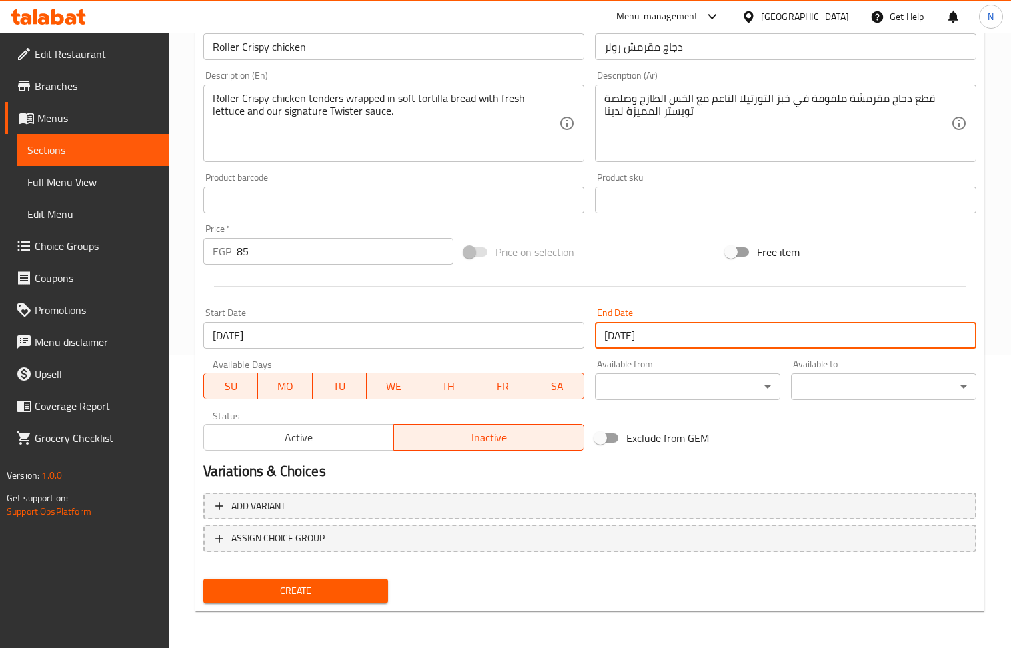
click at [329, 596] on span "Create" at bounding box center [296, 591] width 164 height 17
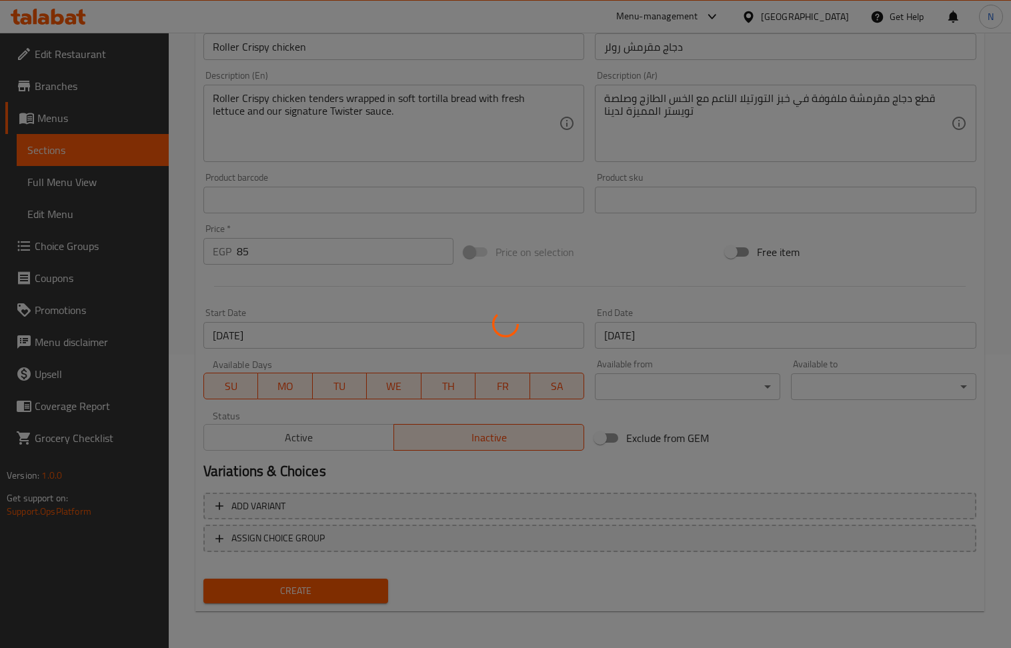
type input "0"
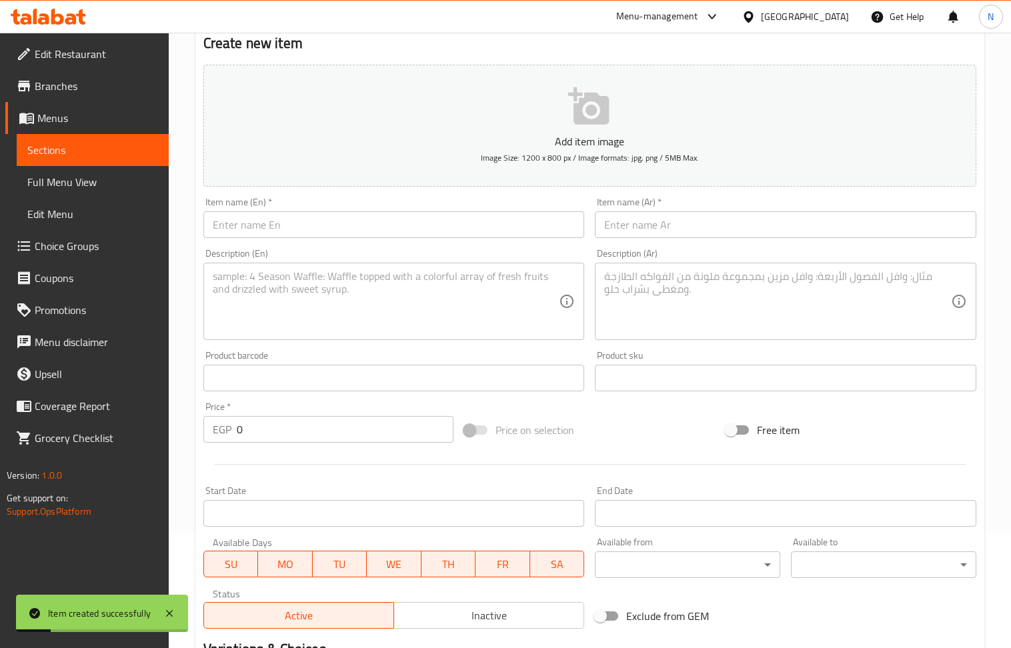
click at [332, 307] on textarea at bounding box center [386, 301] width 347 height 63
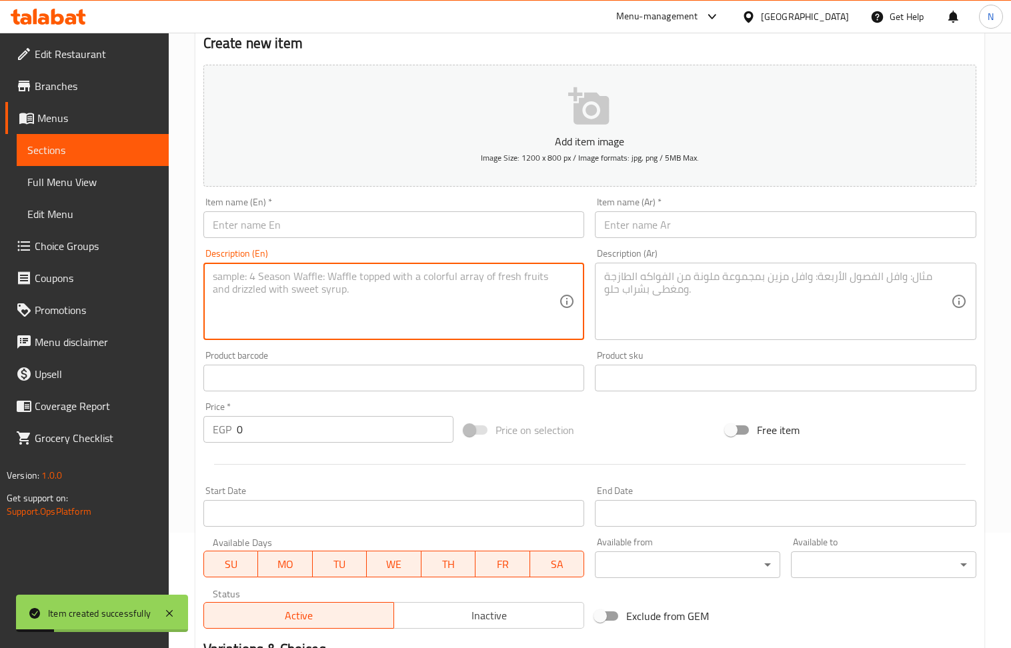
paste textarea "رانش كينج قطع صدور الكرسبي مغطي بصوص الشيدر - رانش صوص - مايونيز Ranch King Cri…"
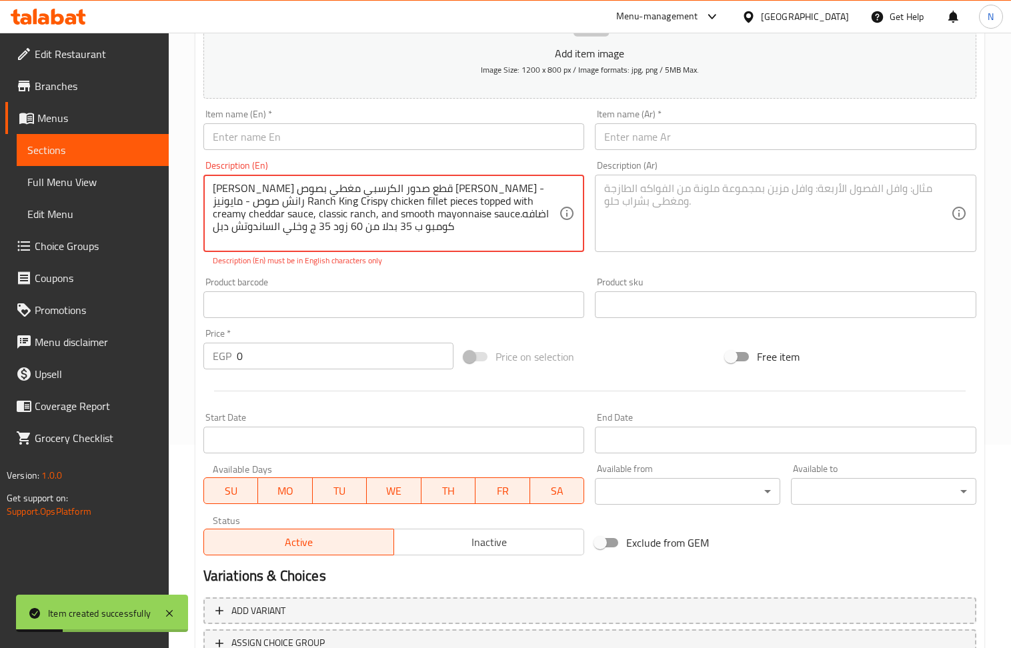
scroll to position [204, 0]
type textarea "رانش كينج قطع صدور الكرسبي مغطي بصوص الشيدر - رانش صوص - مايونيز Ranch King Cri…"
click at [470, 545] on span "Inactive" at bounding box center [489, 541] width 179 height 19
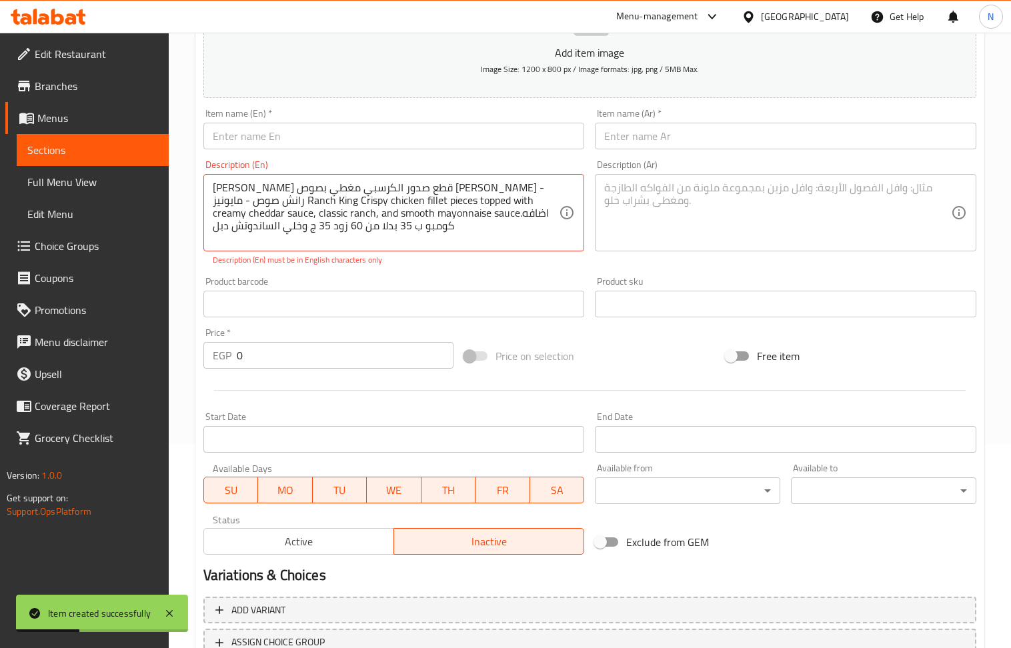
click at [377, 433] on input "Start Date" at bounding box center [393, 439] width 381 height 27
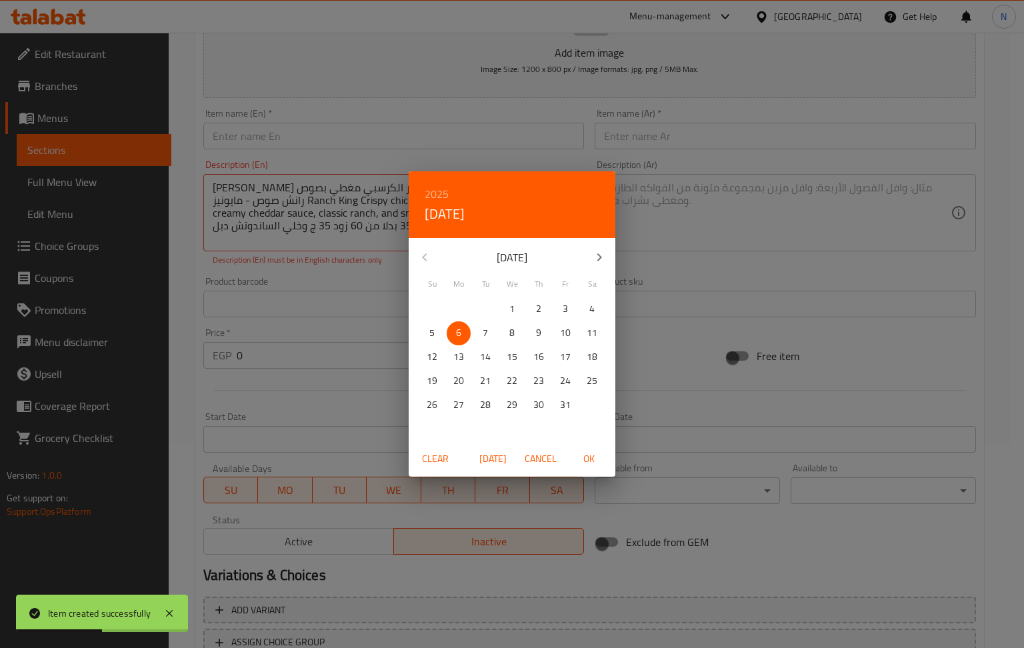
click at [588, 454] on span "OK" at bounding box center [589, 459] width 32 height 17
type input "[DATE]"
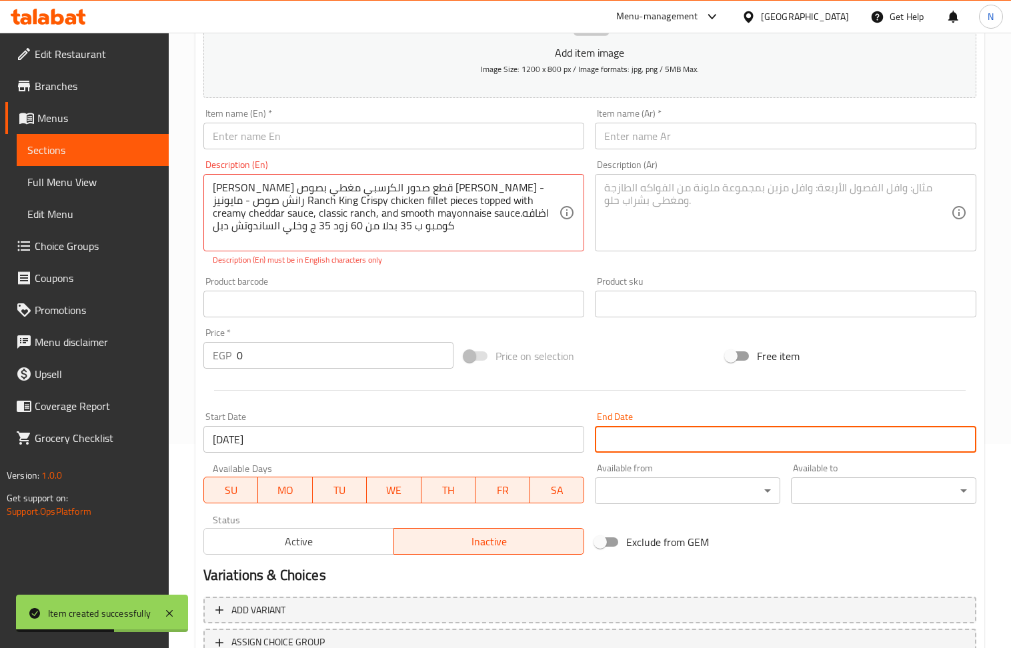
click at [630, 440] on input "Start Date" at bounding box center [785, 439] width 381 height 27
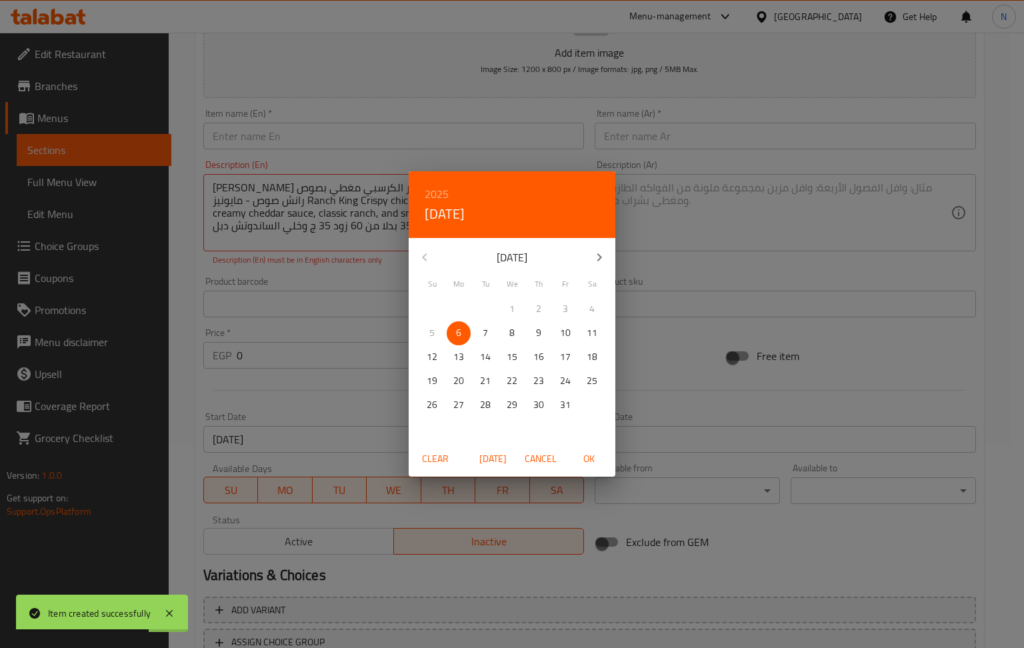
click at [596, 259] on icon "button" at bounding box center [600, 257] width 16 height 16
click at [516, 400] on p "31" at bounding box center [512, 405] width 11 height 17
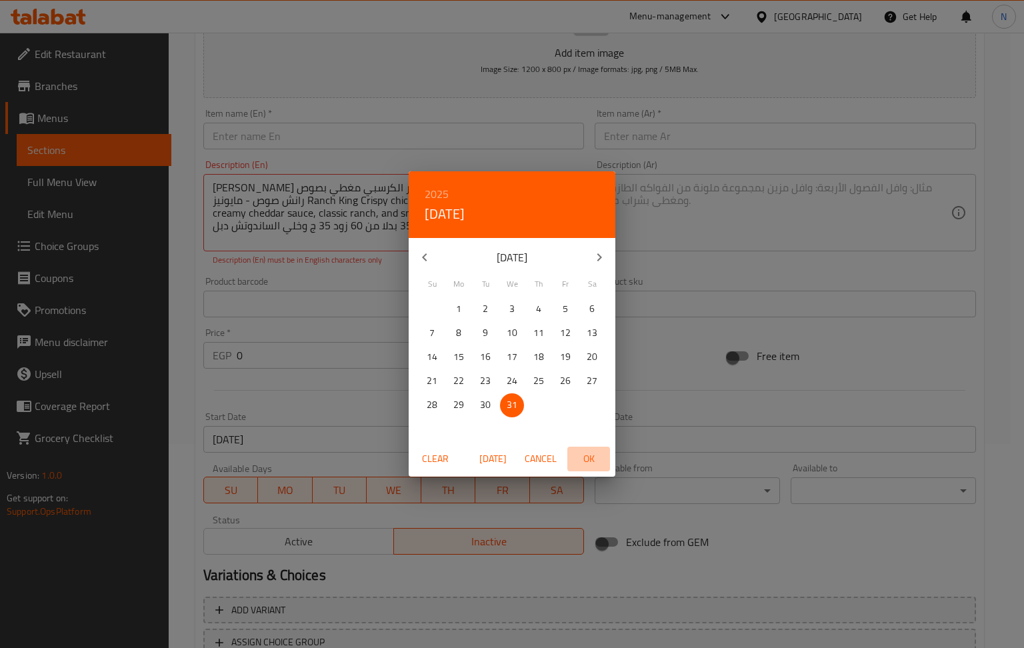
click at [591, 452] on span "OK" at bounding box center [589, 459] width 32 height 17
type input "[DATE]"
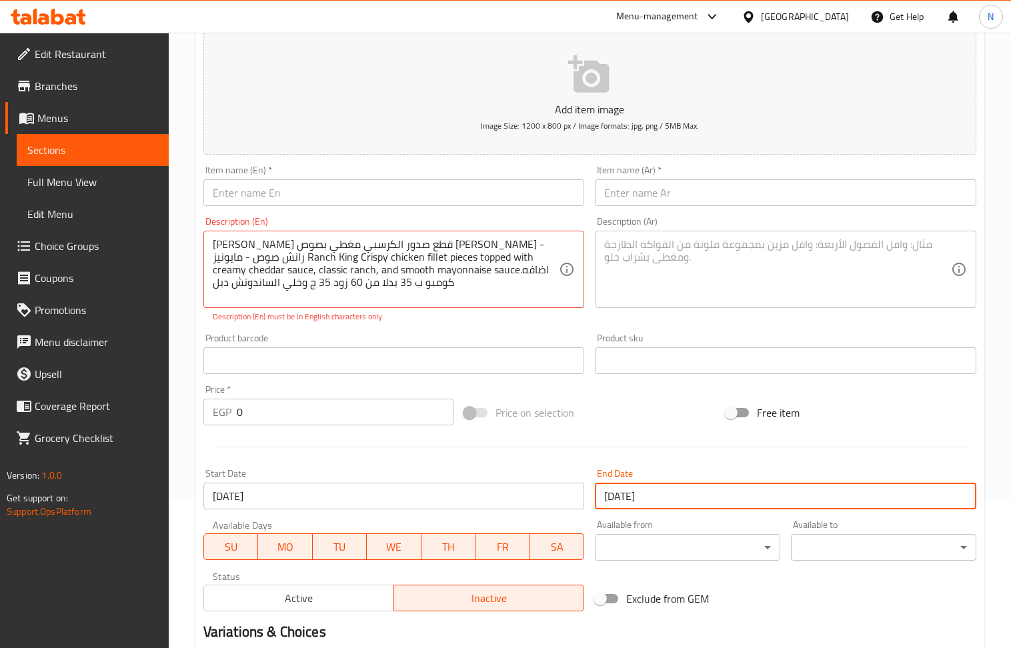
scroll to position [115, 0]
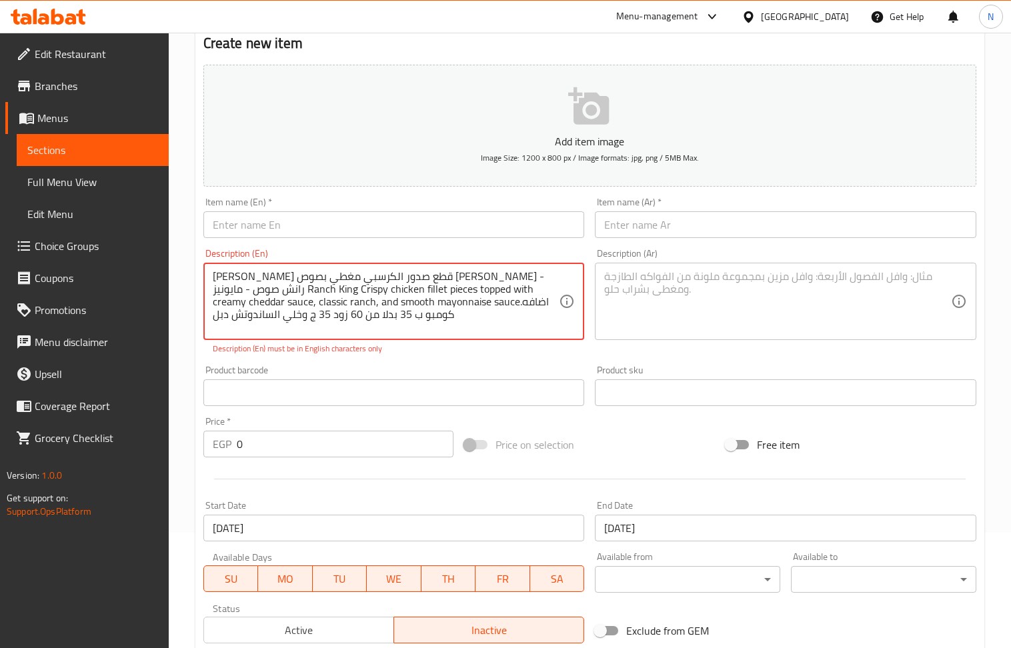
drag, startPoint x: 548, startPoint y: 279, endPoint x: 212, endPoint y: 281, distance: 335.5
click at [721, 295] on textarea at bounding box center [777, 301] width 347 height 63
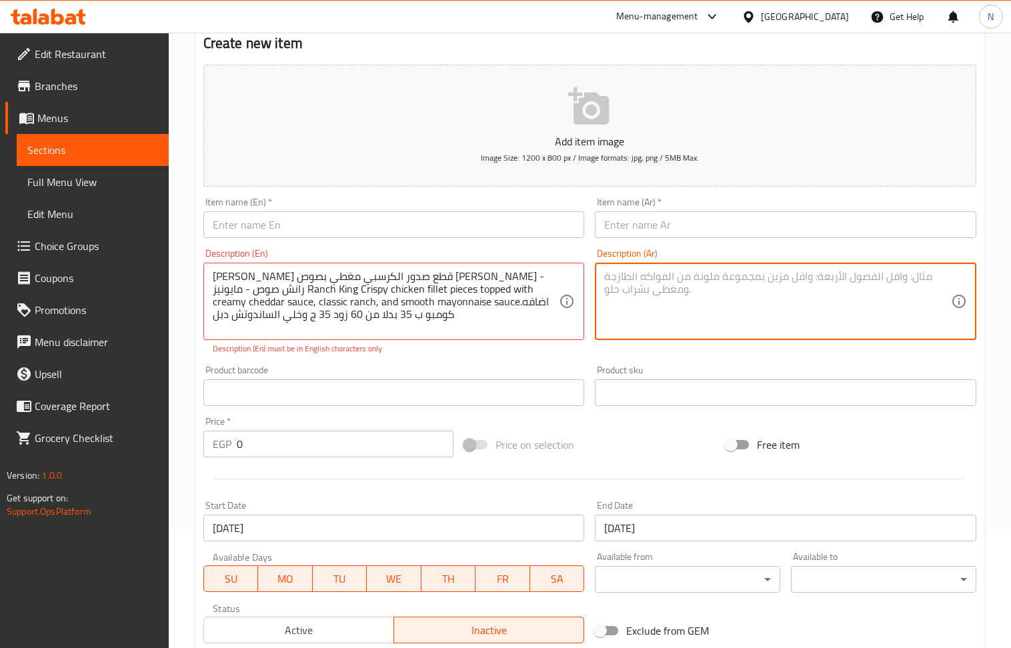
paste textarea "رانش كينج قطع صدور الكرسبي مغطي بصوص الشيدر - رانش صوص - مايونيز"
type textarea "رانش كينج قطع صدور الكرسبي مغطي بصوص الشيدر - رانش صوص - مايونيز"
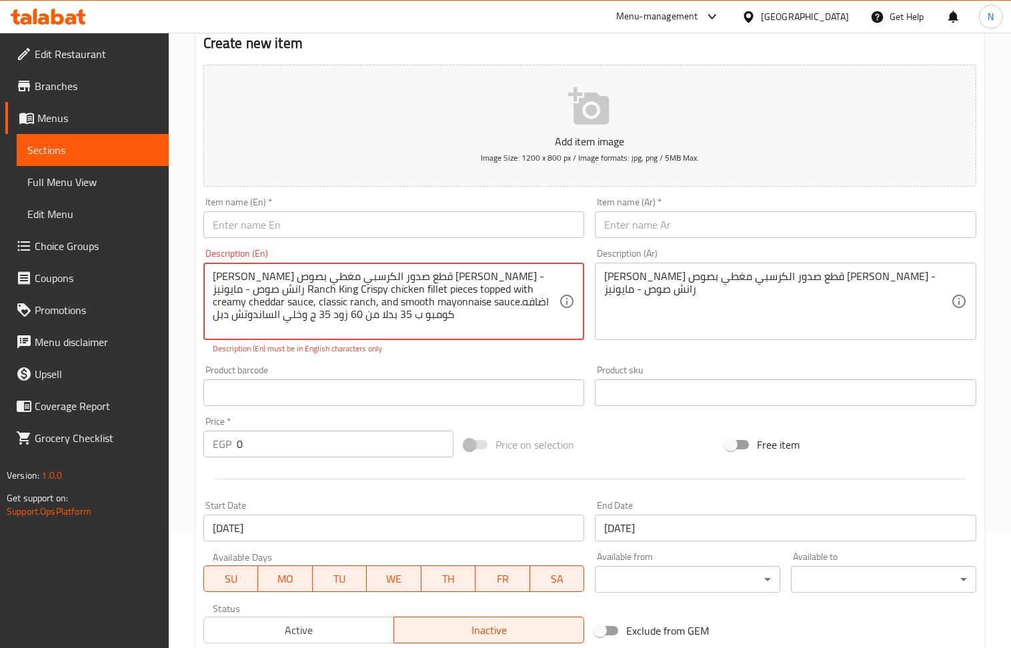
drag, startPoint x: 548, startPoint y: 275, endPoint x: 518, endPoint y: 276, distance: 30.7
click at [516, 279] on textarea "رانش كينج قطع صدور الكرسبي مغطي بصوص الشيدر - رانش صوص - مايونيز Ranch King Cri…" at bounding box center [386, 301] width 347 height 63
drag, startPoint x: 500, startPoint y: 280, endPoint x: 548, endPoint y: 281, distance: 47.4
click at [548, 281] on textarea "رانش كينج قطع صدور الكرسبي مغطي بصوص الشيدر - رانش صوص - مايونيز Ranch King Cri…" at bounding box center [386, 301] width 347 height 63
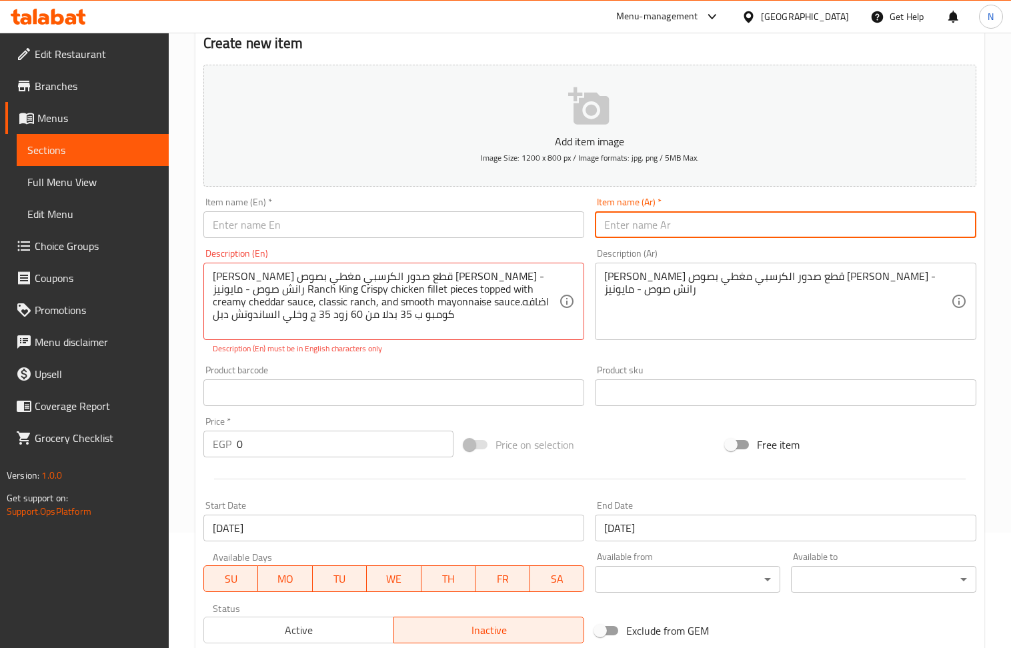
click at [644, 229] on input "text" at bounding box center [785, 224] width 381 height 27
paste input "رانش كينج"
type input "رانش كينج"
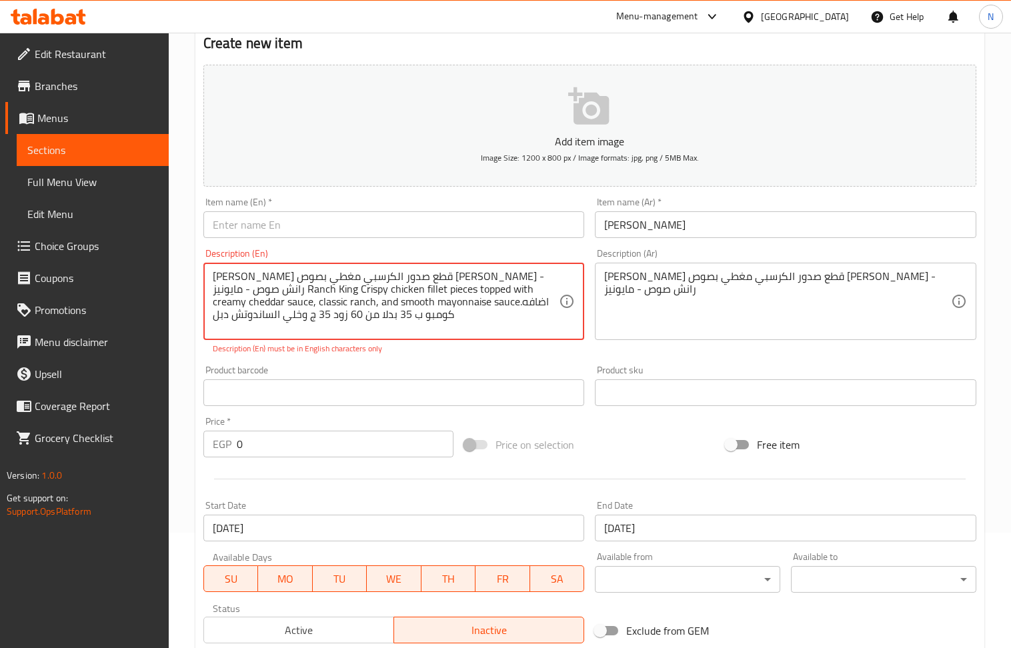
drag, startPoint x: 262, startPoint y: 292, endPoint x: 201, endPoint y: 287, distance: 60.9
click at [332, 225] on input "text" at bounding box center [393, 224] width 381 height 27
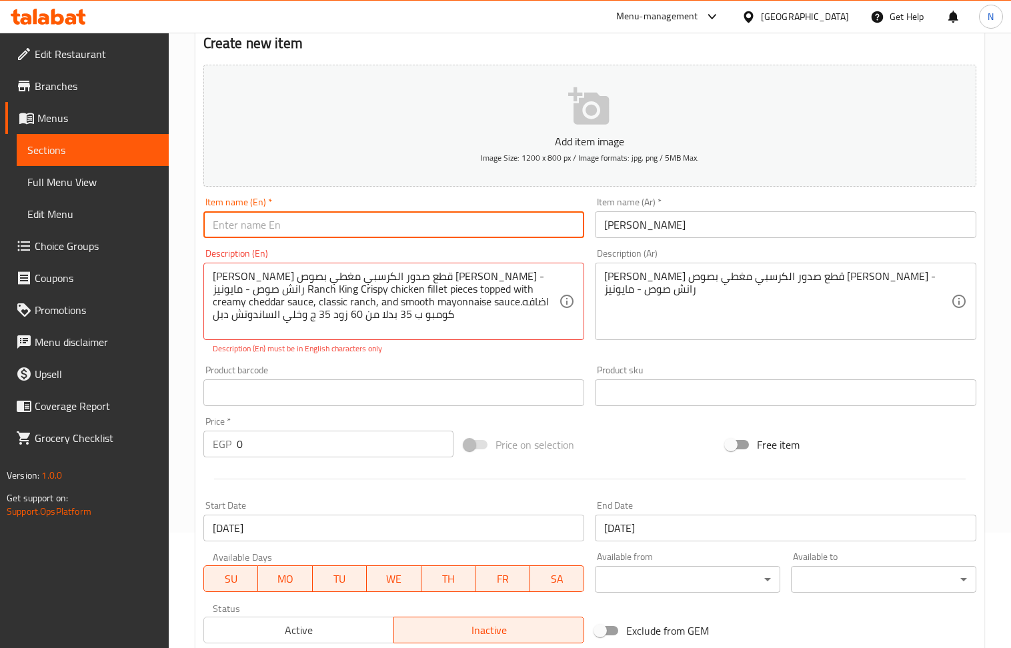
paste input "Ranch King"
type input "Ranch King"
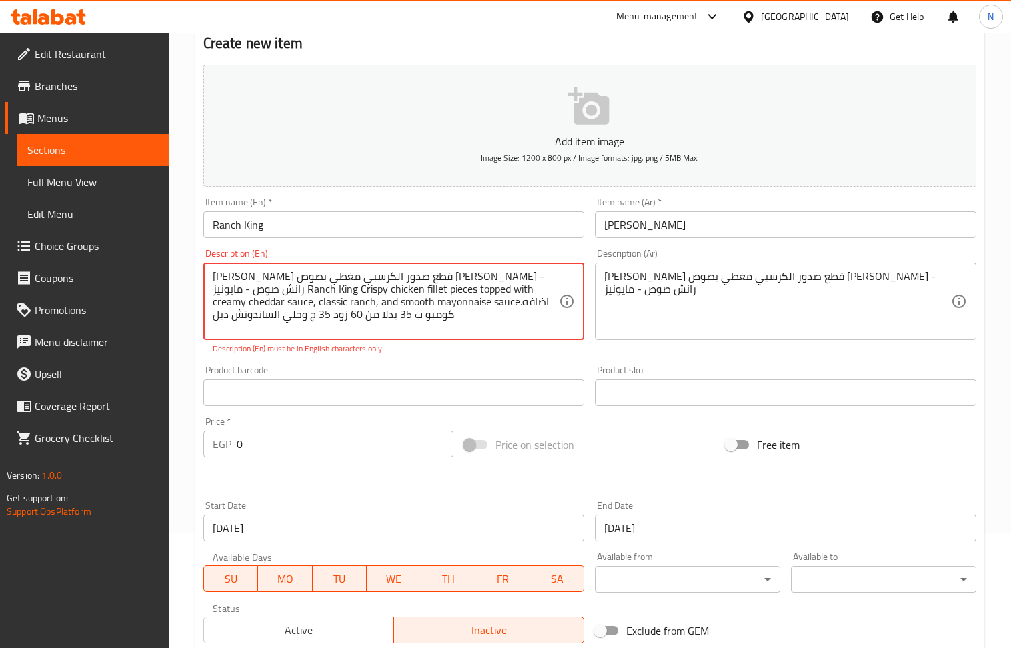
drag, startPoint x: 531, startPoint y: 278, endPoint x: 203, endPoint y: 281, distance: 328.2
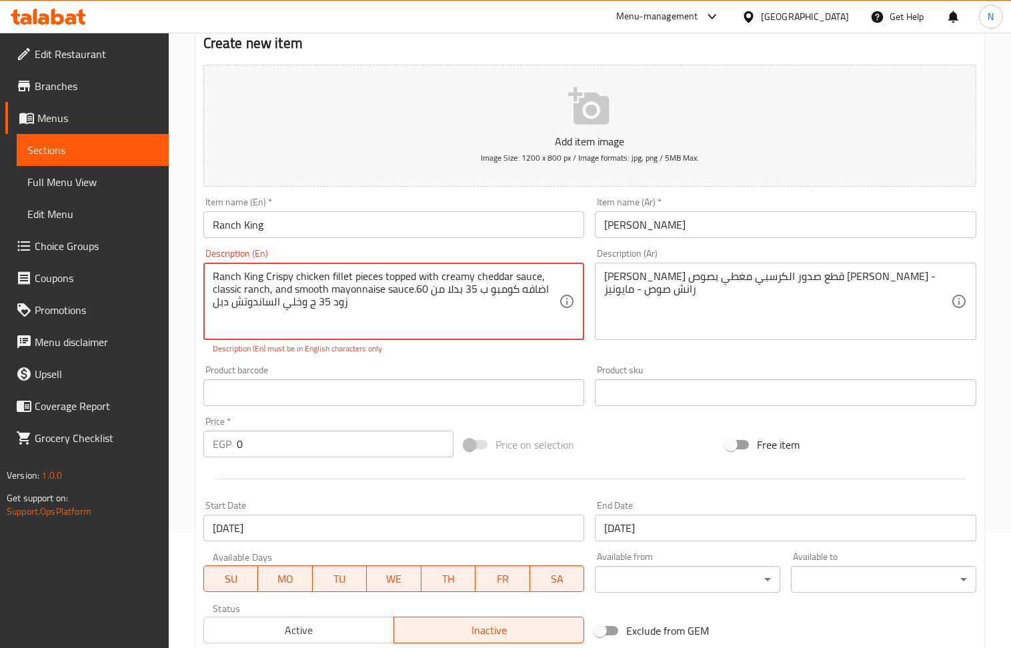
drag, startPoint x: 267, startPoint y: 279, endPoint x: 207, endPoint y: 279, distance: 60.0
click at [207, 279] on div "Ranch King Crispy chicken fillet pieces topped with creamy cheddar sauce, class…" at bounding box center [393, 301] width 381 height 77
click at [355, 299] on textarea "Crispy chicken fillet pieces topped with creamy cheddar sauce, classic ranch, a…" at bounding box center [386, 301] width 347 height 63
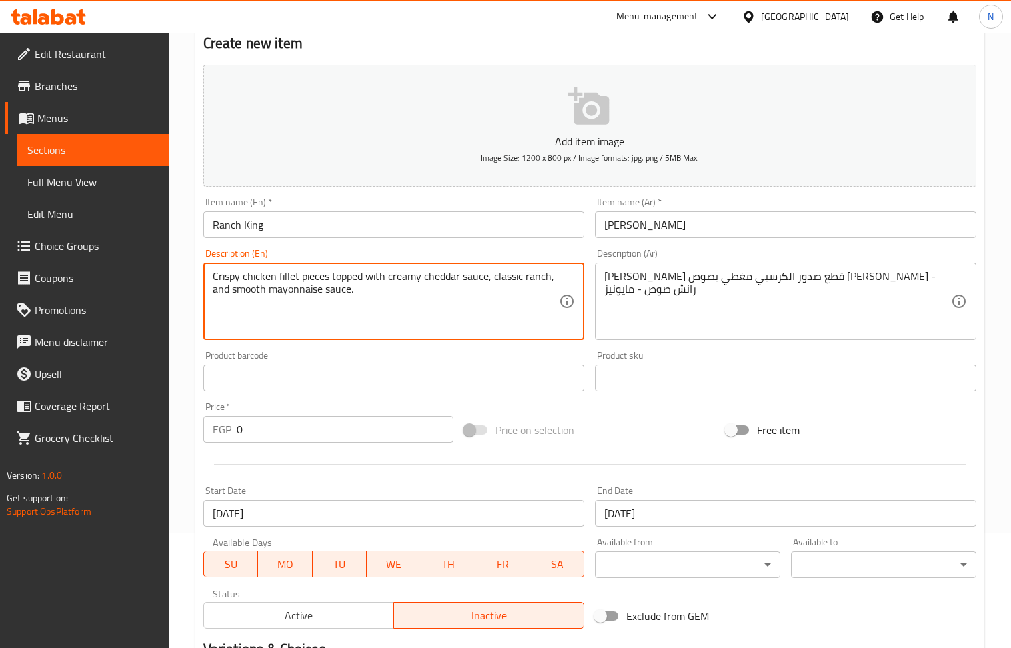
click at [334, 281] on textarea "Crispy chicken fillet pieces topped with creamy cheddar sauce, classic ranch, a…" at bounding box center [386, 301] width 347 height 63
type textarea "Crispy chicken fillet pieces topped with creamy cheddar sauce, classic ranch, a…"
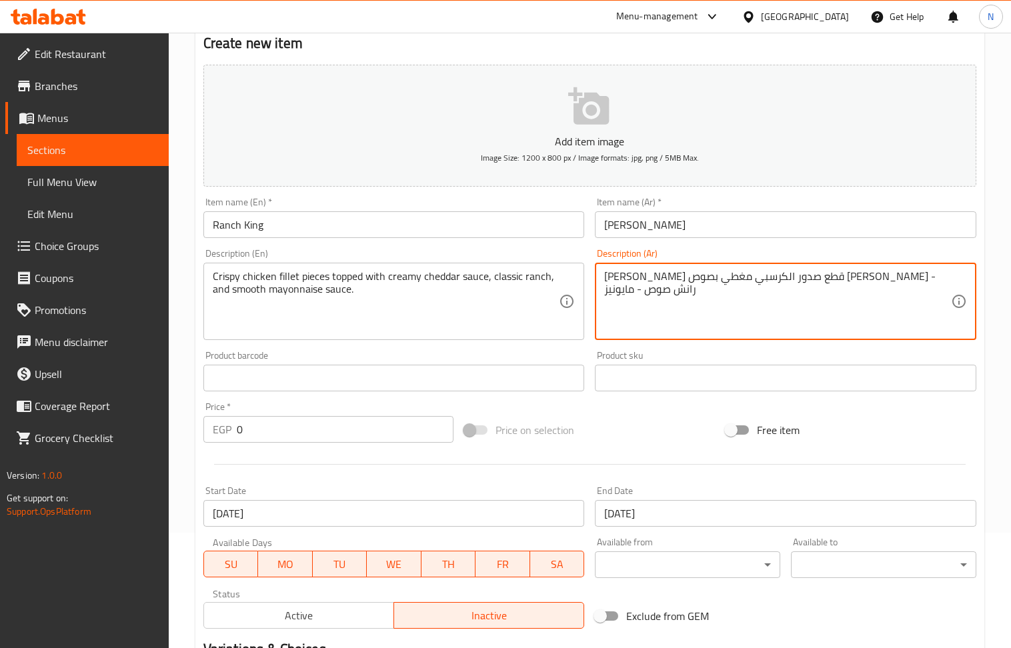
click at [746, 293] on textarea "رانش كينج قطع صدور الكرسبي مغطي بصوص الشيدر - رانش صوص - مايونيز" at bounding box center [777, 301] width 347 height 63
paste textarea "قطع فيليه الدجاج المقرمشة مغطاة بصلصة الشيدر الكريمية والرانش الكلاسيكي وصلصة ا…"
type textarea "قطع فيليه الدجاج المقرمشة مغطاة بصلصة الشيدر الكريمية والرانش الكلاسيكي وصلصة ا…"
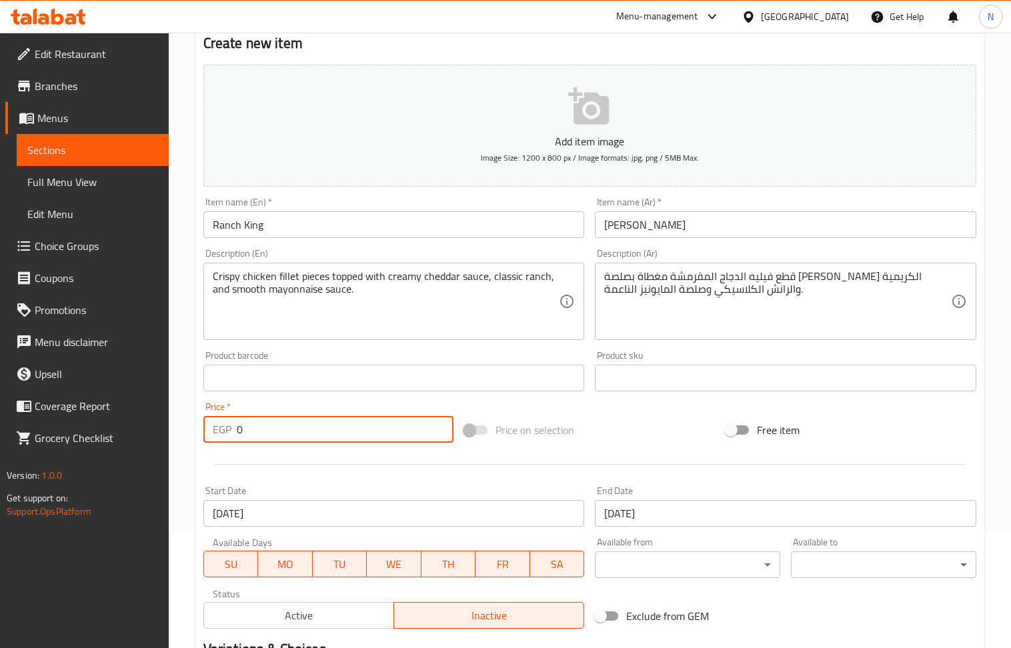
click at [329, 420] on input "0" at bounding box center [345, 429] width 217 height 27
paste input "16"
type input "160"
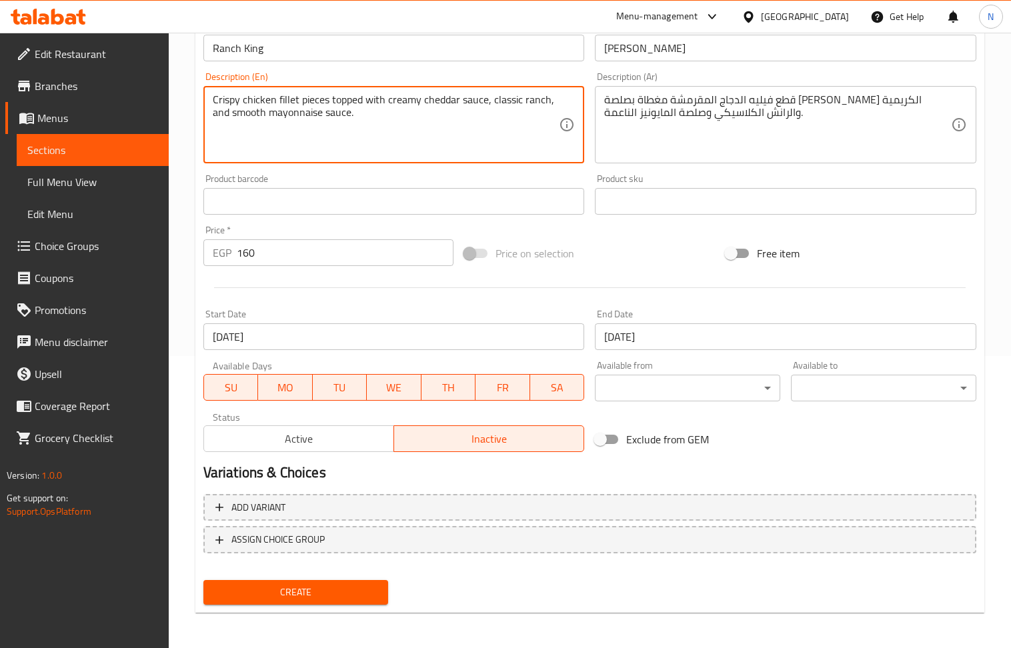
scroll to position [293, 0]
click at [348, 583] on span "Create" at bounding box center [296, 591] width 164 height 17
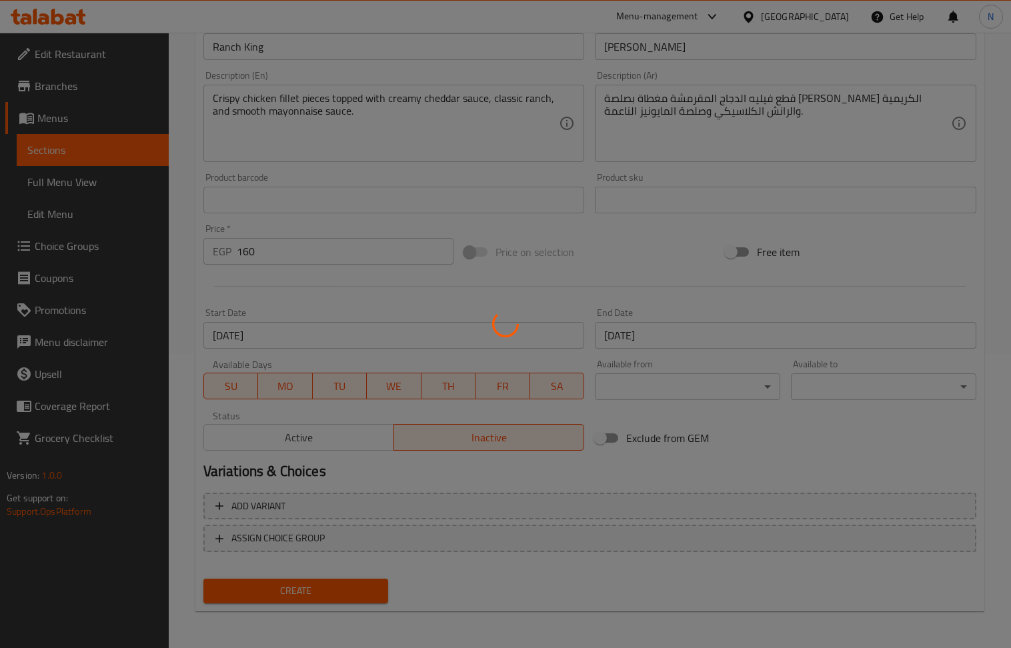
type input "0"
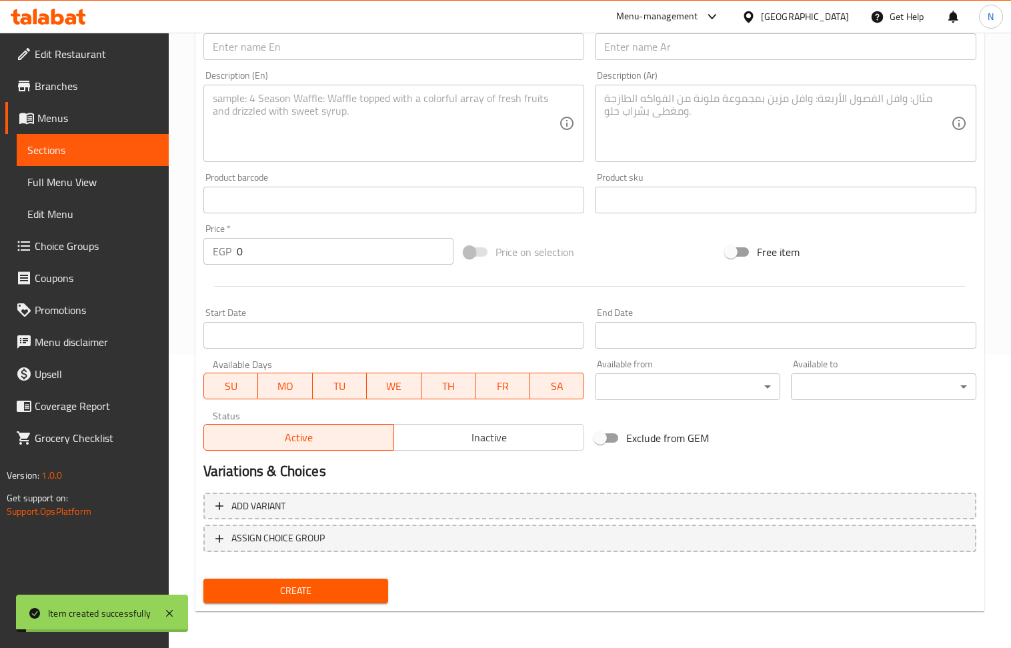
scroll to position [0, 0]
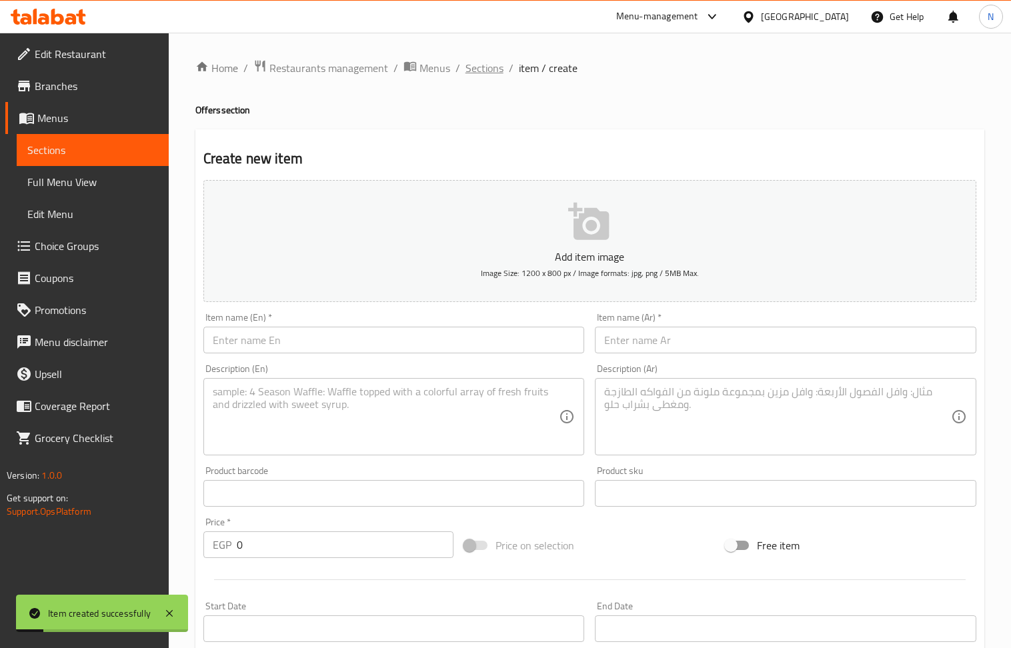
click at [483, 67] on span "Sections" at bounding box center [485, 68] width 38 height 16
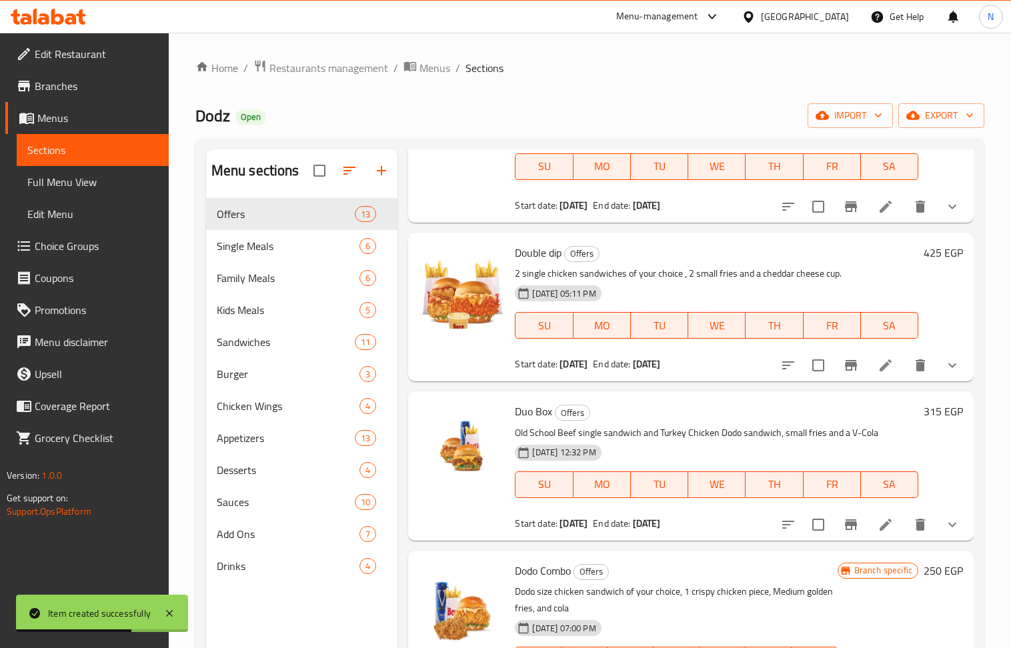
scroll to position [1334, 0]
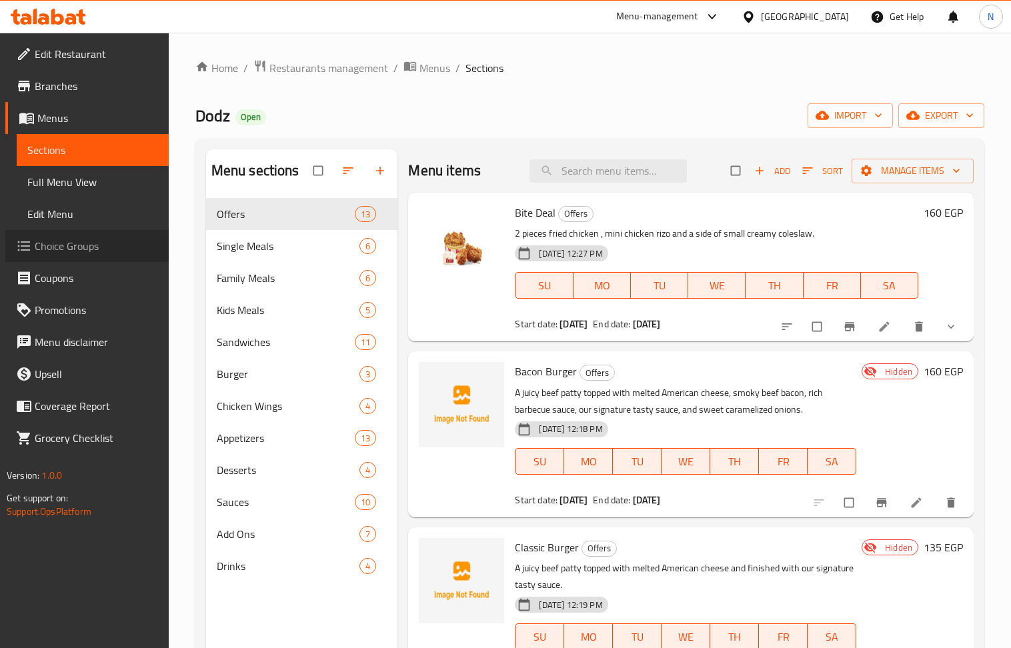
click at [83, 243] on span "Choice Groups" at bounding box center [96, 246] width 123 height 16
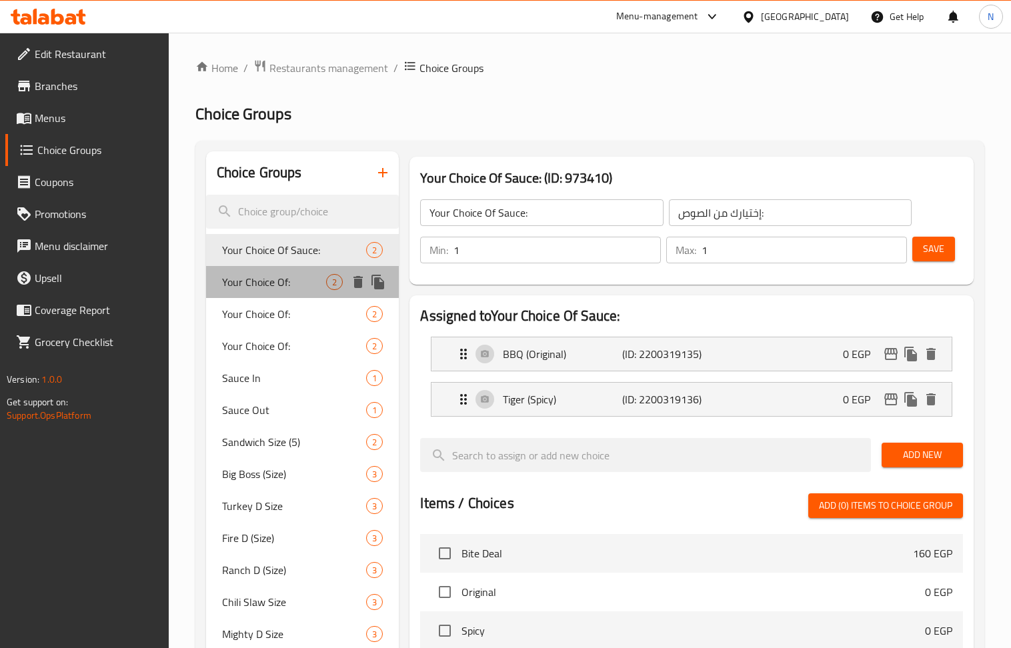
click at [278, 288] on span "Your Choice Of:" at bounding box center [274, 282] width 105 height 16
type input "Your Choice Of:"
type input "إختيارك من:"
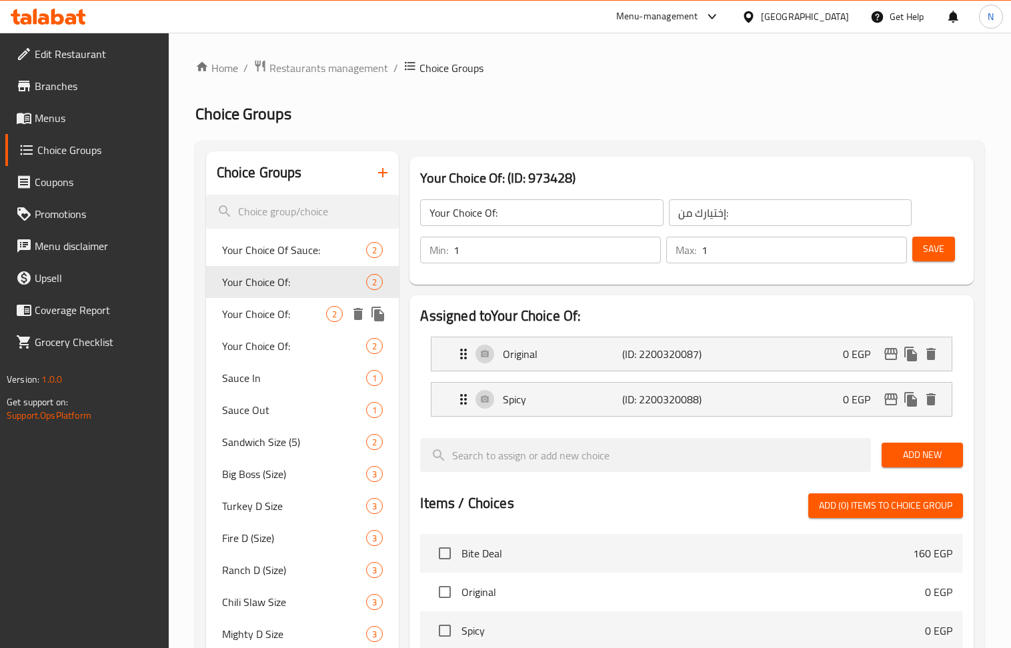
click at [281, 309] on span "Your Choice Of:" at bounding box center [274, 314] width 105 height 16
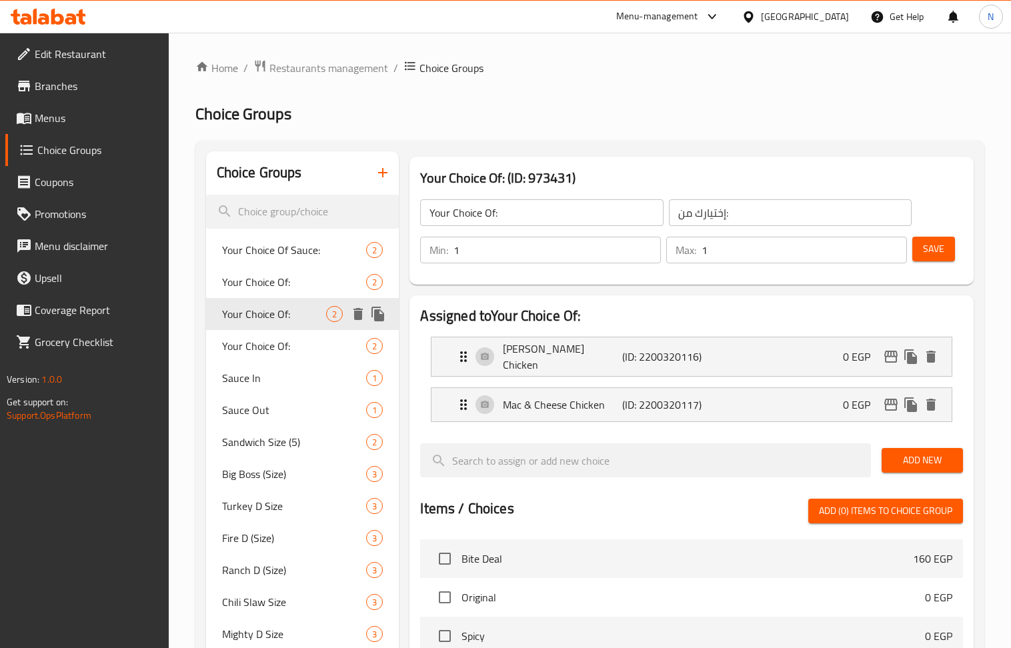
type input "Your Choice Of:"
type input "إختيارك من:"
click at [289, 330] on div "Your Choice Of: 2" at bounding box center [302, 346] width 193 height 32
type input "Your Choice Of:"
type input "إختيارك من:"
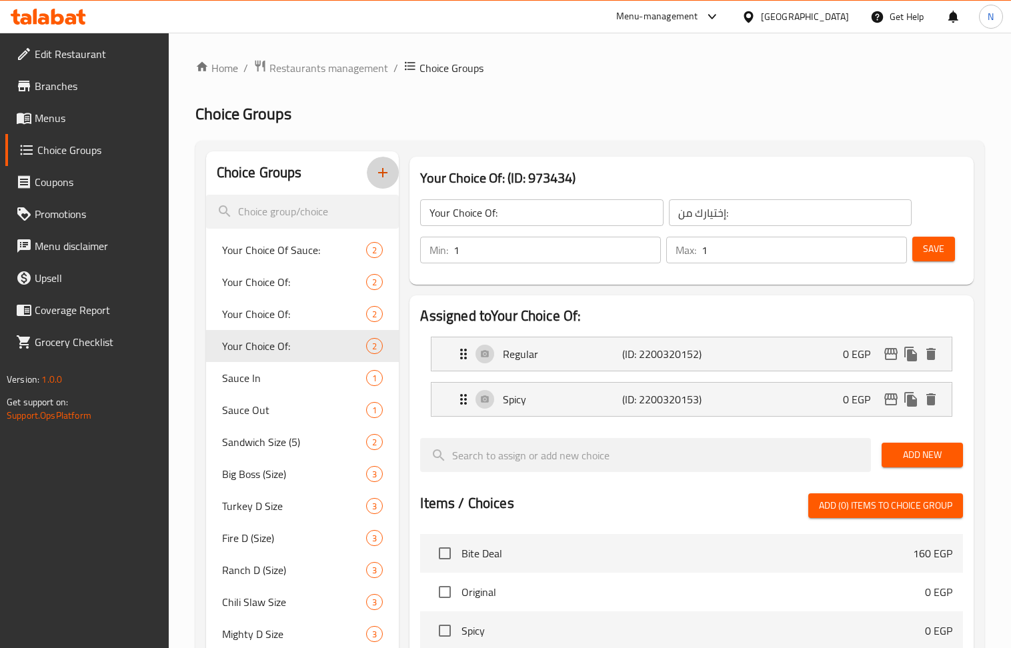
click at [385, 179] on icon "button" at bounding box center [383, 173] width 16 height 16
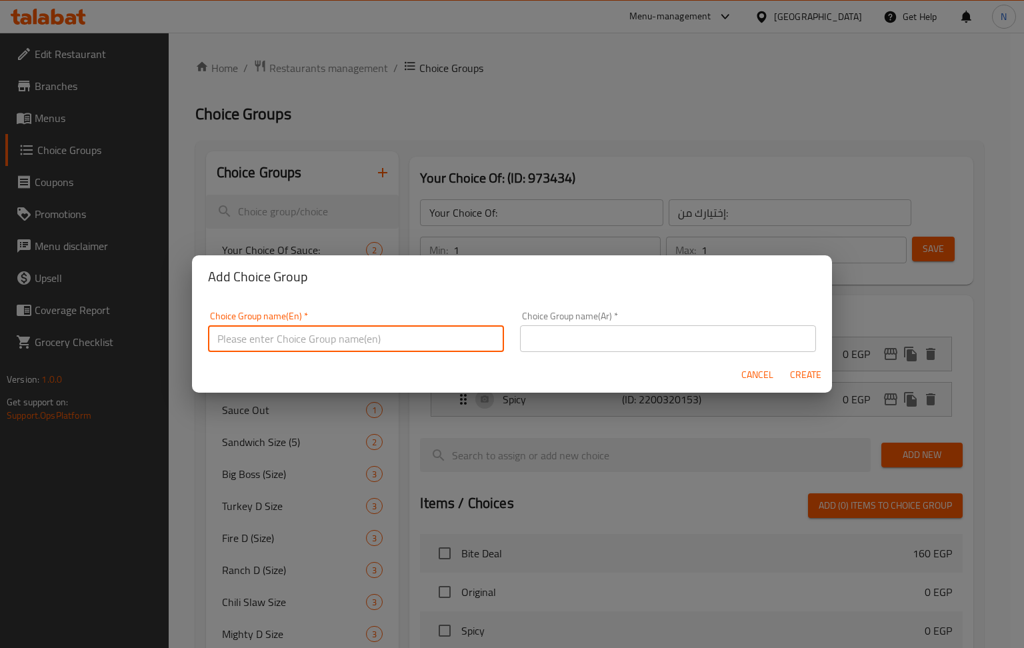
click at [349, 347] on input "text" at bounding box center [356, 338] width 296 height 27
type input "m"
type input "make it combo"
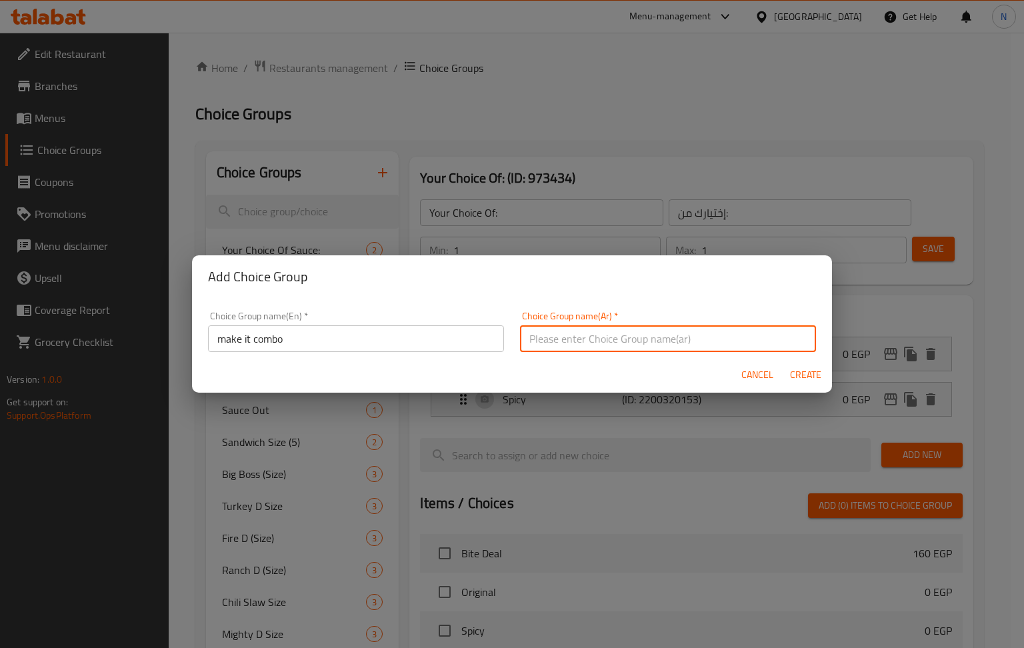
click at [583, 349] on input "text" at bounding box center [668, 338] width 296 height 27
type input "اجعلها كومبو"
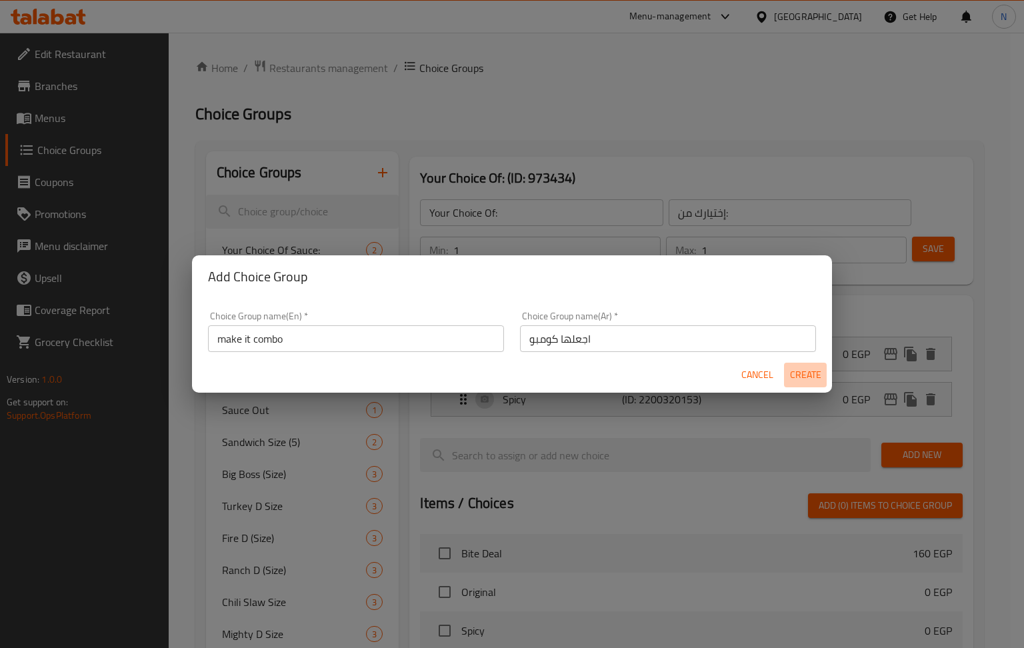
click at [812, 363] on button "Create" at bounding box center [805, 375] width 43 height 25
type input "make it combo"
type input "اجعلها كومبو"
type input "0"
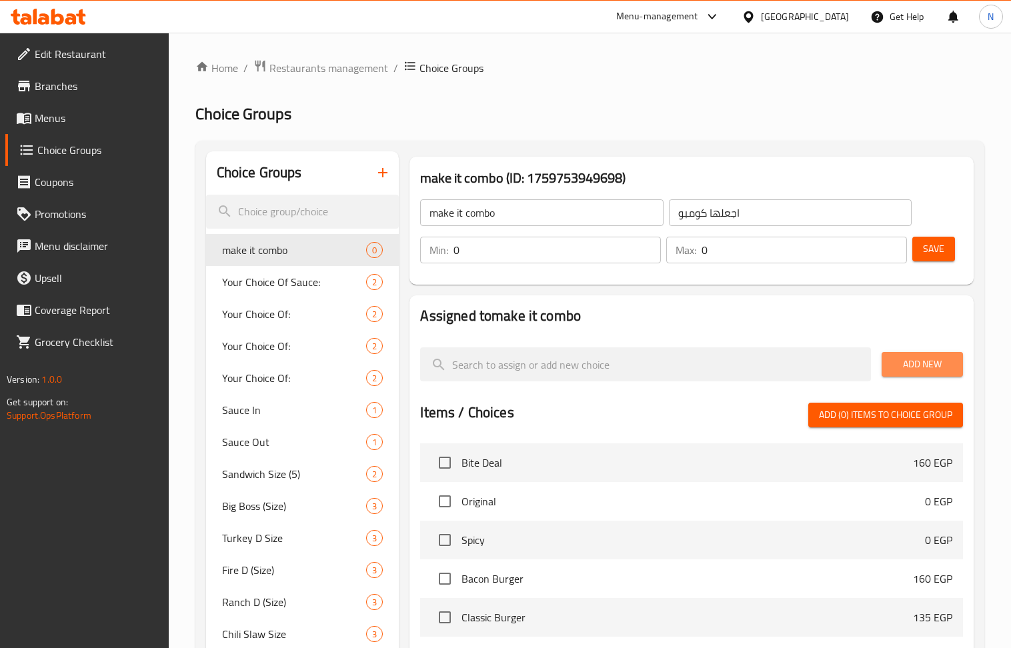
click at [915, 358] on span "Add New" at bounding box center [922, 364] width 60 height 17
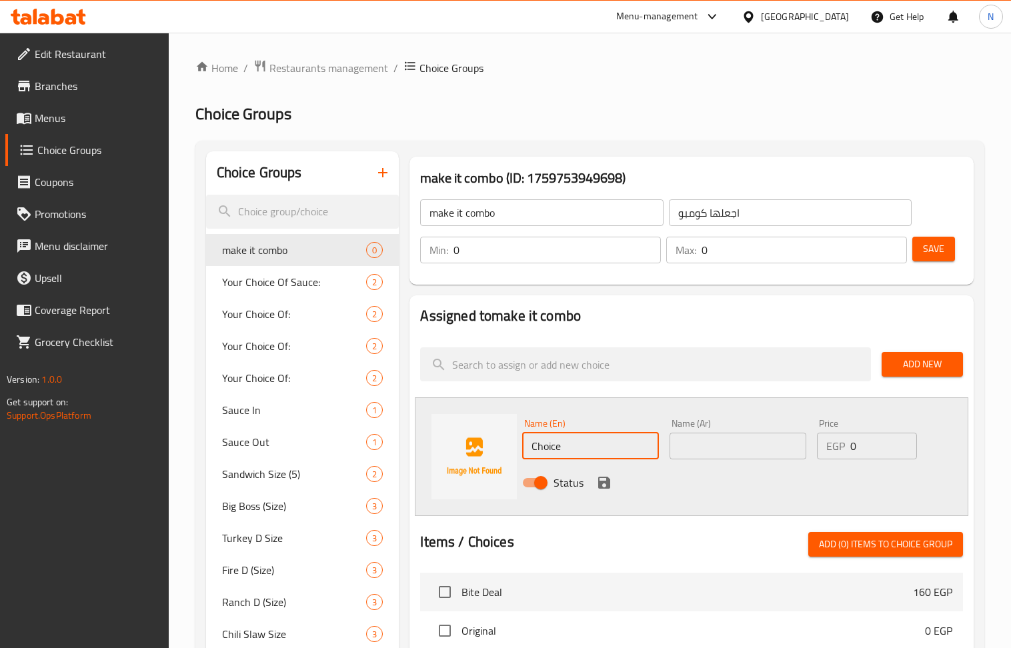
click at [588, 452] on input "Choice" at bounding box center [590, 446] width 137 height 27
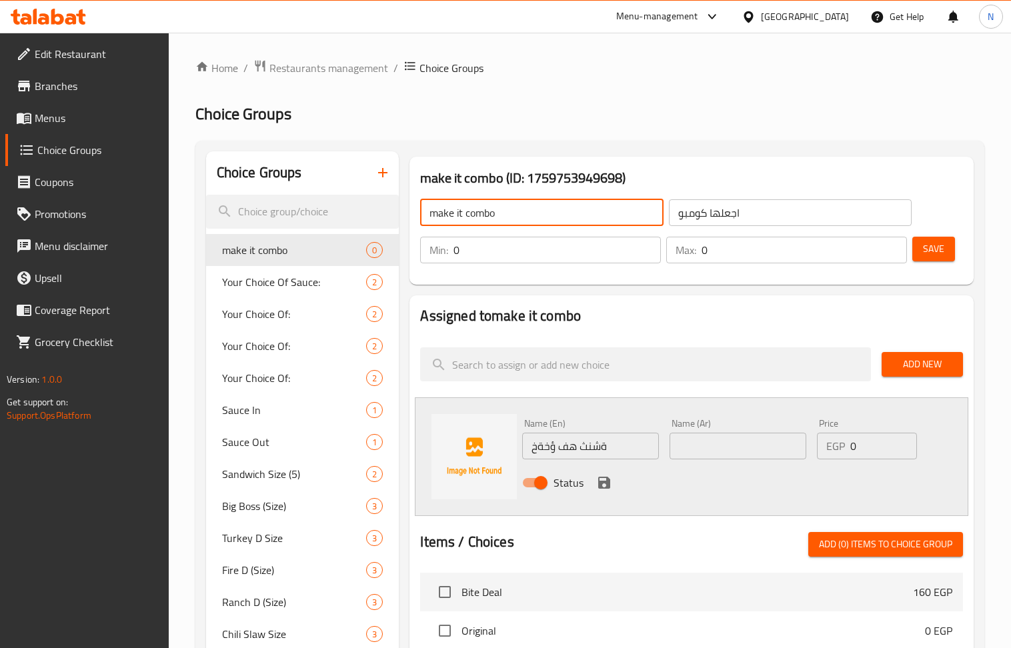
click at [540, 220] on input "make it combo" at bounding box center [541, 212] width 243 height 27
click at [619, 447] on input "ةشنث هف ؤخةخ" at bounding box center [590, 446] width 137 height 27
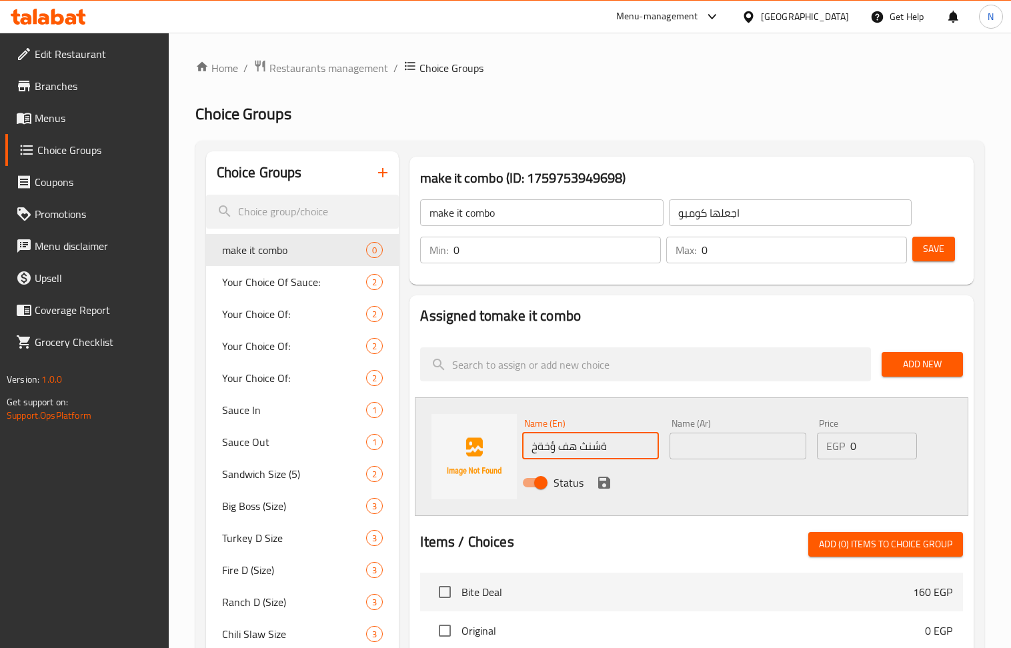
click at [619, 447] on input "ةشنث هف ؤخةخ" at bounding box center [590, 446] width 137 height 27
paste input "make it combo"
type input "make it combo"
click at [742, 213] on input "اجعلها كومبو" at bounding box center [790, 212] width 243 height 27
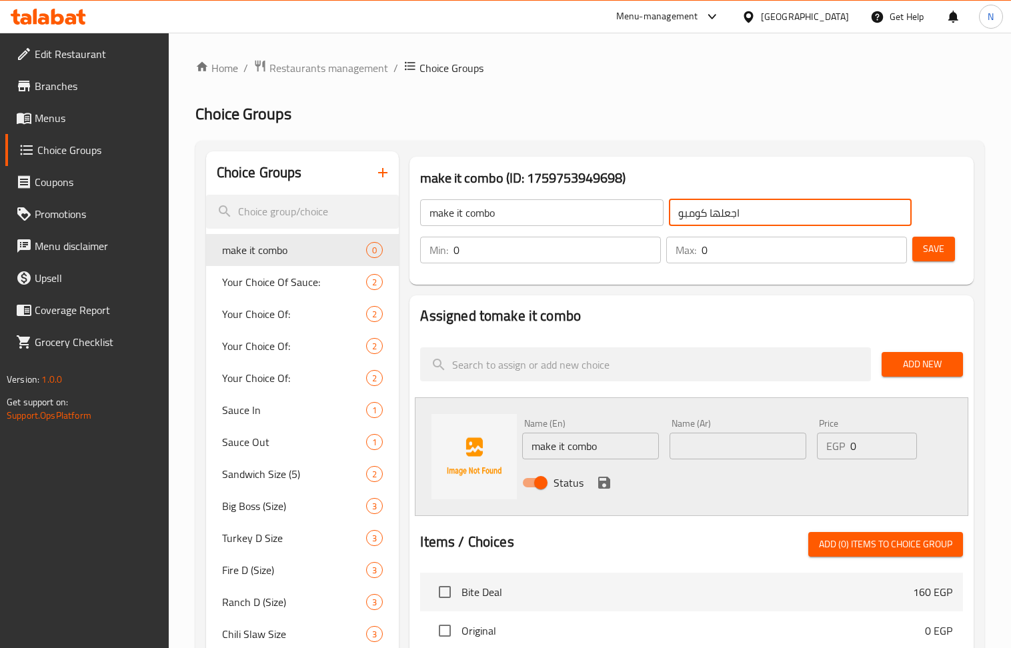
click at [742, 213] on input "اجعلها كومبو" at bounding box center [790, 212] width 243 height 27
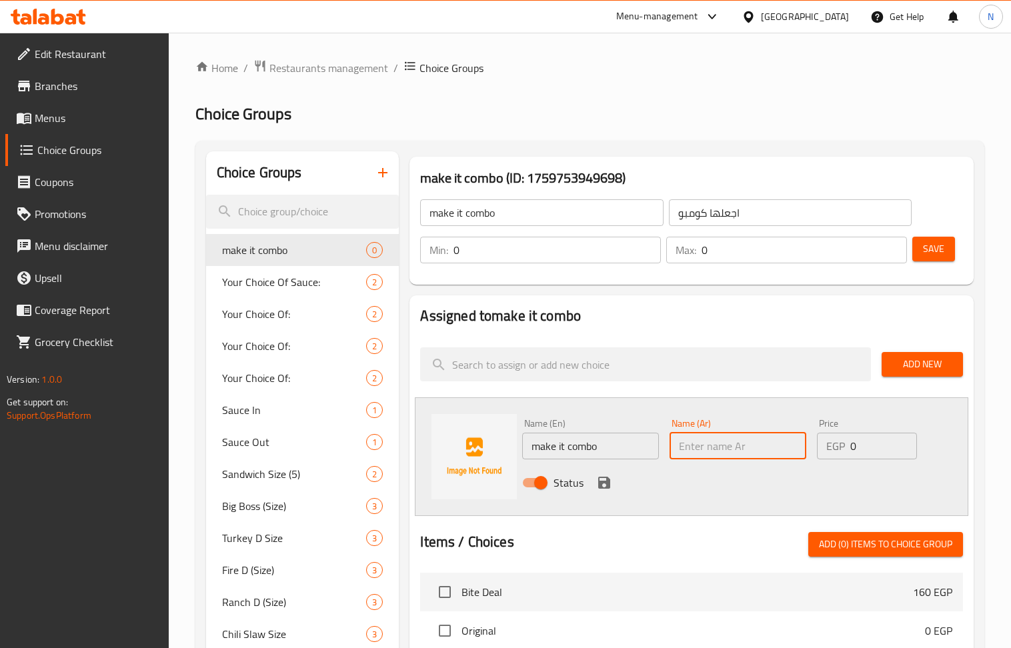
drag, startPoint x: 761, startPoint y: 459, endPoint x: 769, endPoint y: 455, distance: 8.9
click at [761, 459] on input "text" at bounding box center [738, 446] width 137 height 27
paste input "اجعلها كومبو"
type input "اجعلها كومبو"
click at [878, 444] on input "0" at bounding box center [883, 446] width 67 height 27
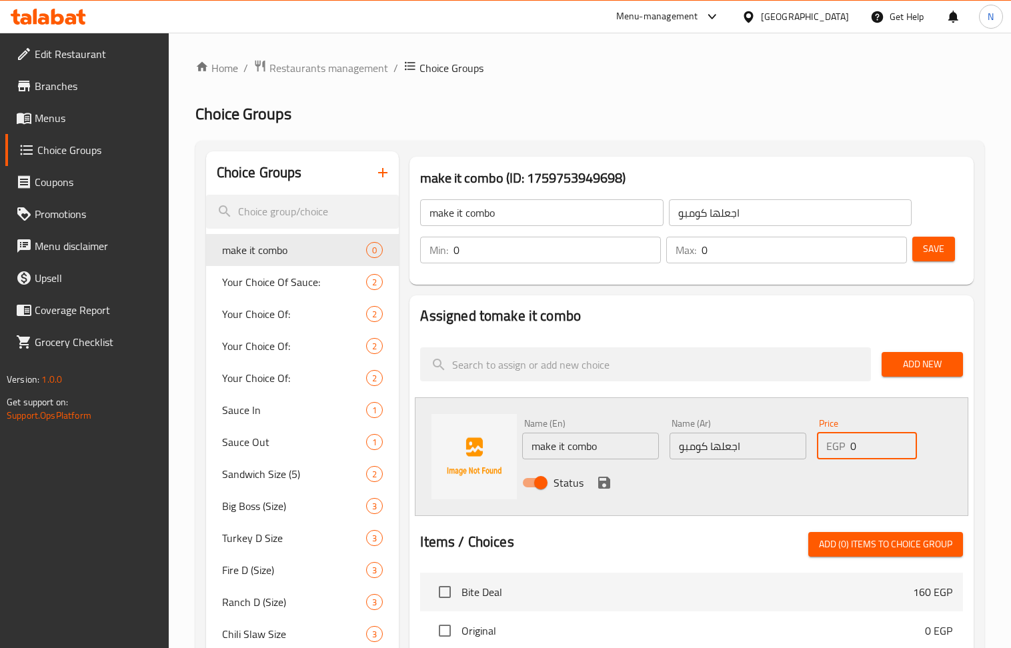
click at [878, 444] on input "0" at bounding box center [883, 446] width 67 height 27
type input "35"
click at [599, 479] on icon "save" at bounding box center [604, 483] width 16 height 16
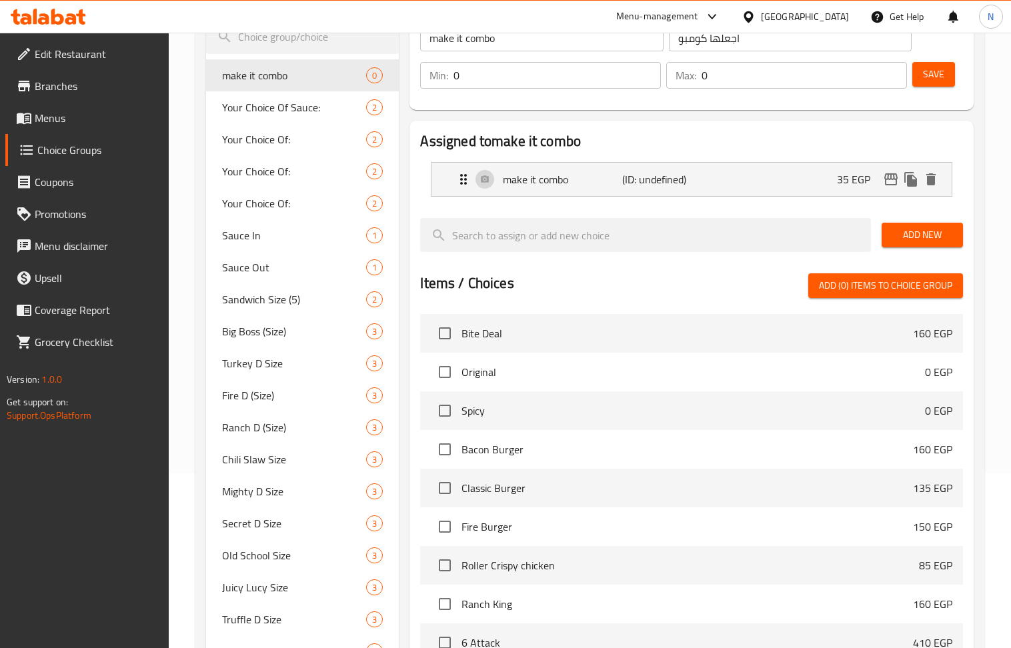
scroll to position [89, 0]
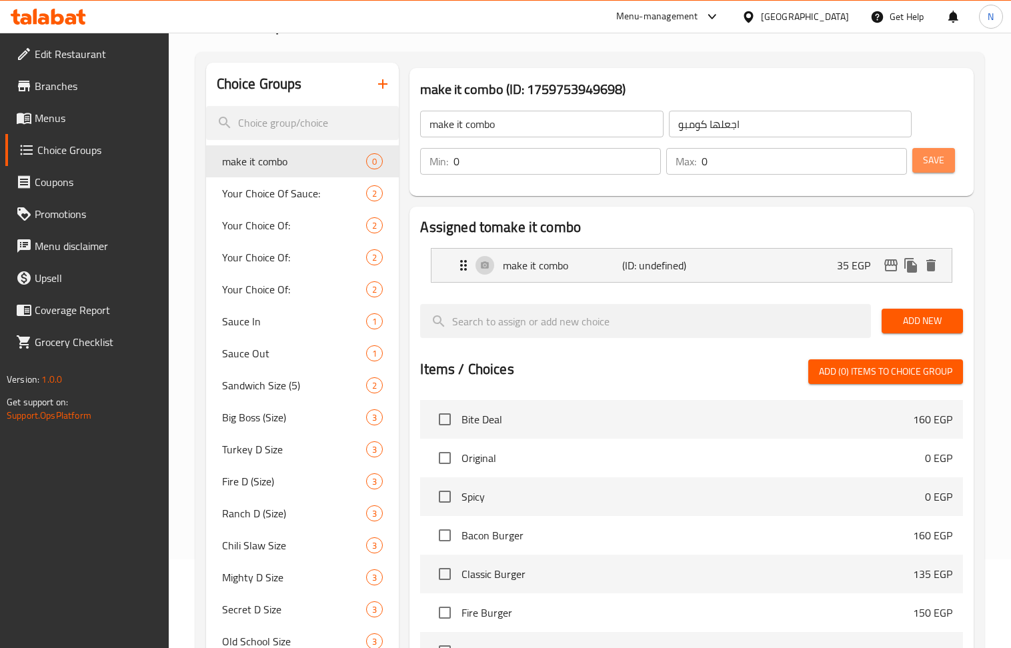
click at [943, 163] on span "Save" at bounding box center [933, 160] width 21 height 17
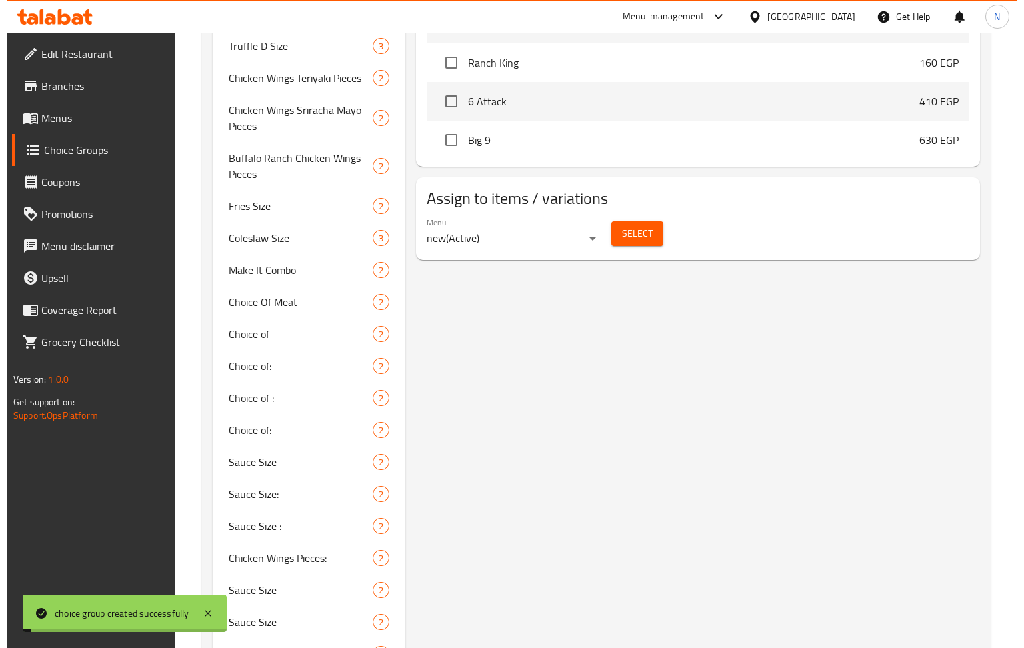
scroll to position [675, 0]
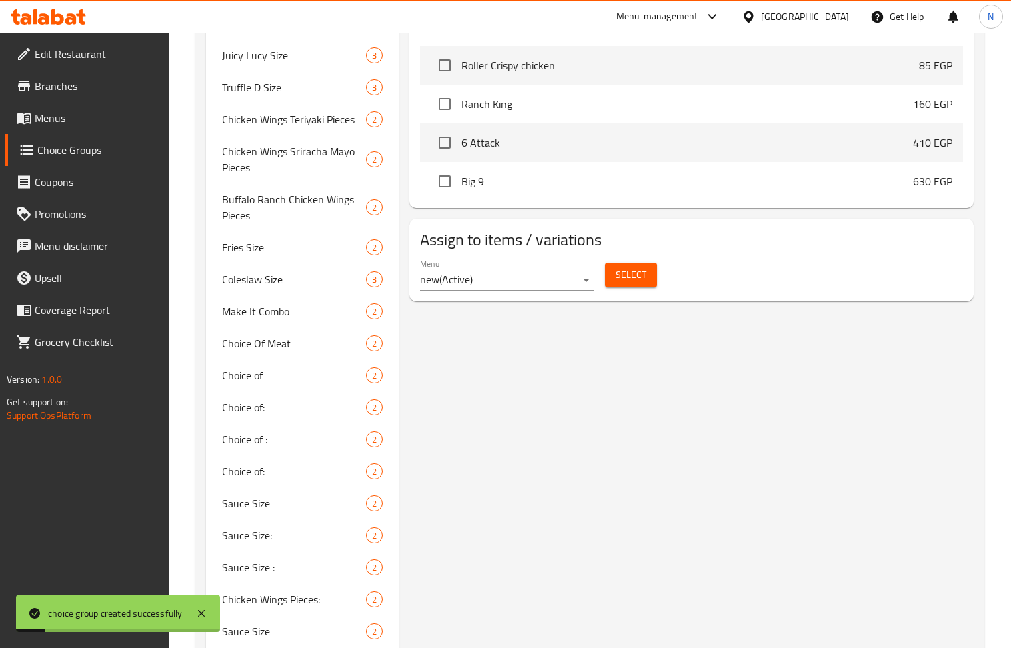
click at [635, 281] on span "Select" at bounding box center [631, 275] width 31 height 17
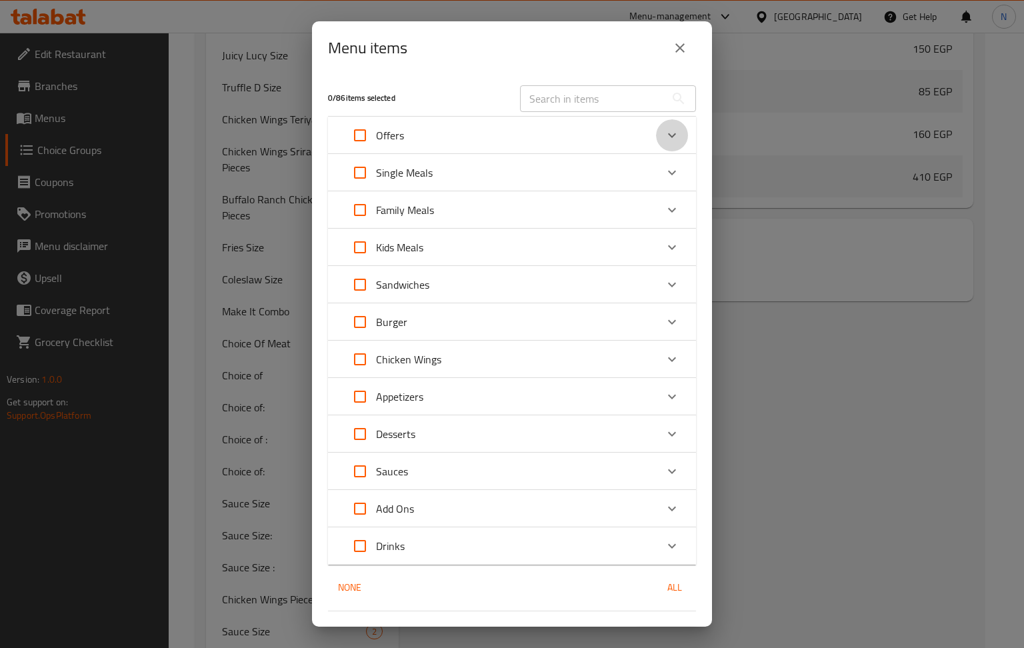
click at [656, 124] on div "Expand" at bounding box center [672, 135] width 32 height 32
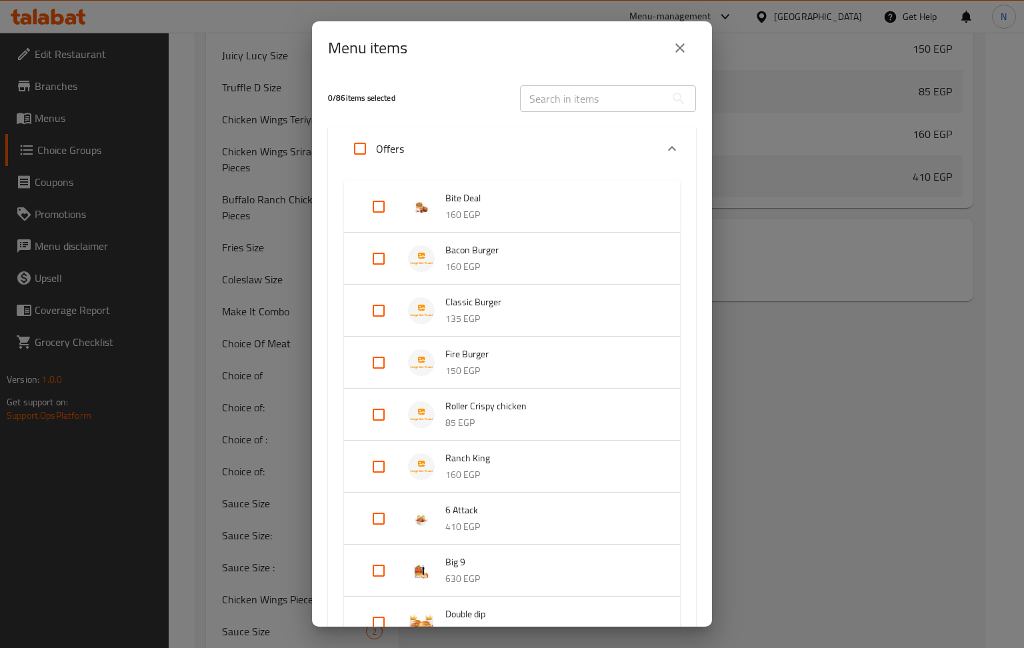
click at [377, 254] on input "Expand" at bounding box center [379, 259] width 32 height 32
checkbox input "true"
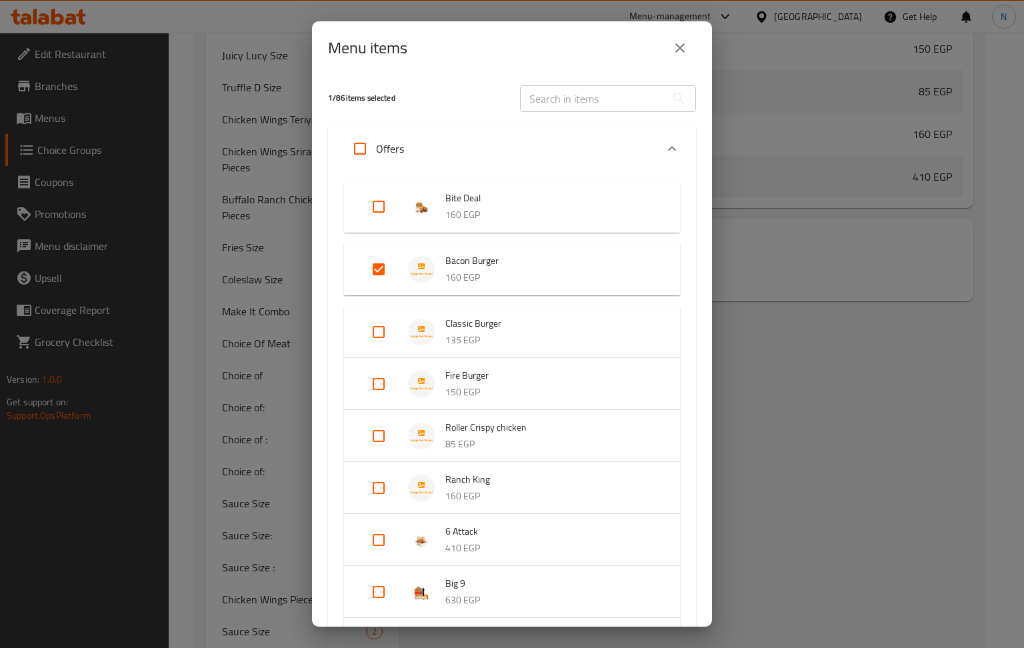
click at [373, 325] on input "Expand" at bounding box center [379, 332] width 32 height 32
checkbox input "true"
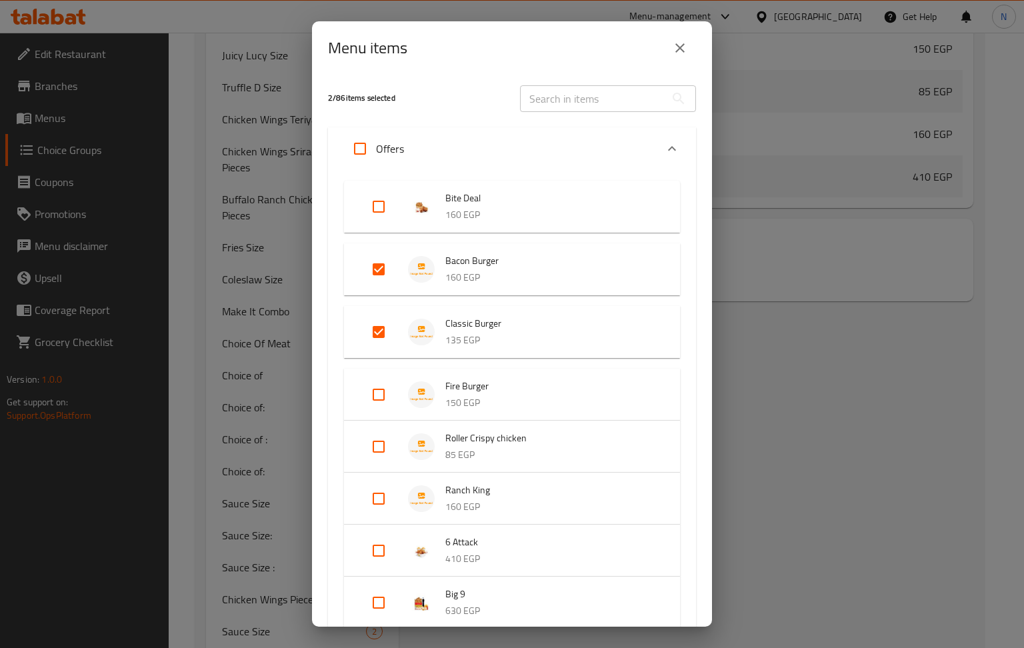
click at [379, 396] on input "Expand" at bounding box center [379, 395] width 32 height 32
checkbox input "true"
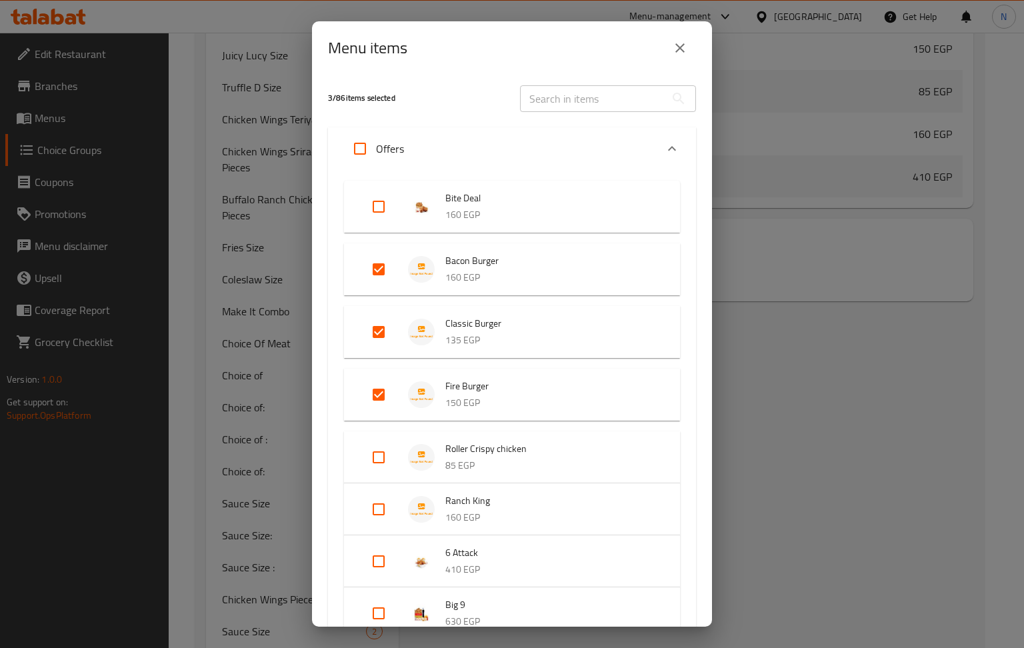
click at [372, 455] on input "Expand" at bounding box center [379, 458] width 32 height 32
checkbox input "true"
click at [372, 519] on input "Expand" at bounding box center [379, 520] width 32 height 32
checkbox input "true"
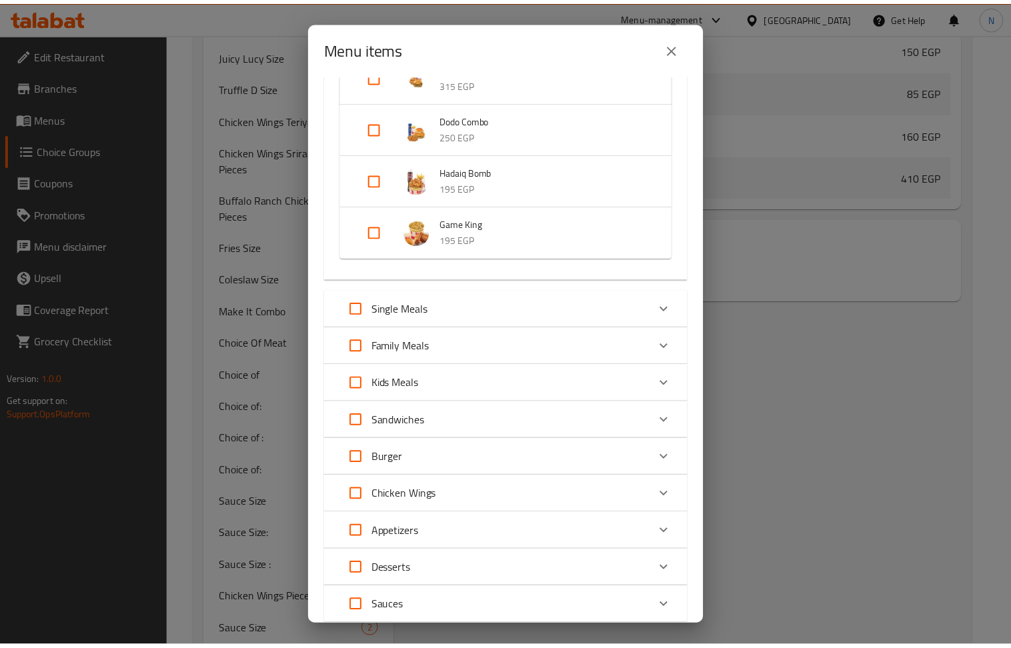
scroll to position [830, 0]
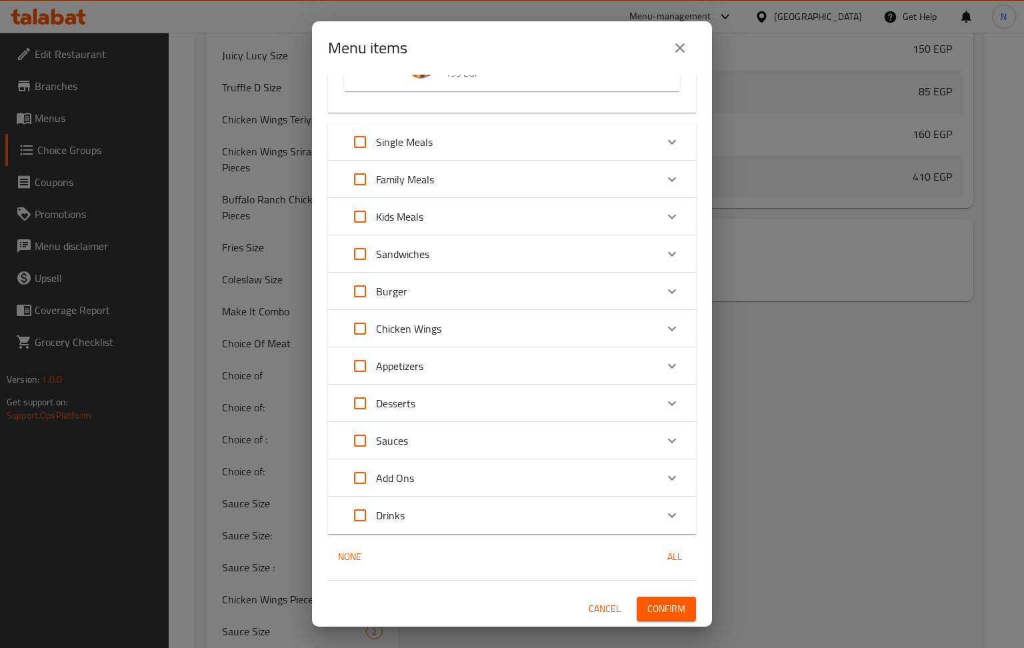
click at [662, 603] on span "Confirm" at bounding box center [667, 609] width 38 height 17
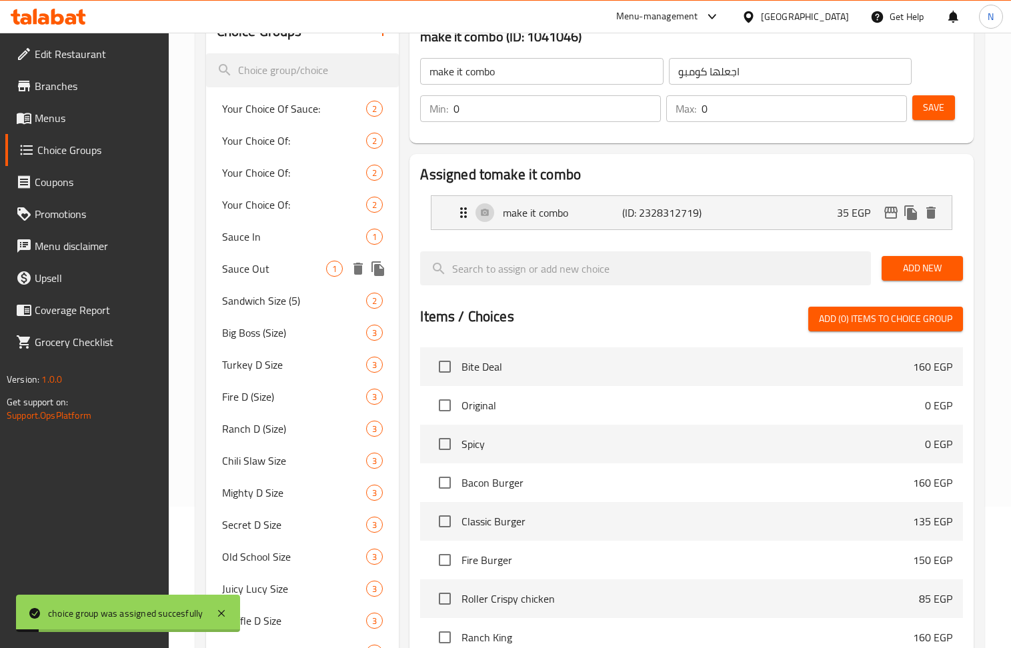
scroll to position [0, 0]
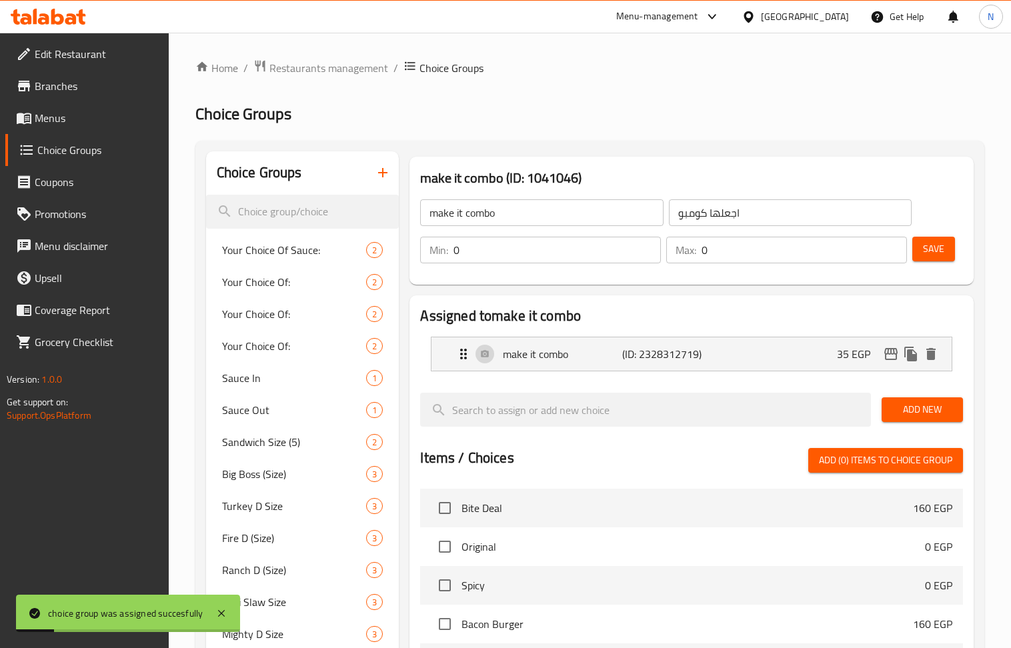
click at [387, 171] on icon "button" at bounding box center [383, 173] width 16 height 16
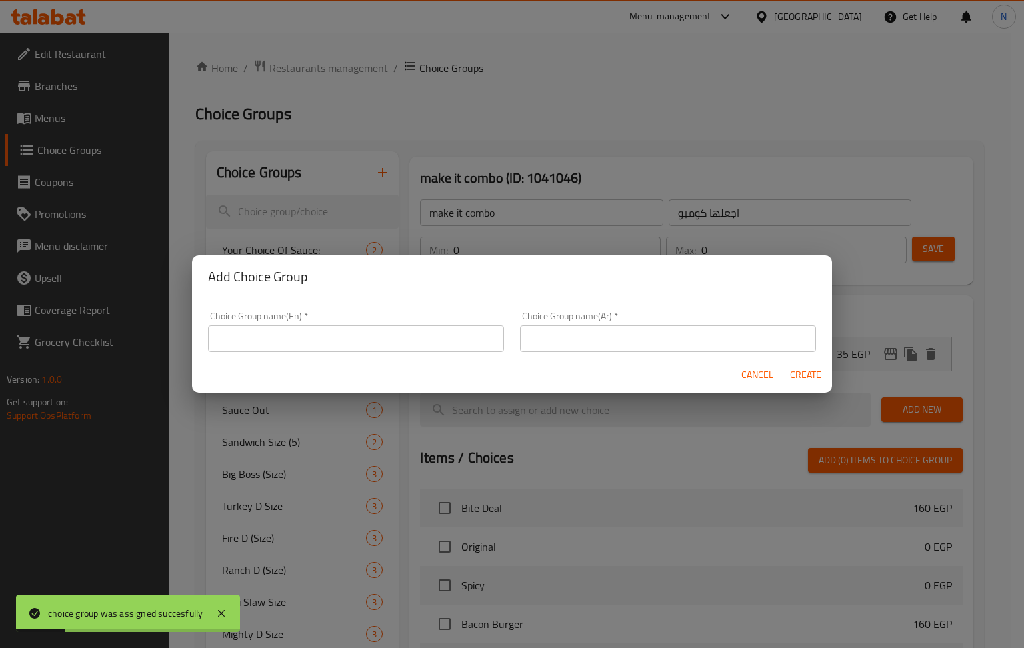
click at [449, 336] on input "text" at bounding box center [356, 338] width 296 height 27
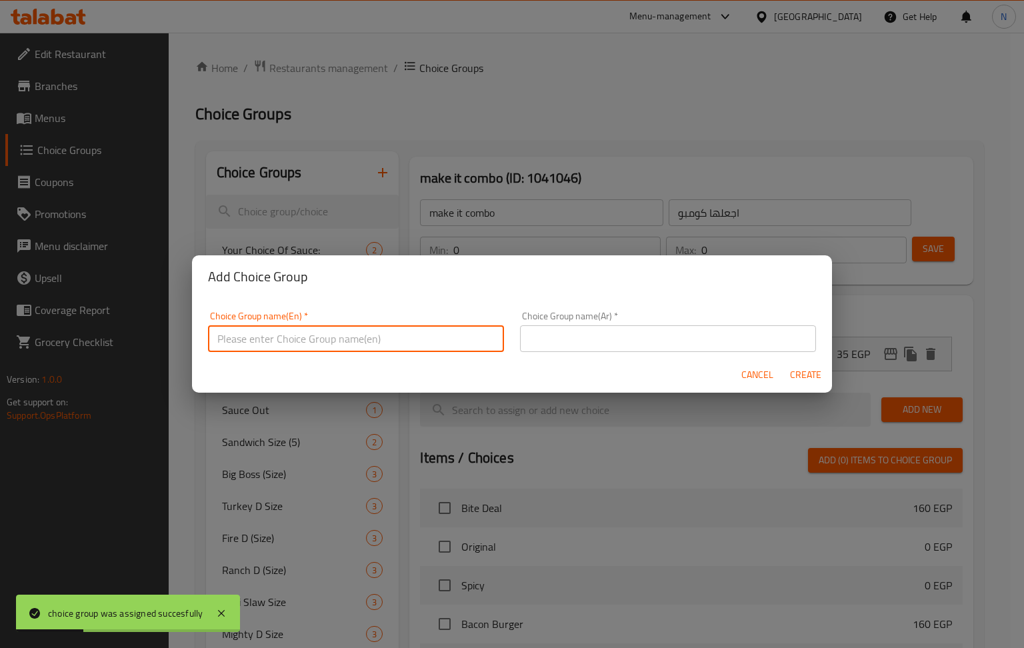
type input "ة"
click at [460, 337] on input "make it douple" at bounding box center [356, 338] width 296 height 27
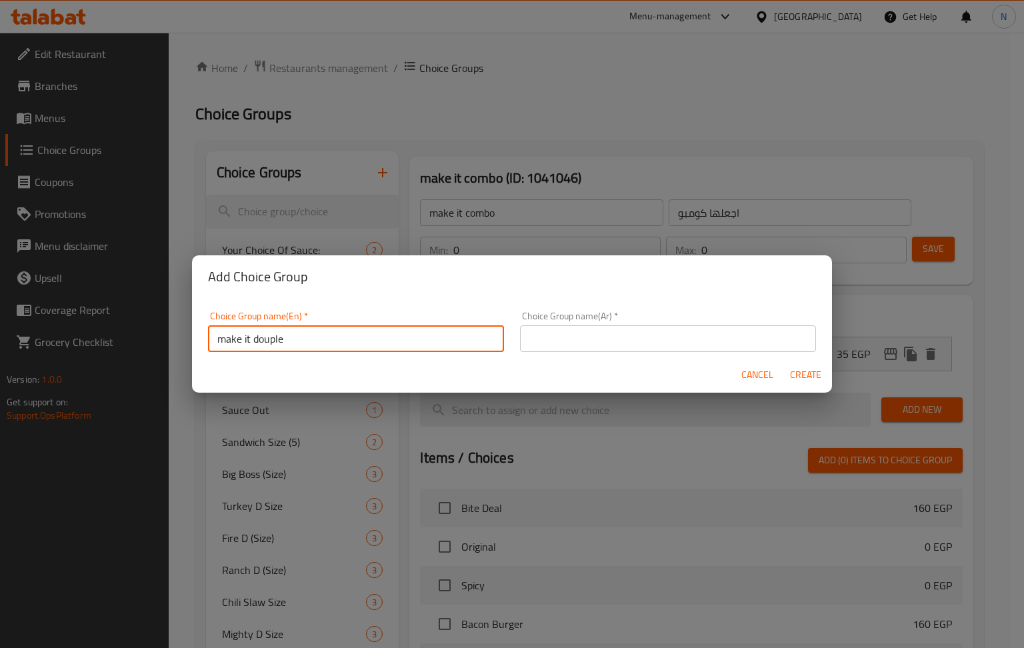
click at [280, 341] on input "make it douple" at bounding box center [356, 338] width 296 height 27
type input "make it double"
click at [620, 342] on input "text" at bounding box center [668, 338] width 296 height 27
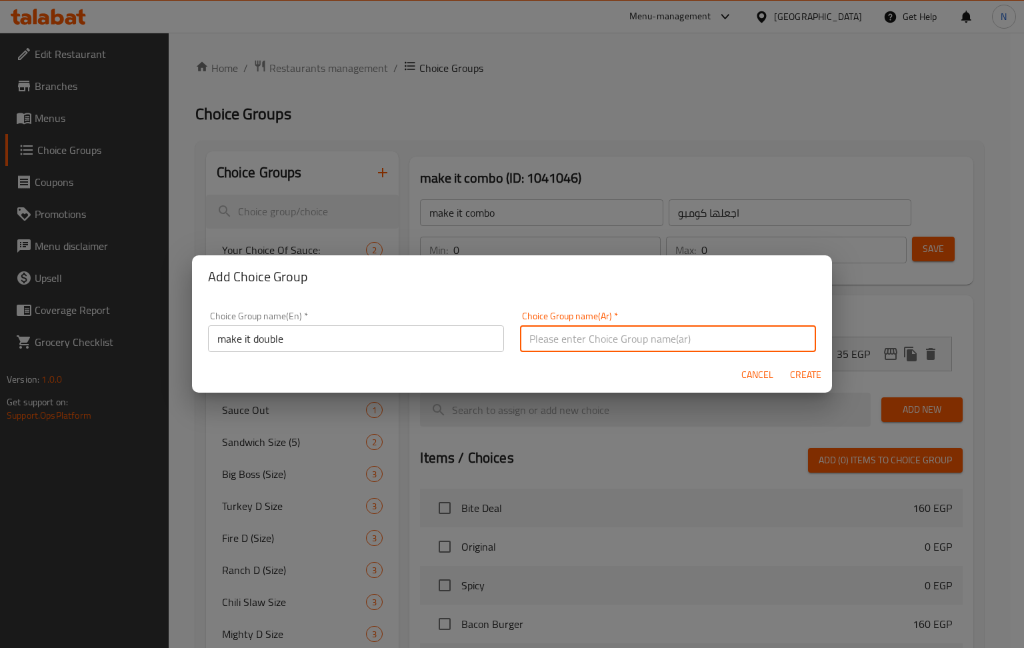
click at [299, 355] on div "Choice Group name(En)   * make it double Choice Group name(En) *" at bounding box center [356, 331] width 312 height 57
click at [718, 326] on input "text" at bounding box center [668, 338] width 296 height 27
type input "اجعلها دابل"
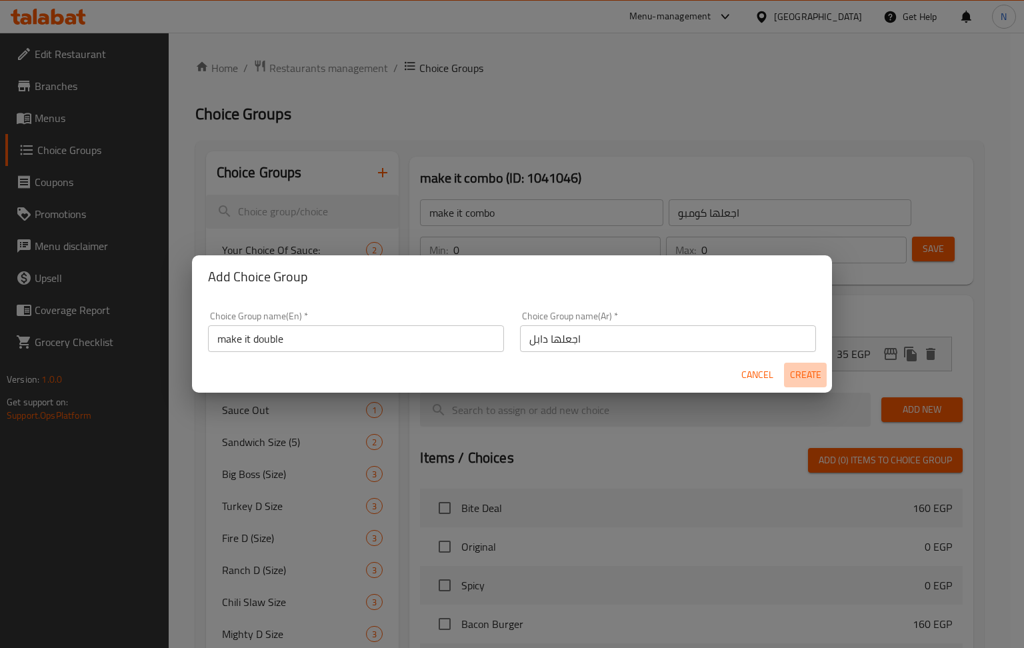
click at [803, 377] on span "Create" at bounding box center [806, 375] width 32 height 17
type input "make it double"
type input "اجعلها دابل"
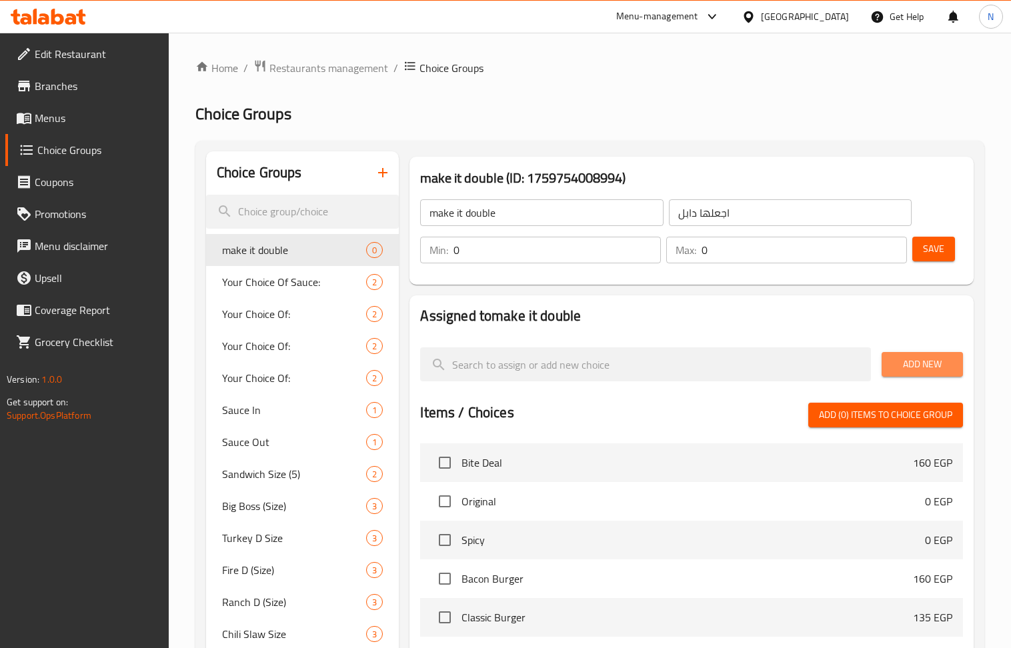
click at [903, 368] on span "Add New" at bounding box center [922, 364] width 60 height 17
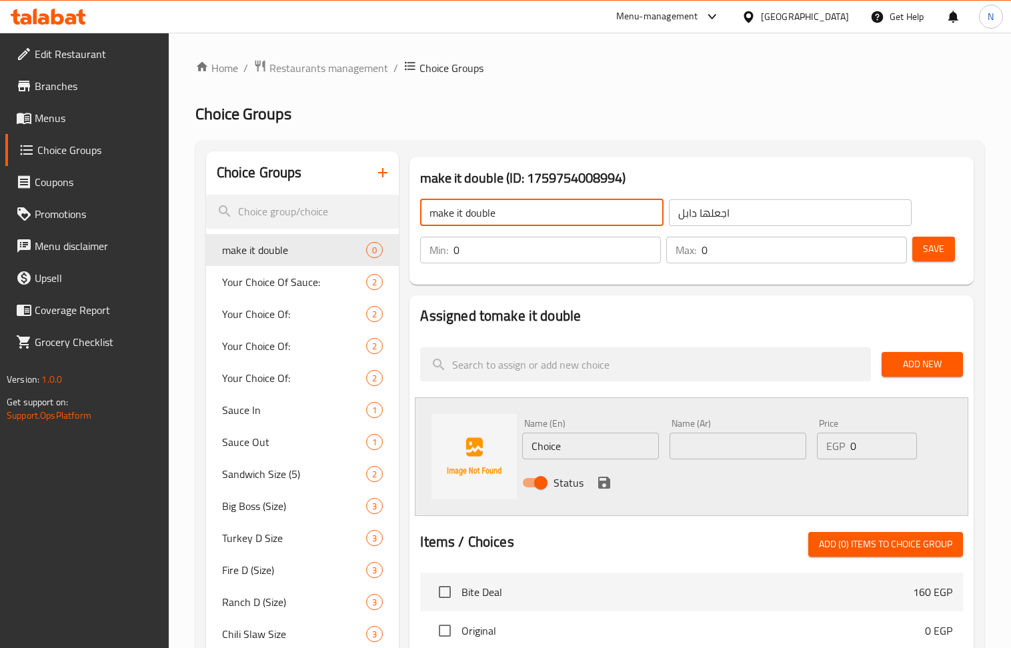
click at [484, 215] on input "make it double" at bounding box center [541, 212] width 243 height 27
click at [617, 450] on input "Choice" at bounding box center [590, 446] width 137 height 27
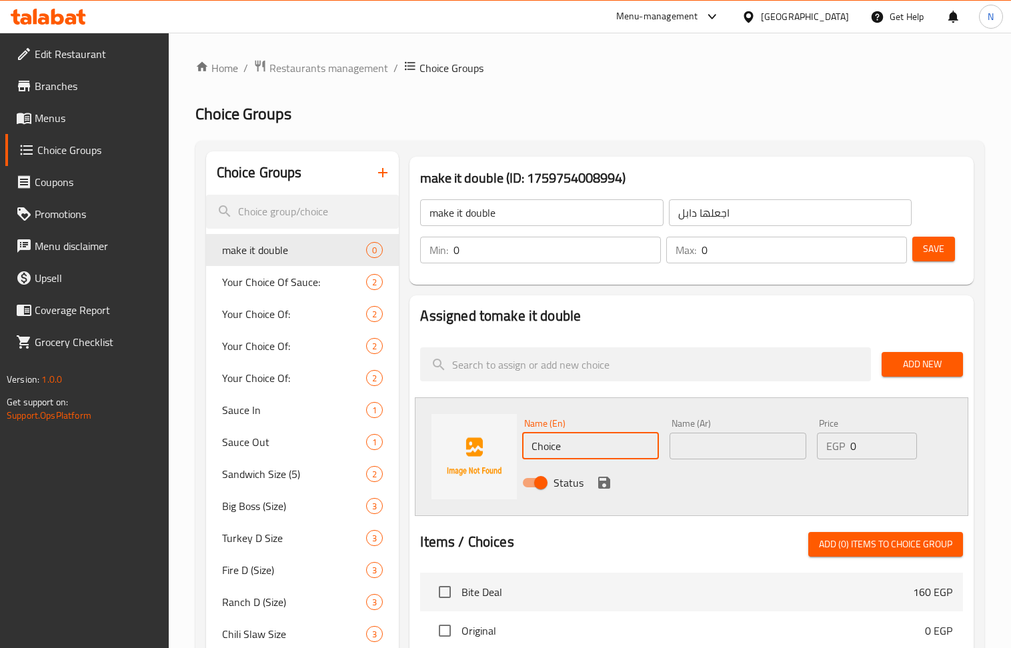
click at [617, 450] on input "Choice" at bounding box center [590, 446] width 137 height 27
paste input "make it doubl"
type input "make it double"
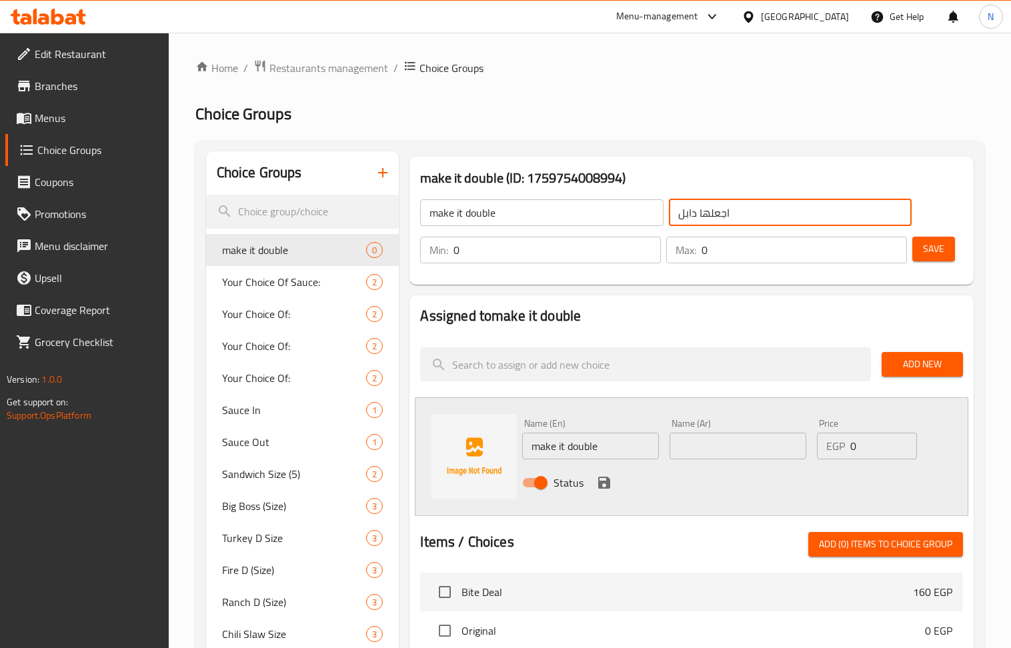
click at [748, 212] on input "اجعلها دابل" at bounding box center [790, 212] width 243 height 27
drag, startPoint x: 721, startPoint y: 456, endPoint x: 750, endPoint y: 434, distance: 36.6
click at [721, 456] on input "text" at bounding box center [738, 446] width 137 height 27
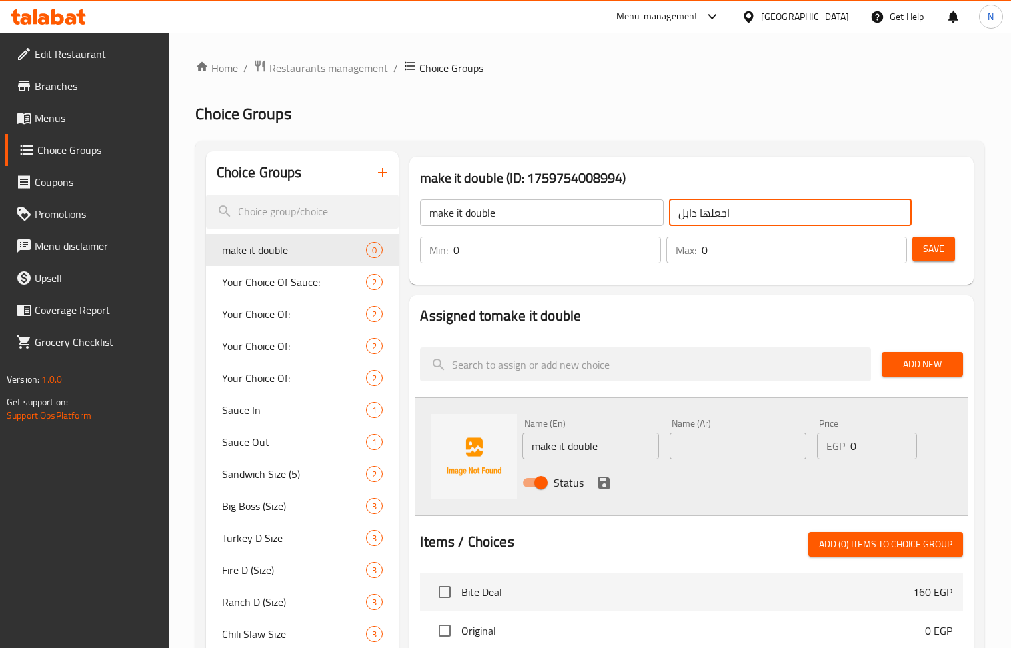
paste input "اجعلها دابل"
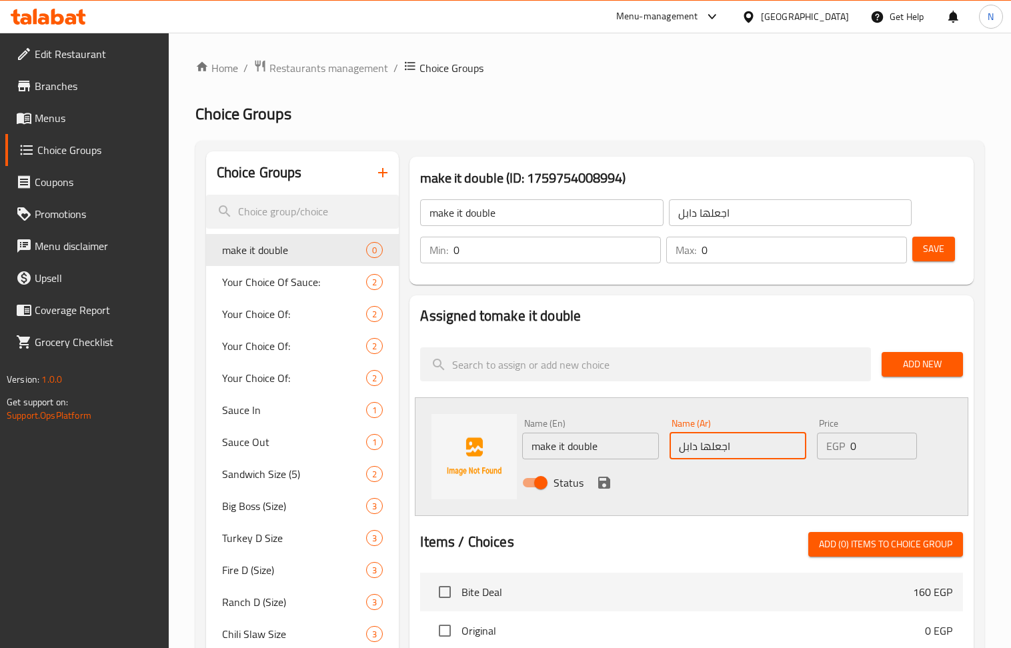
type input "اجعلها دابل"
click at [612, 481] on icon "save" at bounding box center [604, 483] width 16 height 16
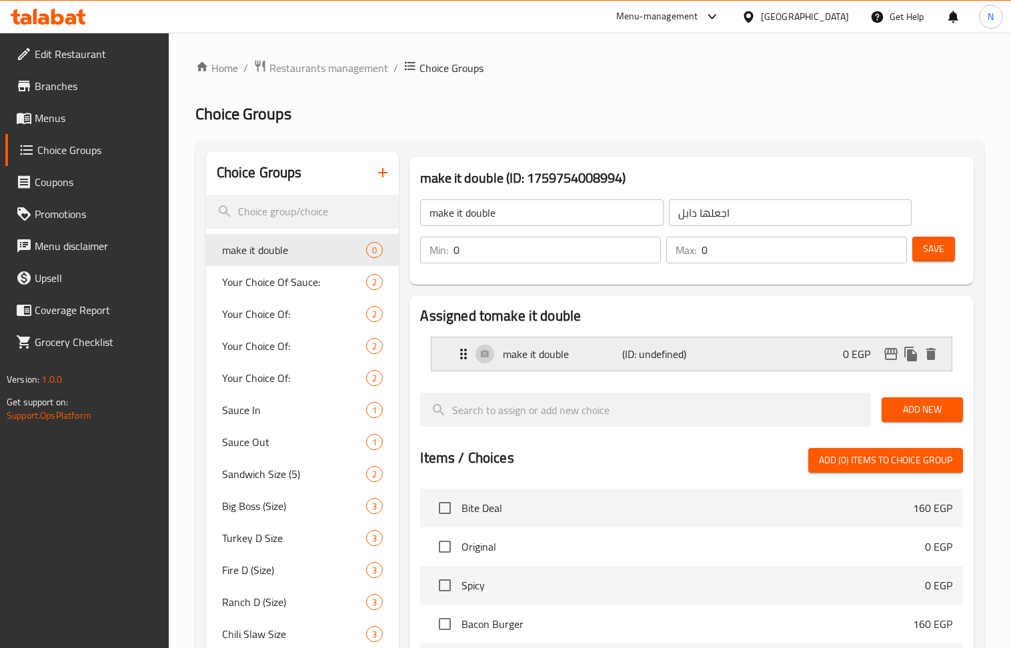
click at [710, 361] on div "make it double (ID: undefined) 0 EGP" at bounding box center [696, 353] width 480 height 33
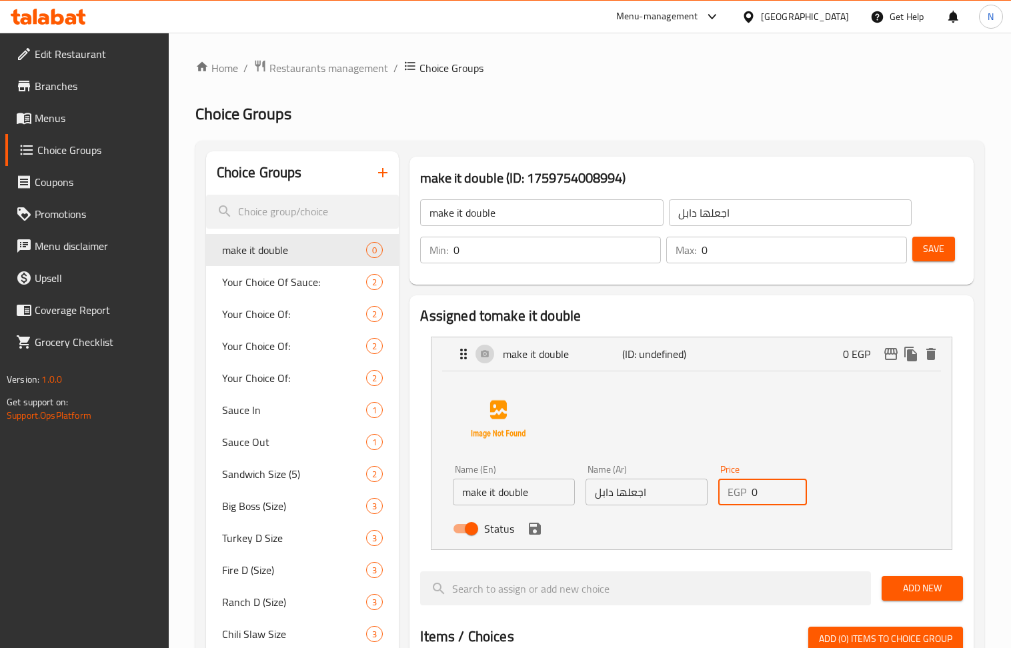
click at [770, 495] on input "0" at bounding box center [779, 492] width 55 height 27
click at [529, 532] on icon "save" at bounding box center [535, 529] width 12 height 12
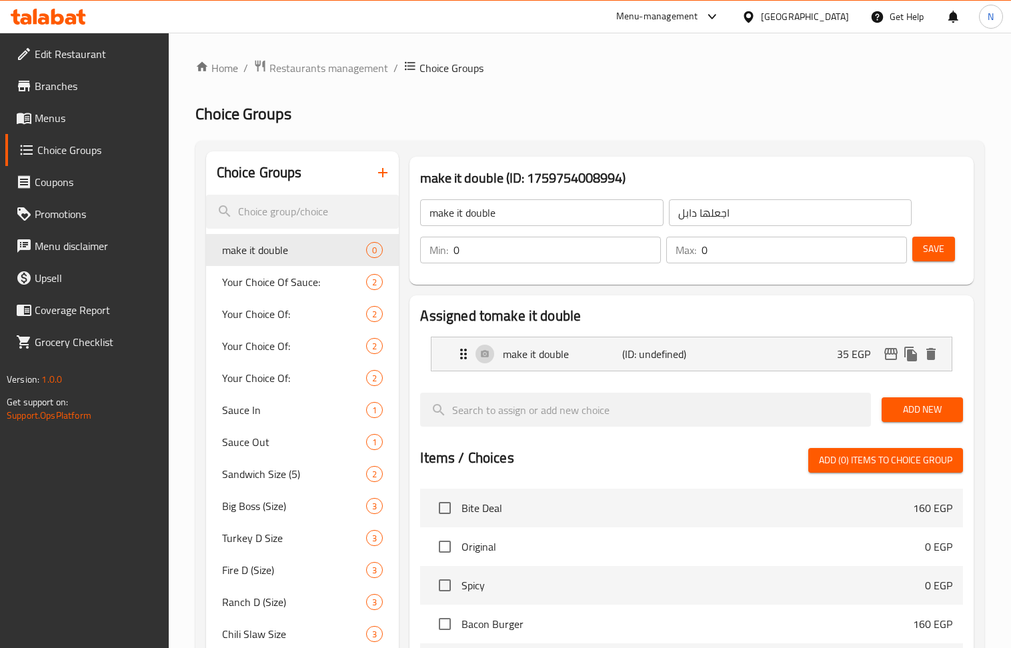
type input "35"
click at [948, 247] on button "Save" at bounding box center [933, 249] width 43 height 25
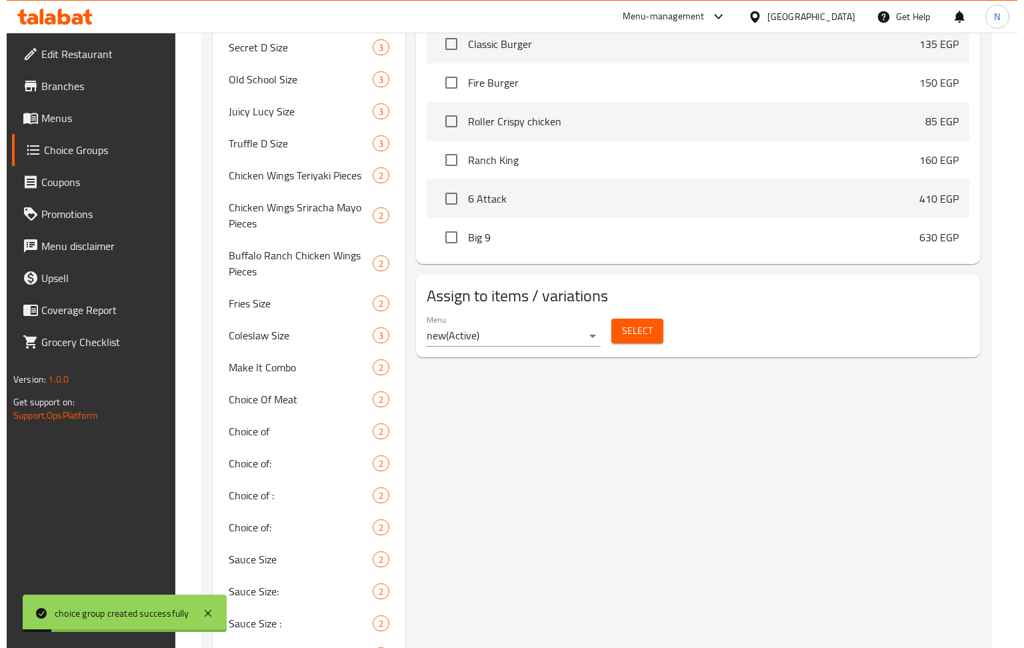
scroll to position [618, 0]
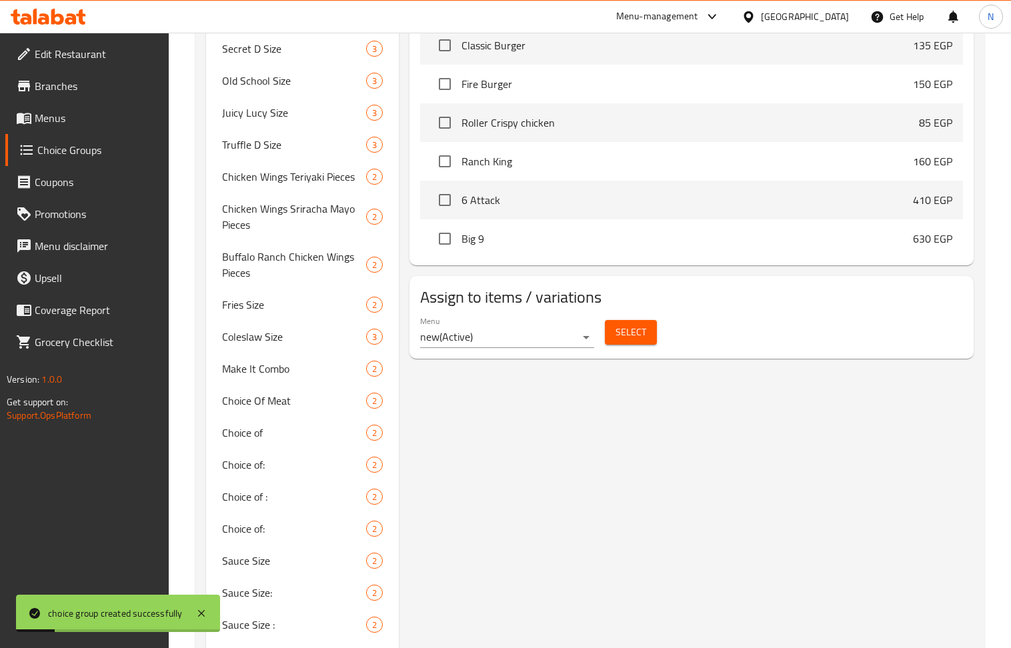
click at [633, 339] on span "Select" at bounding box center [631, 332] width 31 height 17
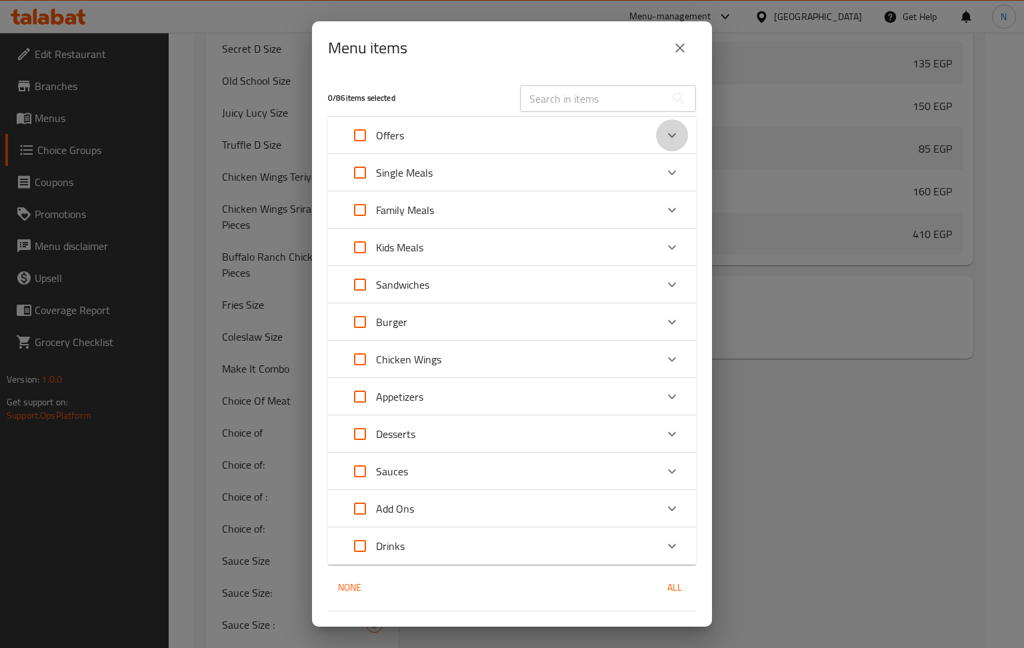
click at [664, 132] on icon "Expand" at bounding box center [672, 135] width 16 height 16
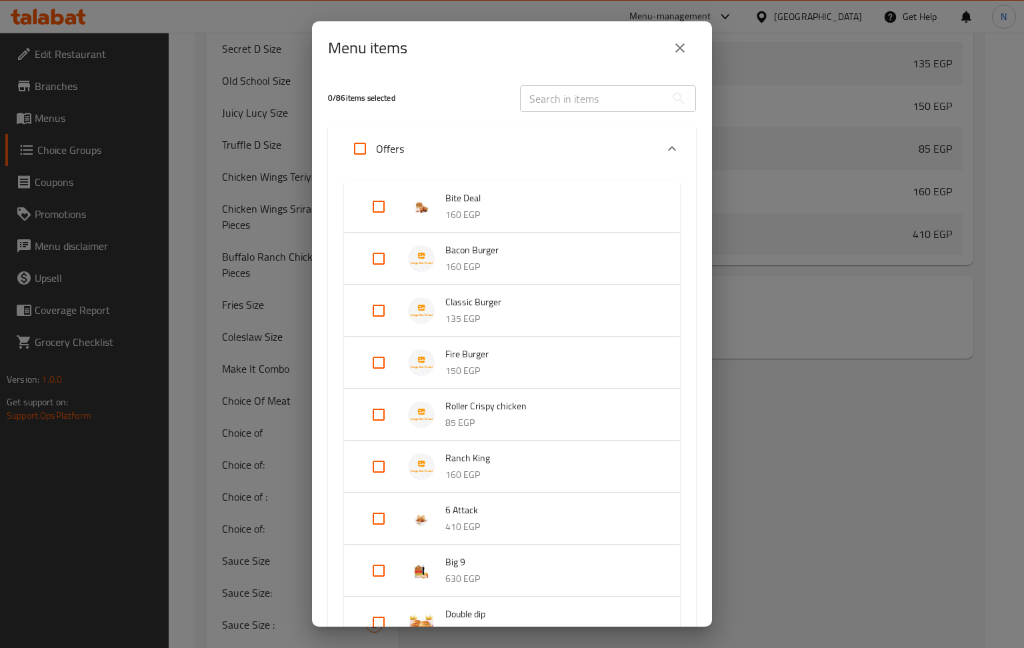
click at [377, 263] on input "Expand" at bounding box center [379, 259] width 32 height 32
checkbox input "true"
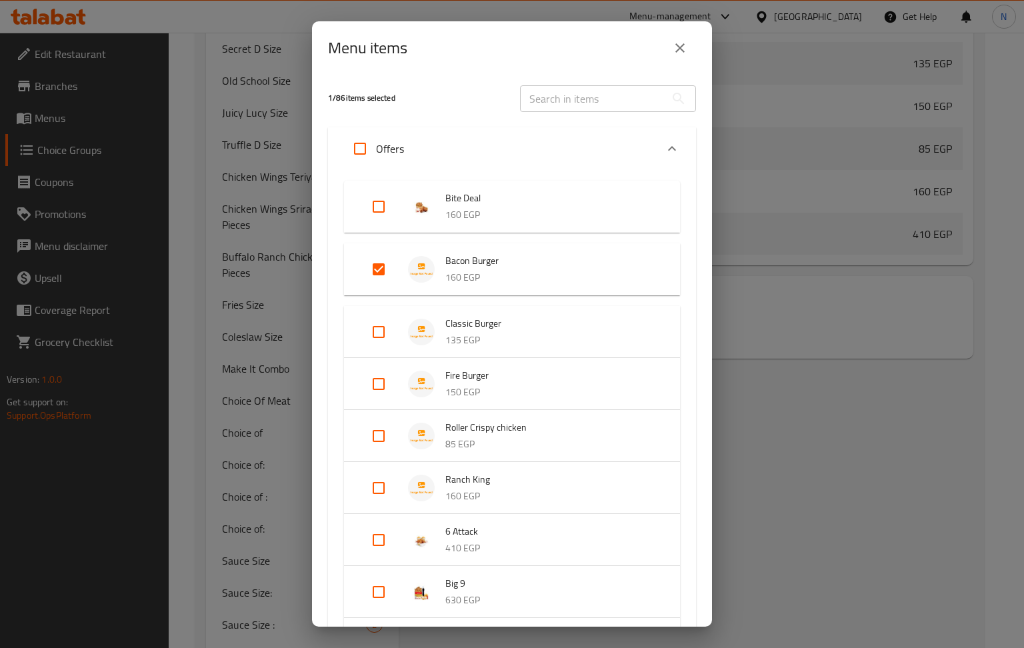
click at [379, 329] on input "Expand" at bounding box center [379, 332] width 32 height 32
checkbox input "true"
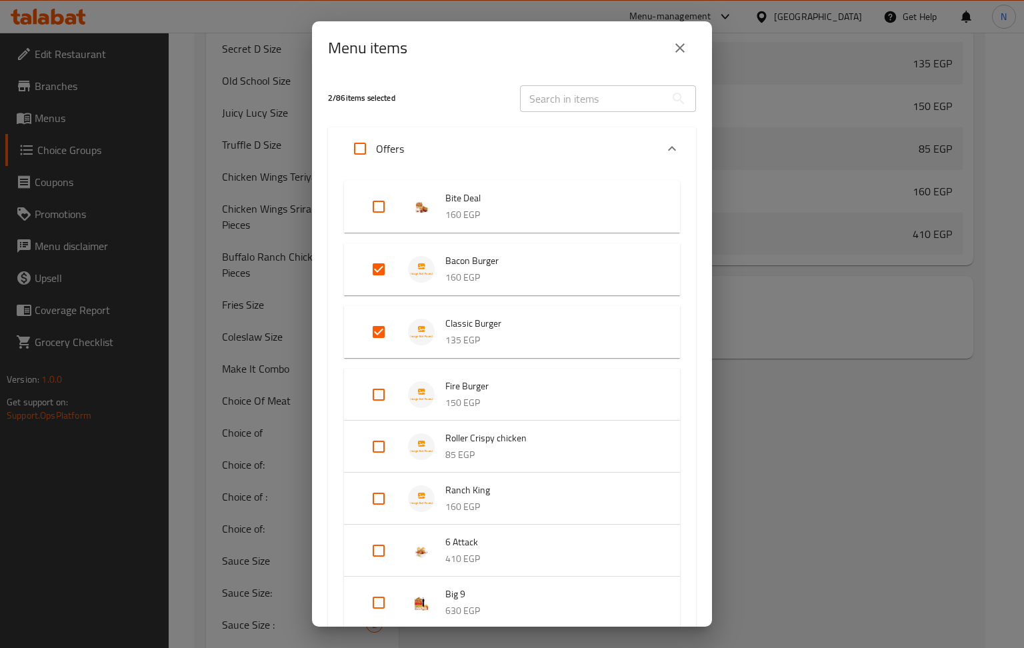
click at [377, 396] on input "Expand" at bounding box center [379, 395] width 32 height 32
checkbox input "true"
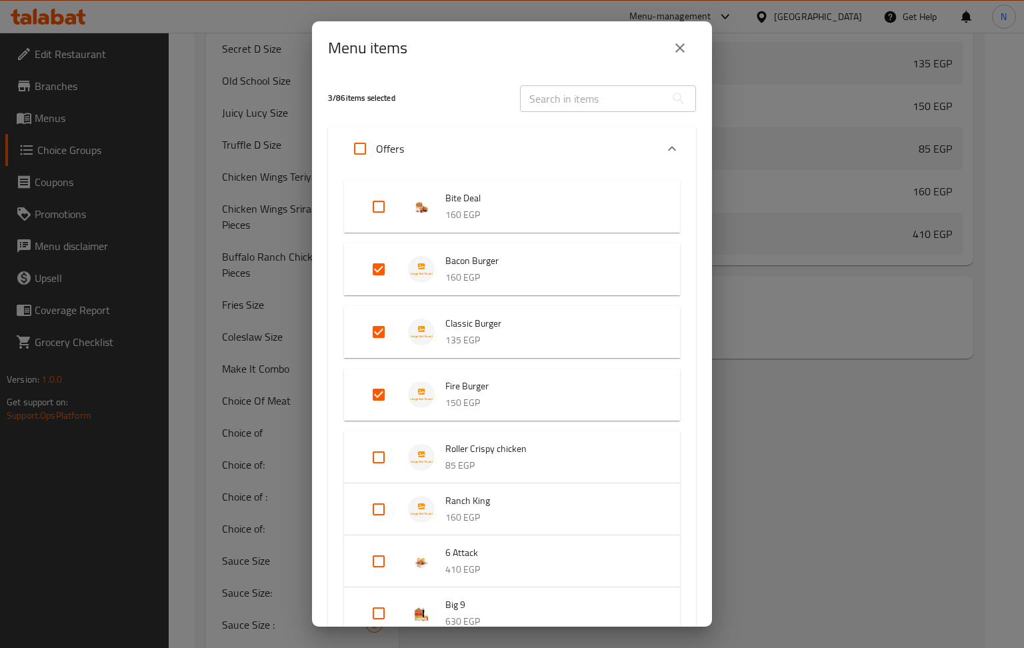
click at [385, 459] on input "Expand" at bounding box center [379, 458] width 32 height 32
checkbox input "true"
click at [379, 516] on input "Expand" at bounding box center [379, 520] width 32 height 32
checkbox input "true"
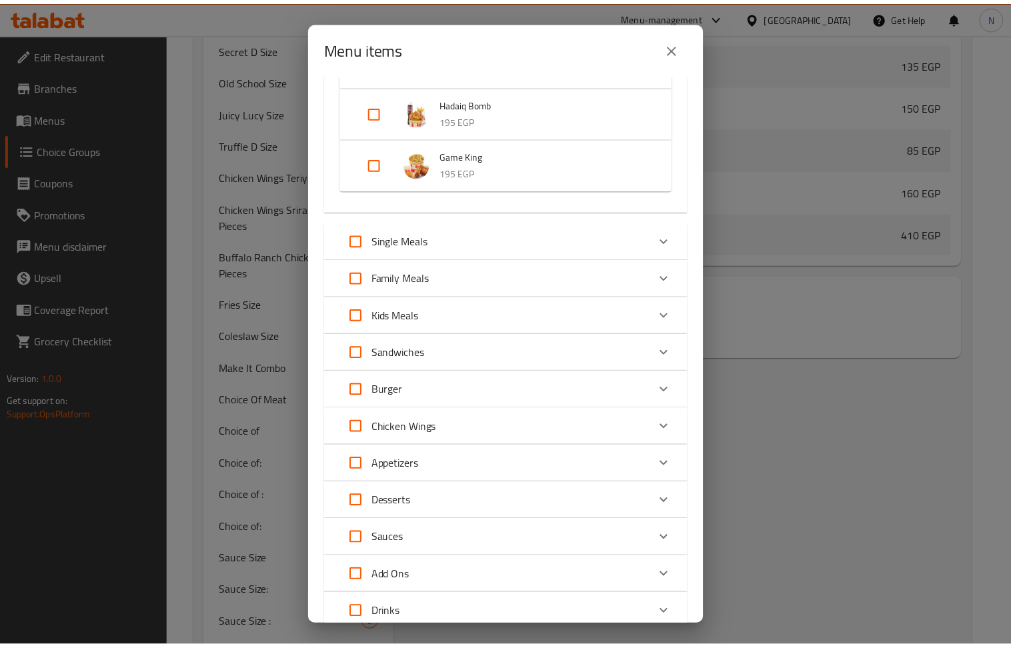
scroll to position [830, 0]
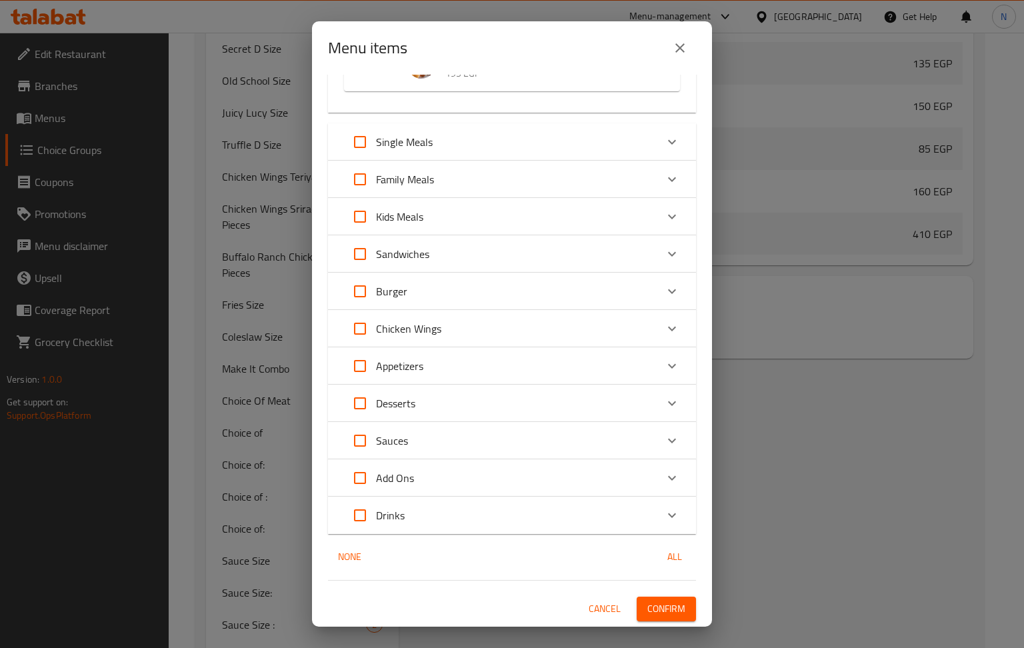
click at [658, 603] on span "Confirm" at bounding box center [667, 609] width 38 height 17
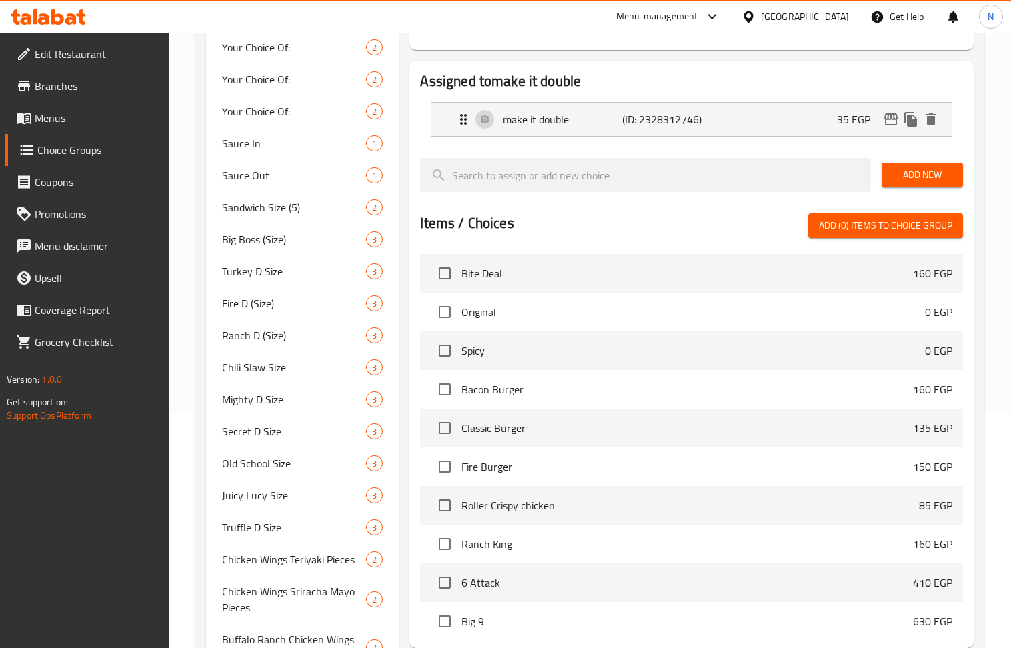
scroll to position [0, 0]
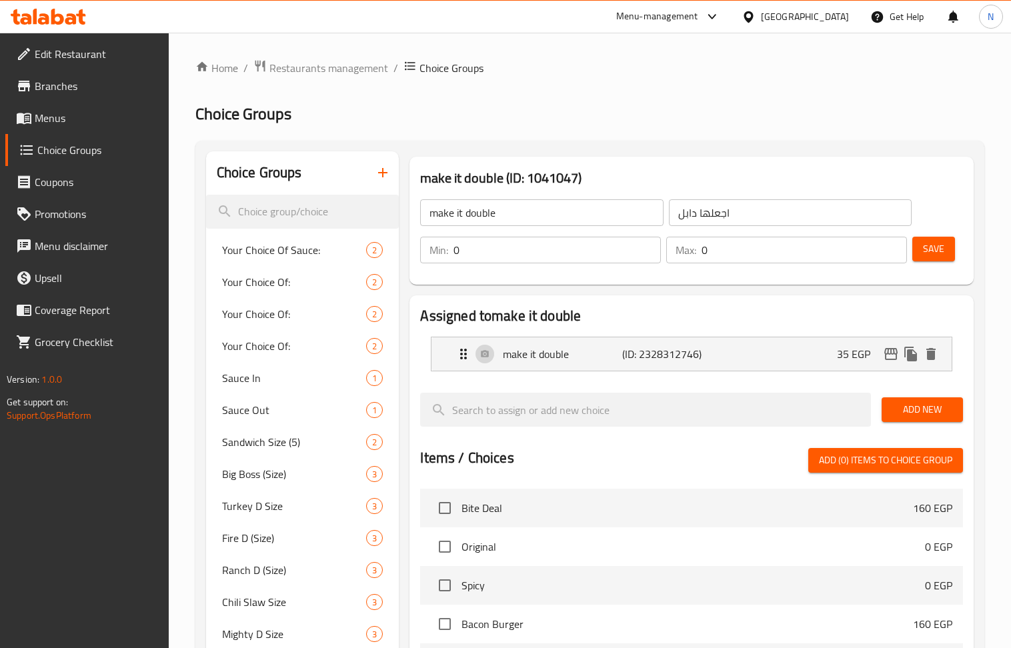
click at [80, 78] on span "Branches" at bounding box center [96, 86] width 123 height 16
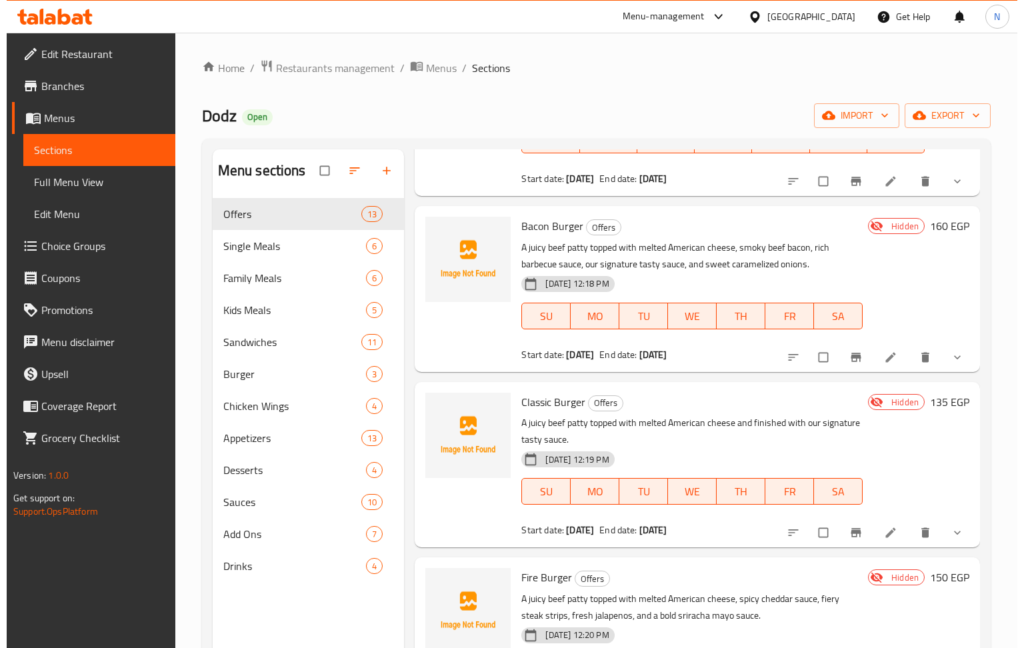
scroll to position [177, 0]
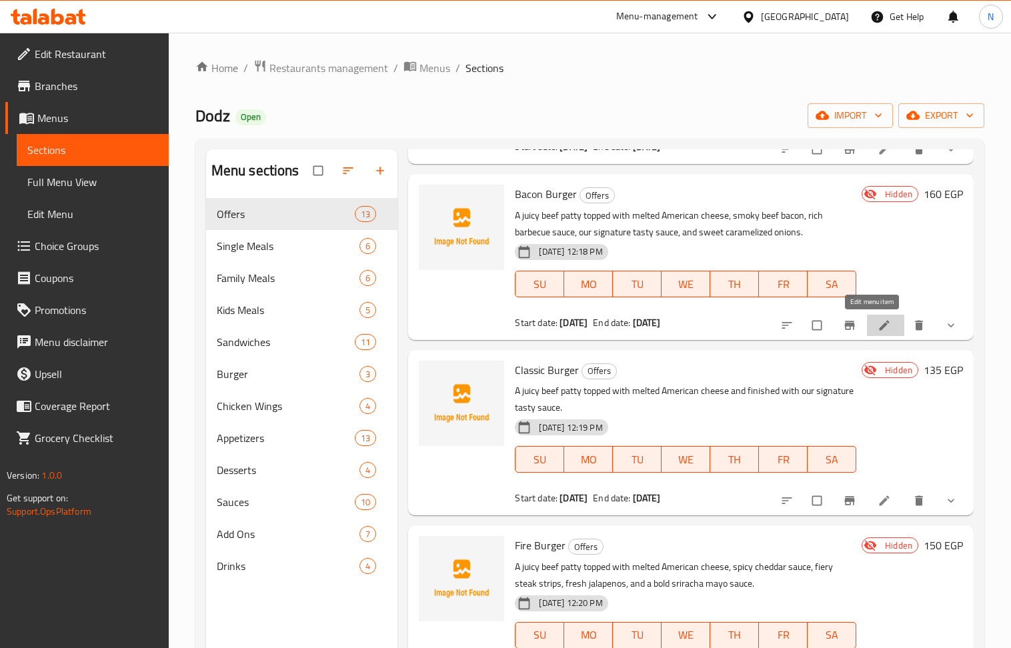
click at [878, 328] on icon at bounding box center [884, 325] width 13 height 13
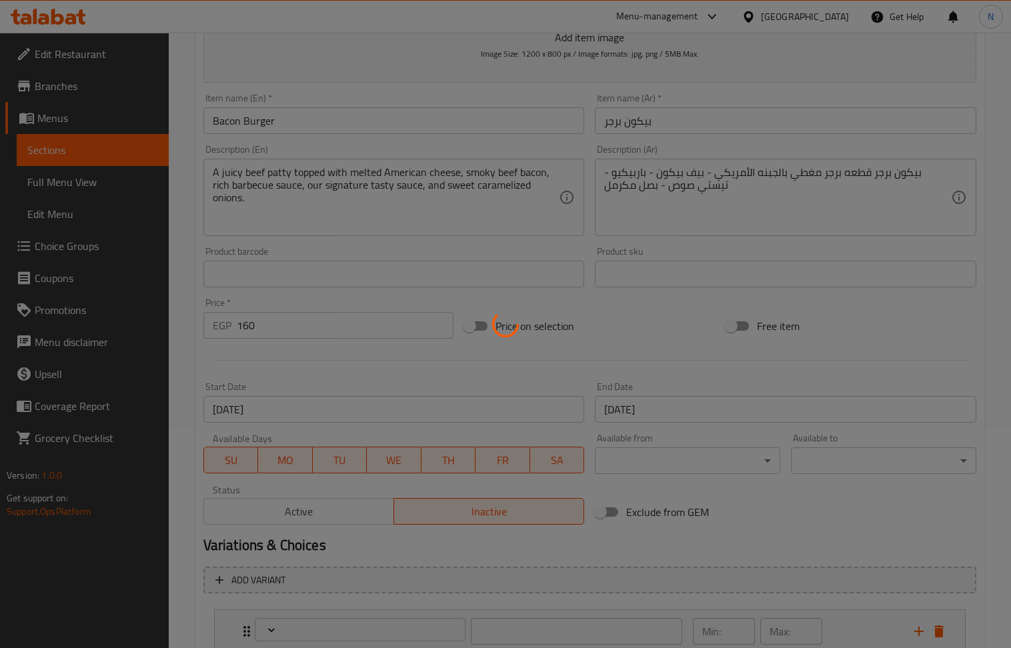
type input "اجعلها كومبو"
type input "0"
type input "اجعلها دابل"
type input "0"
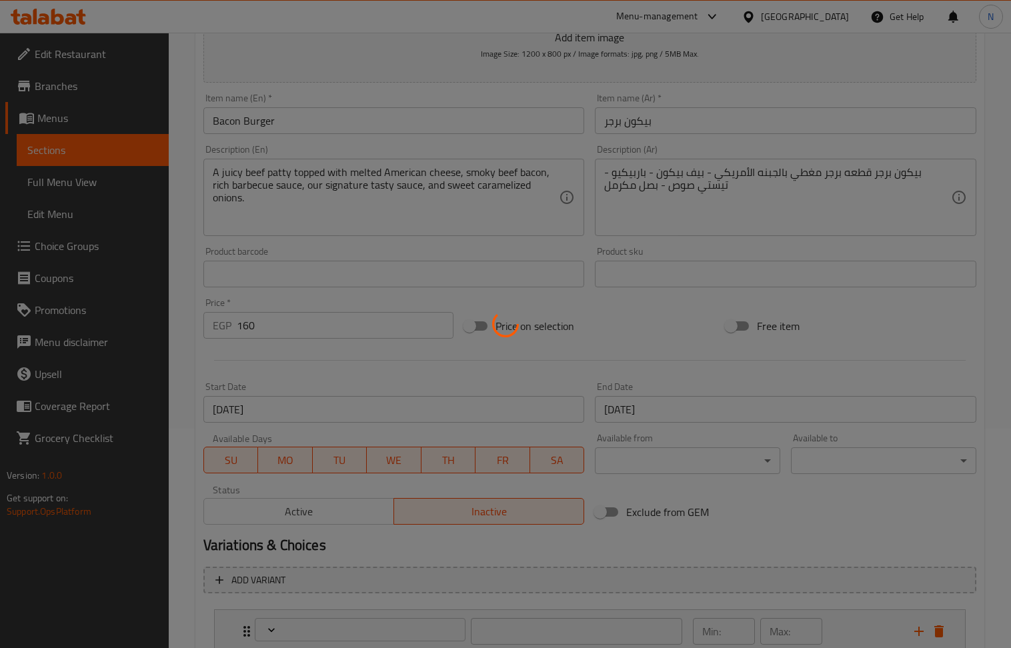
type input "0"
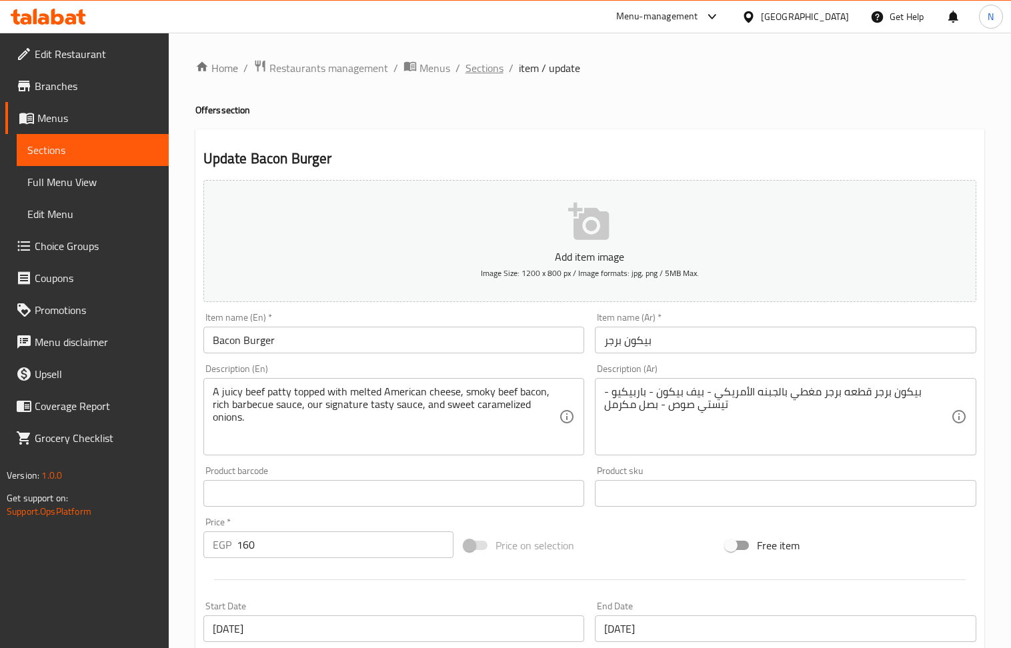
click at [478, 71] on span "Sections" at bounding box center [485, 68] width 38 height 16
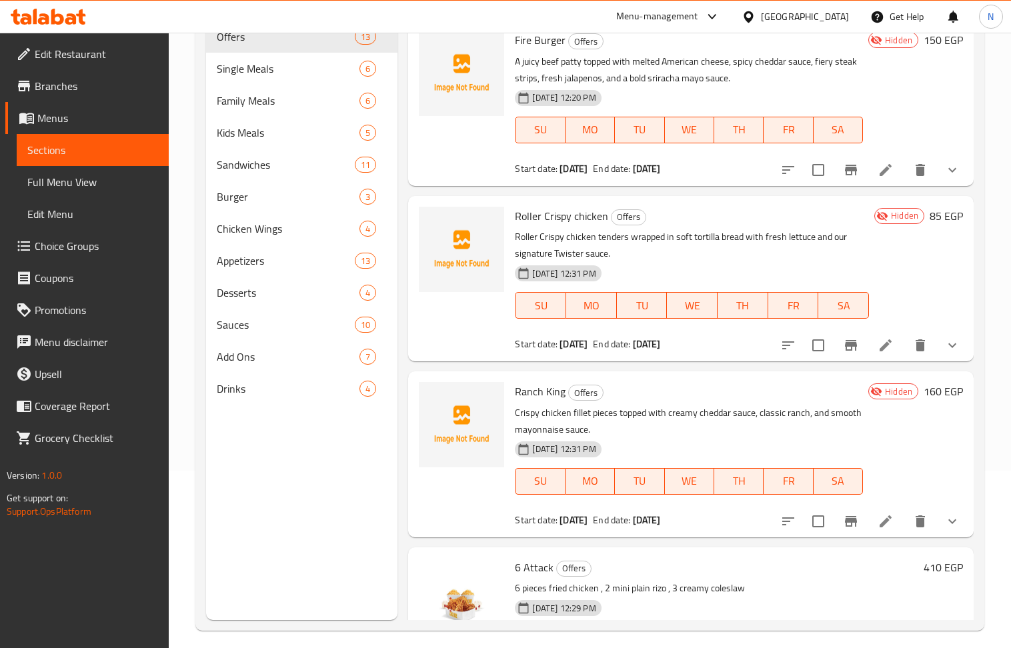
scroll to position [534, 0]
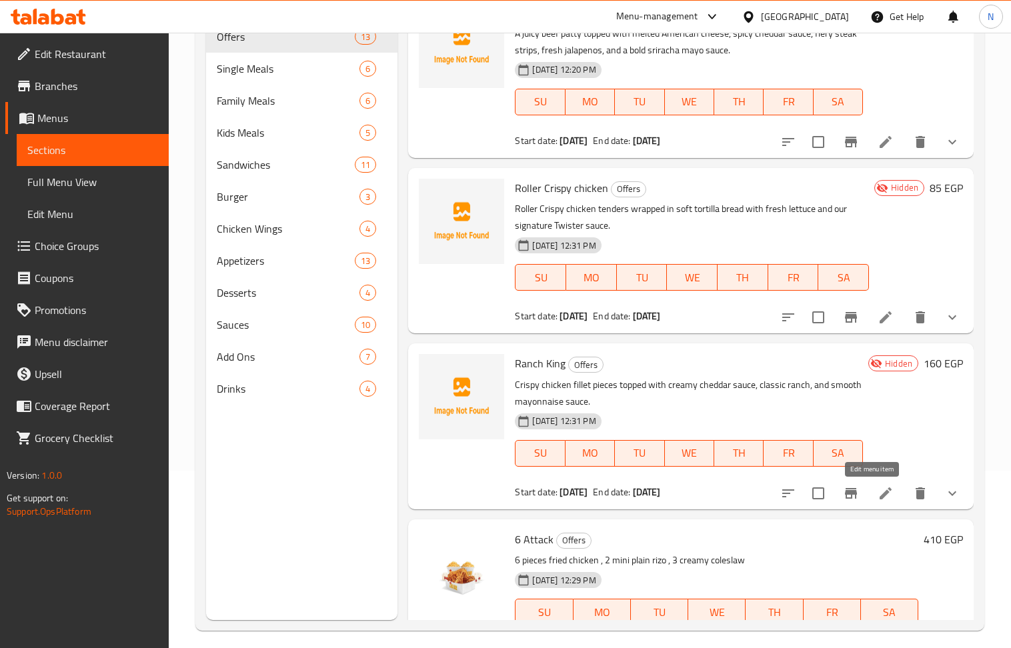
click at [878, 489] on icon at bounding box center [886, 494] width 16 height 16
